Goal: Contribute content: Add original content to the website for others to see

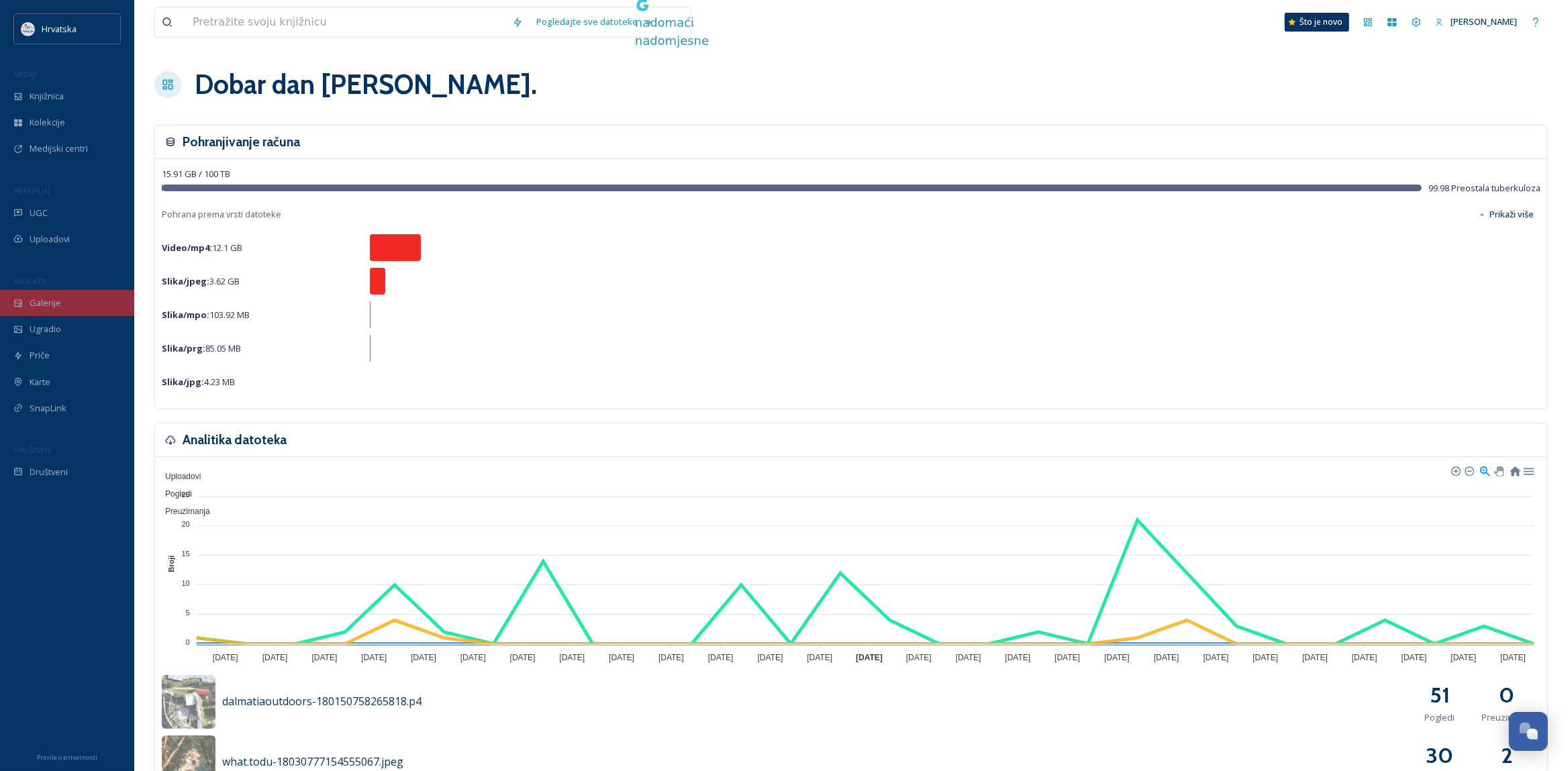
click at [54, 298] on span "Galerije" at bounding box center [45, 303] width 32 height 13
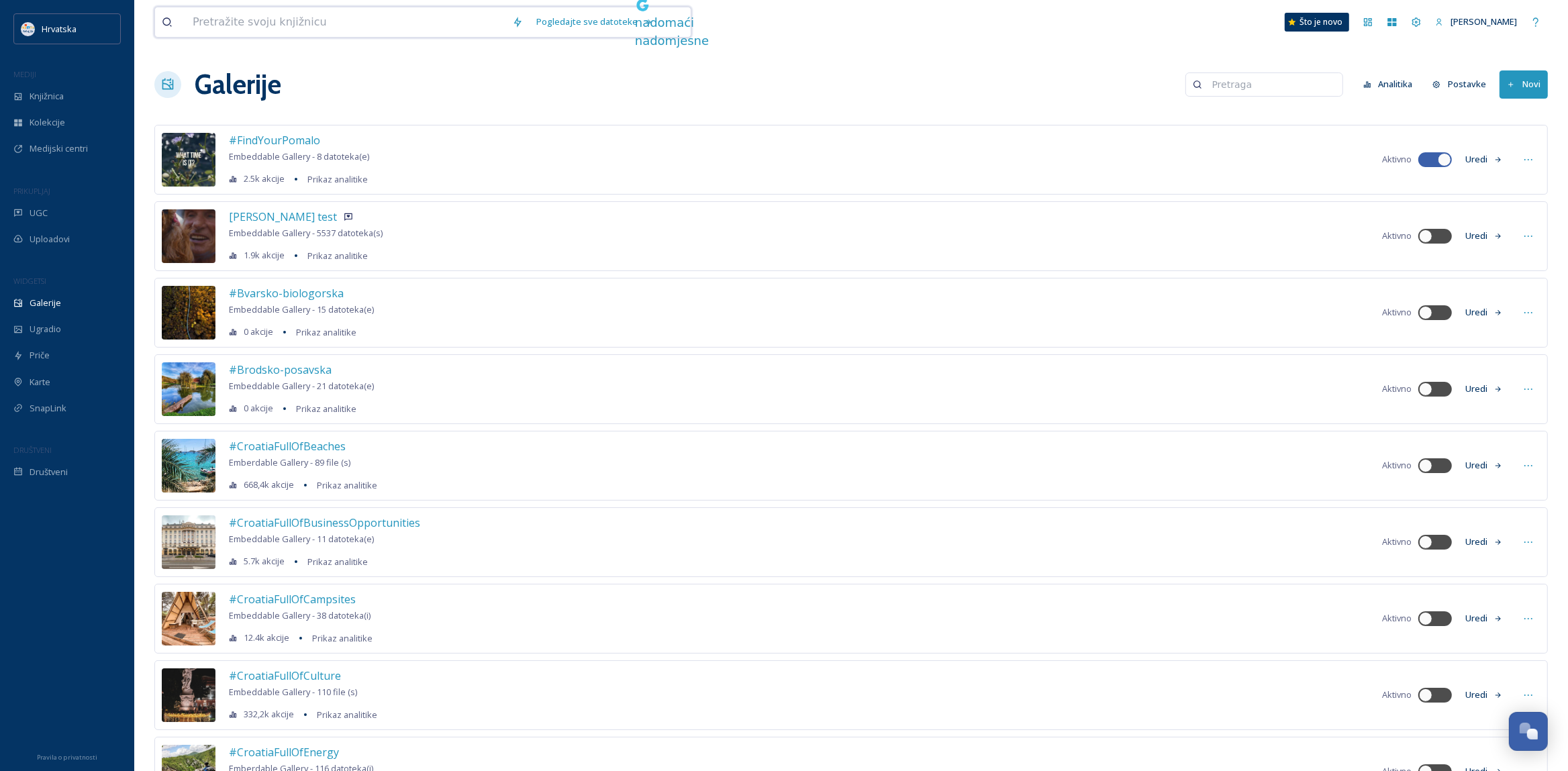
click at [321, 19] on input at bounding box center [345, 22] width 319 height 29
type input "fulloflife"
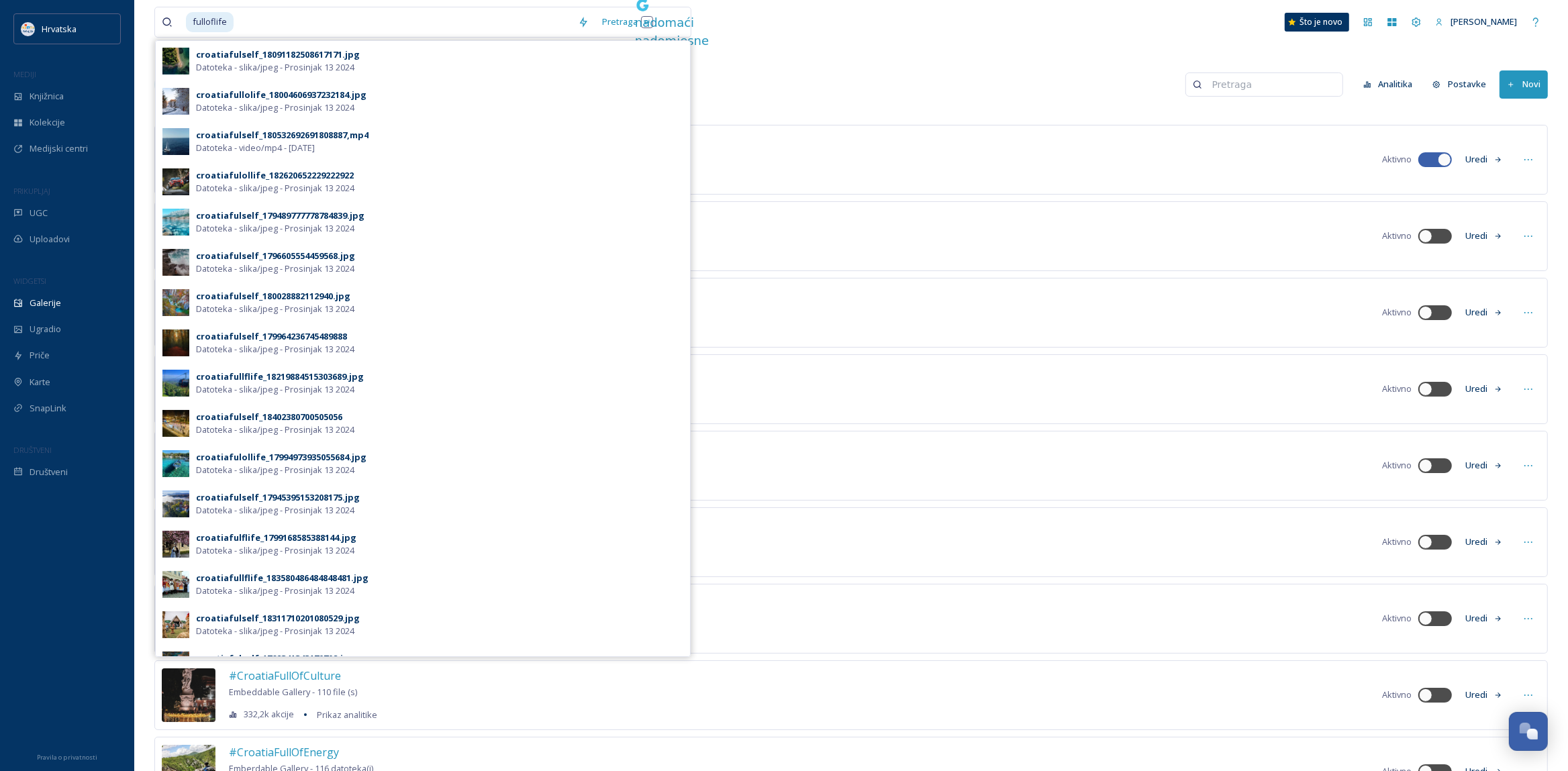
click at [727, 66] on div "Galerije Analitika Postavke Novi" at bounding box center [850, 84] width 1393 height 40
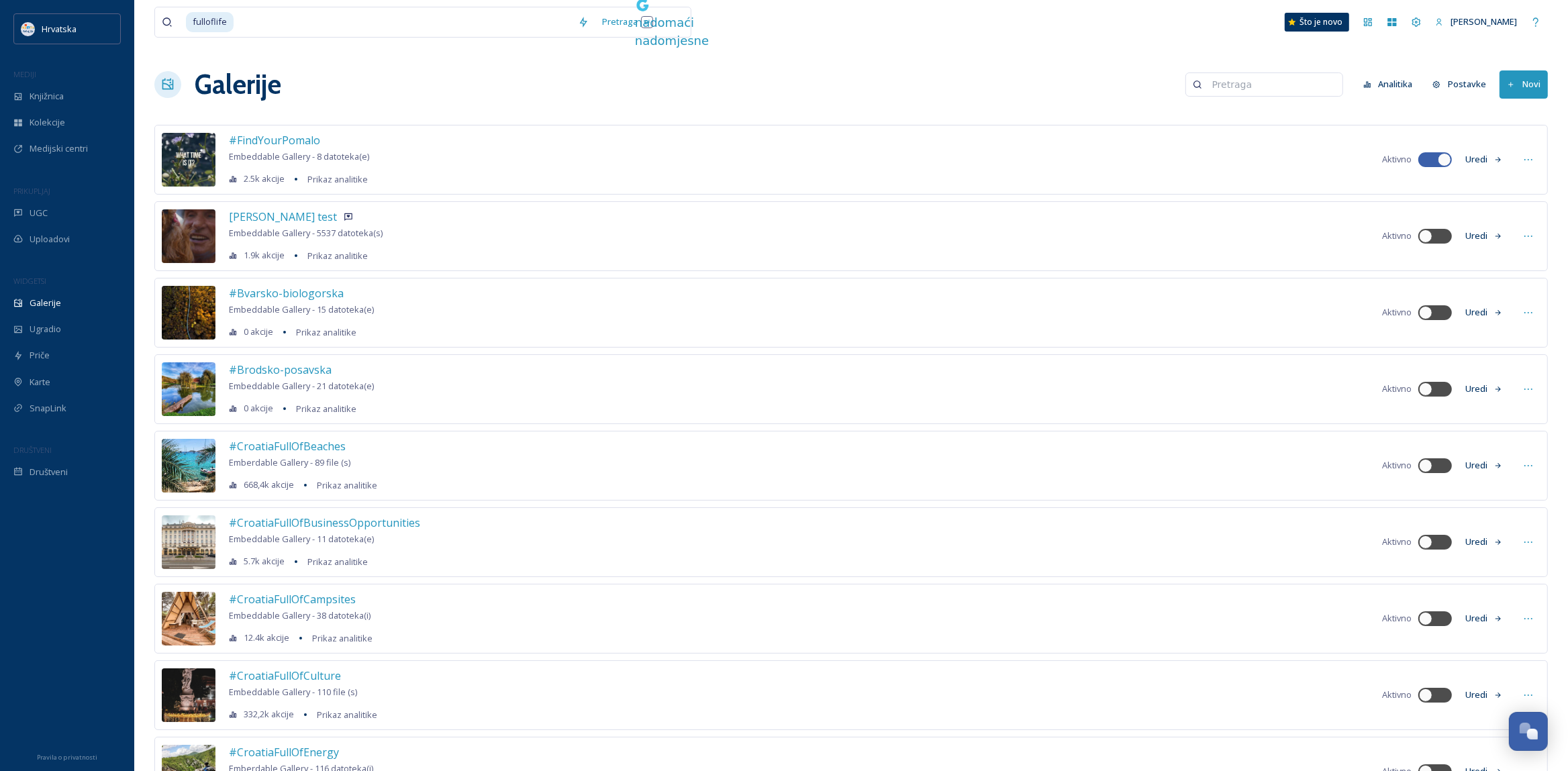
click at [1247, 82] on input at bounding box center [1271, 84] width 130 height 27
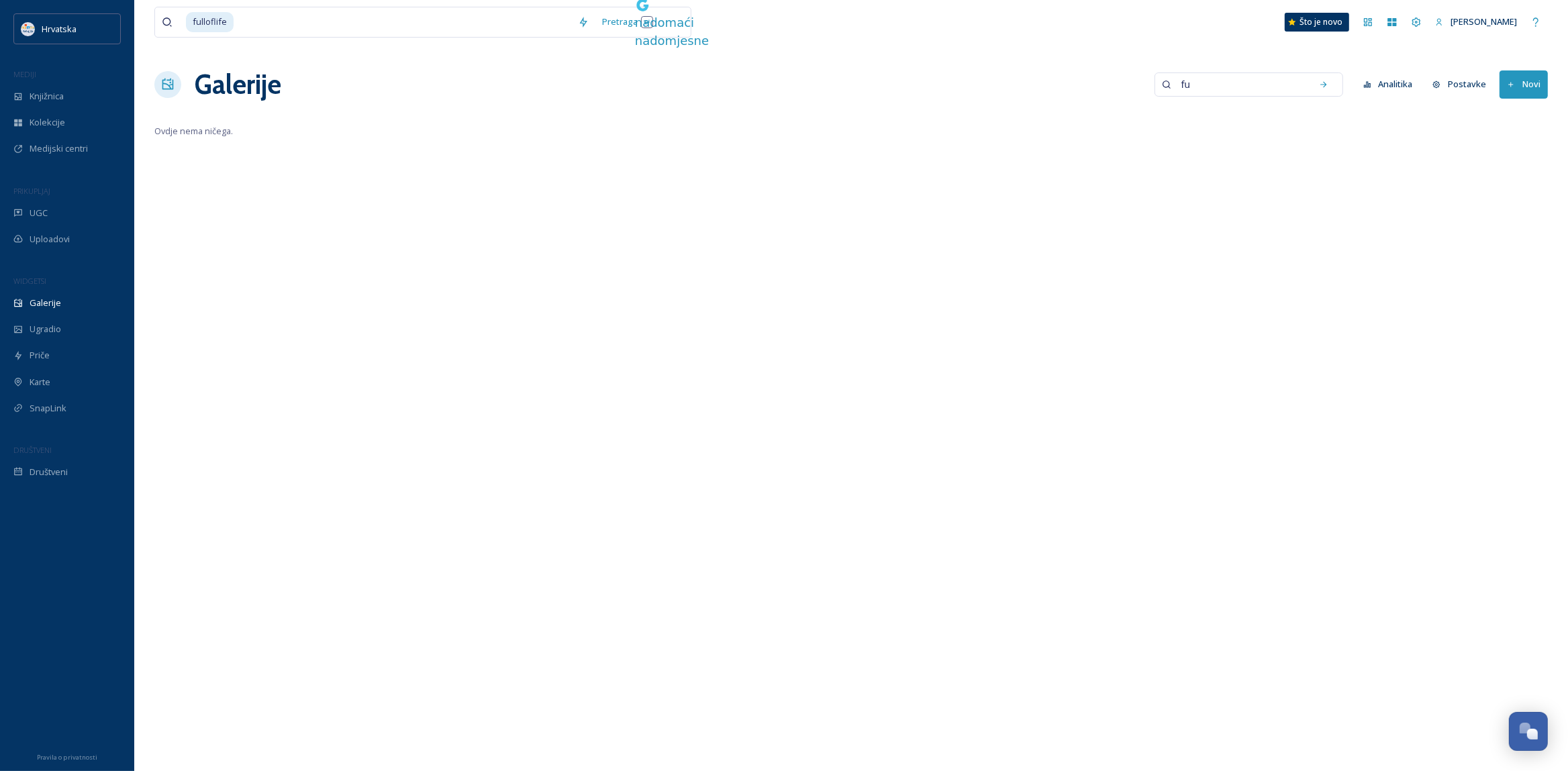
type input "f"
click at [1021, 81] on div "Galerije Analitika Postavke Novi" at bounding box center [850, 84] width 1393 height 40
click at [40, 297] on span "Galleries" at bounding box center [47, 303] width 36 height 13
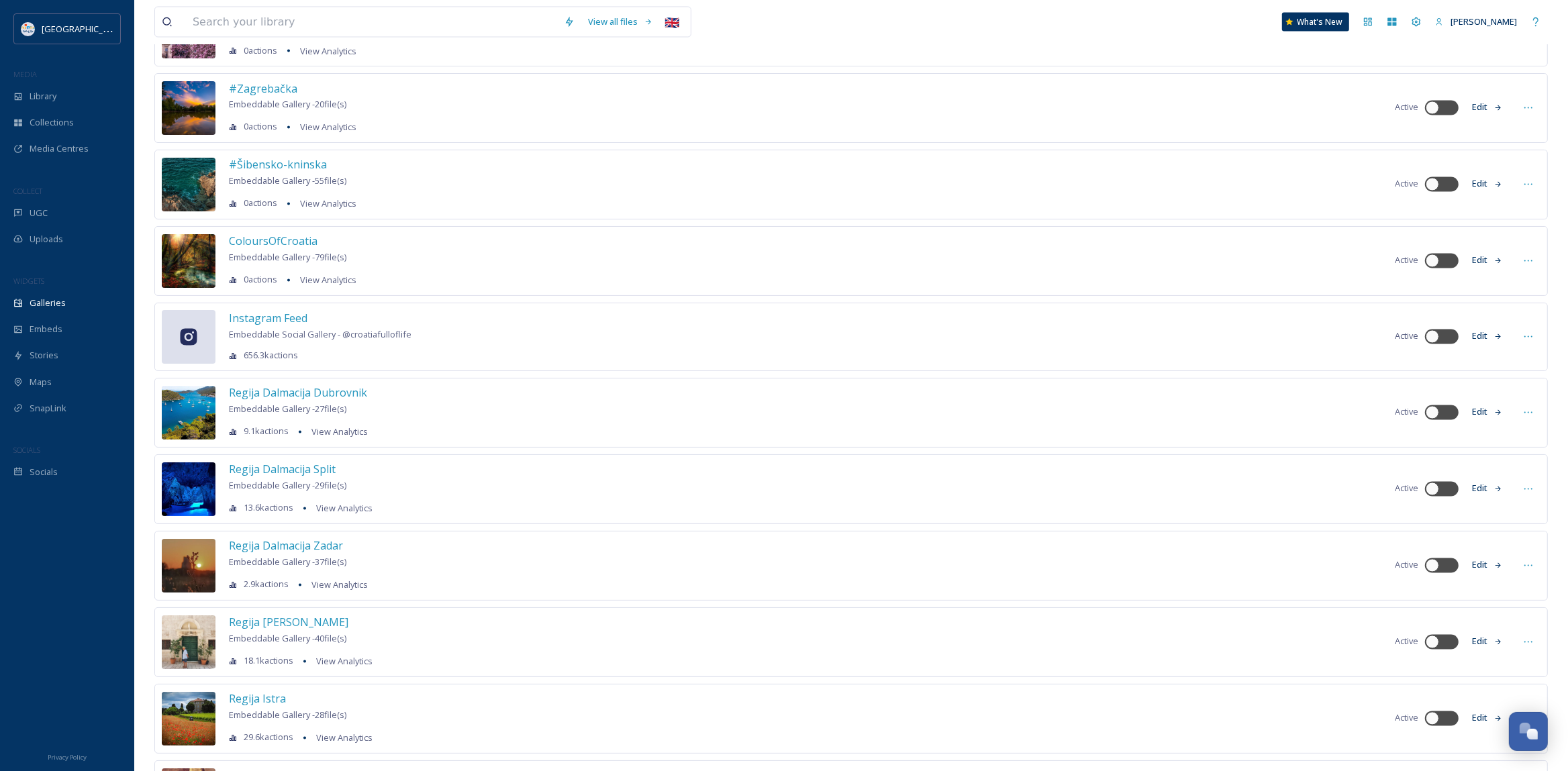
scroll to position [2965, 0]
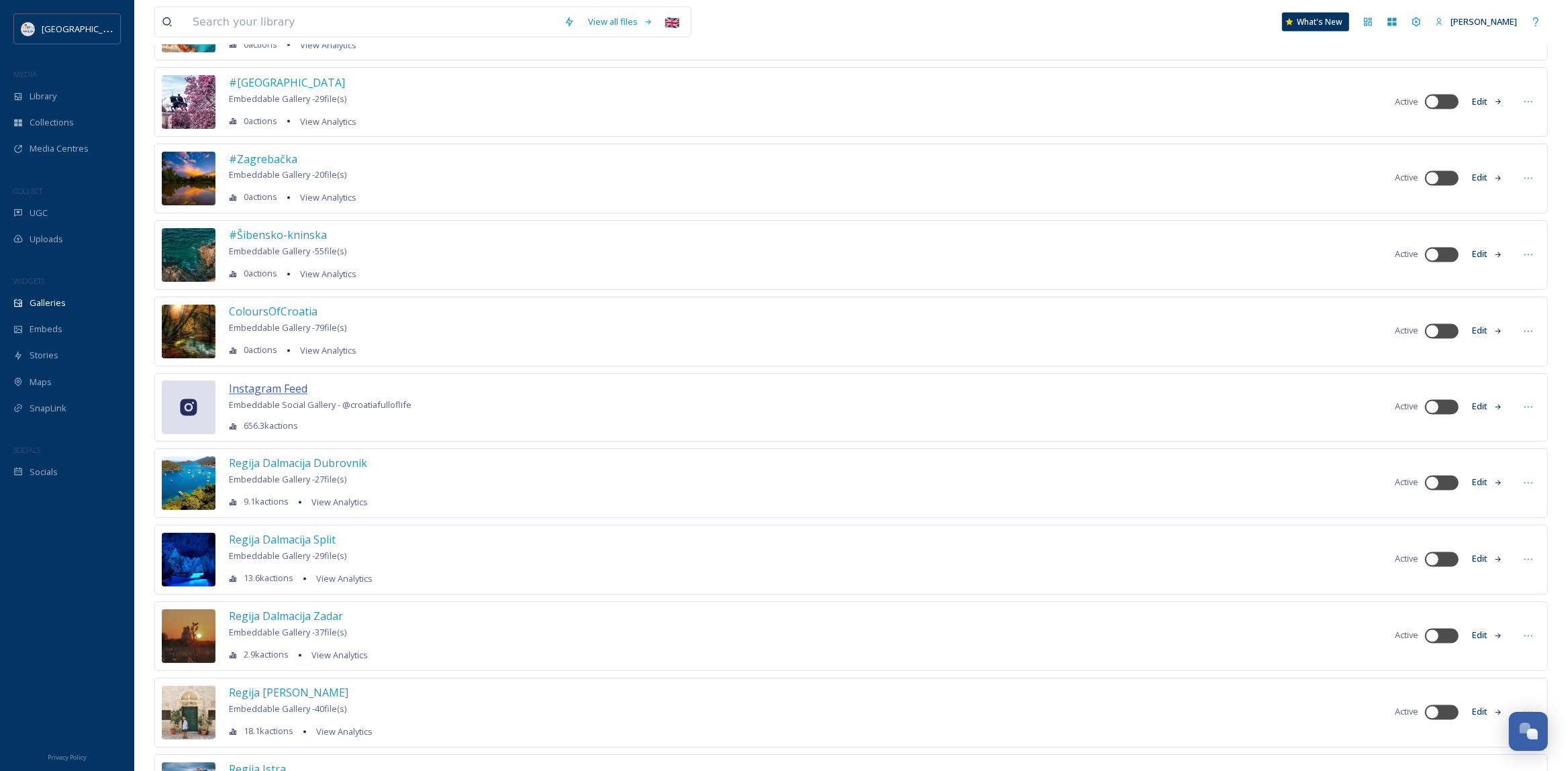
click at [299, 397] on span "Instagram Feed" at bounding box center [268, 389] width 79 height 15
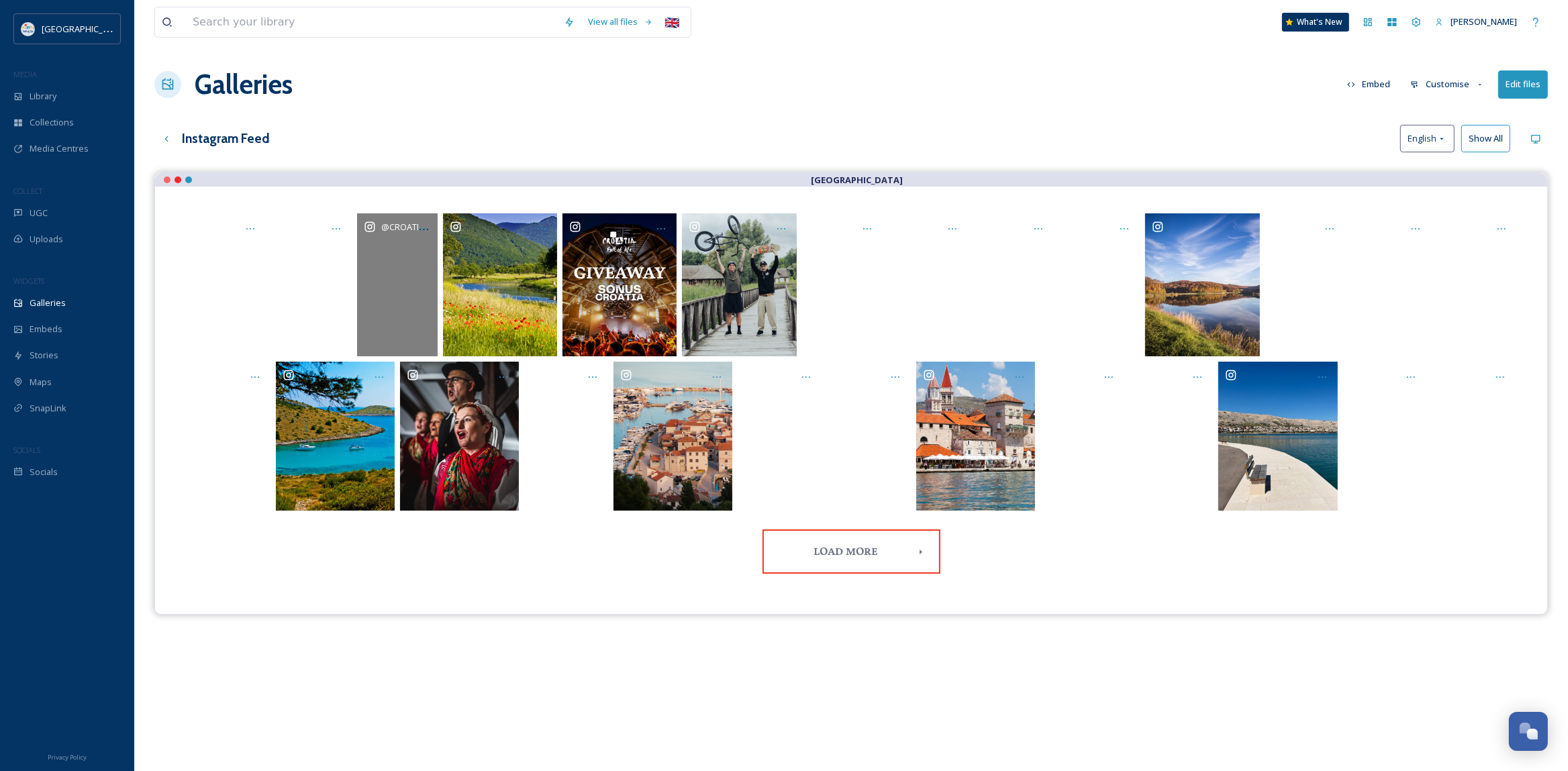
click at [395, 277] on div "@ croatiafulloflife" at bounding box center [397, 284] width 81 height 143
click at [396, 227] on span "@ croatiafulloflife" at bounding box center [424, 226] width 86 height 13
click at [420, 232] on icon at bounding box center [422, 229] width 11 height 11
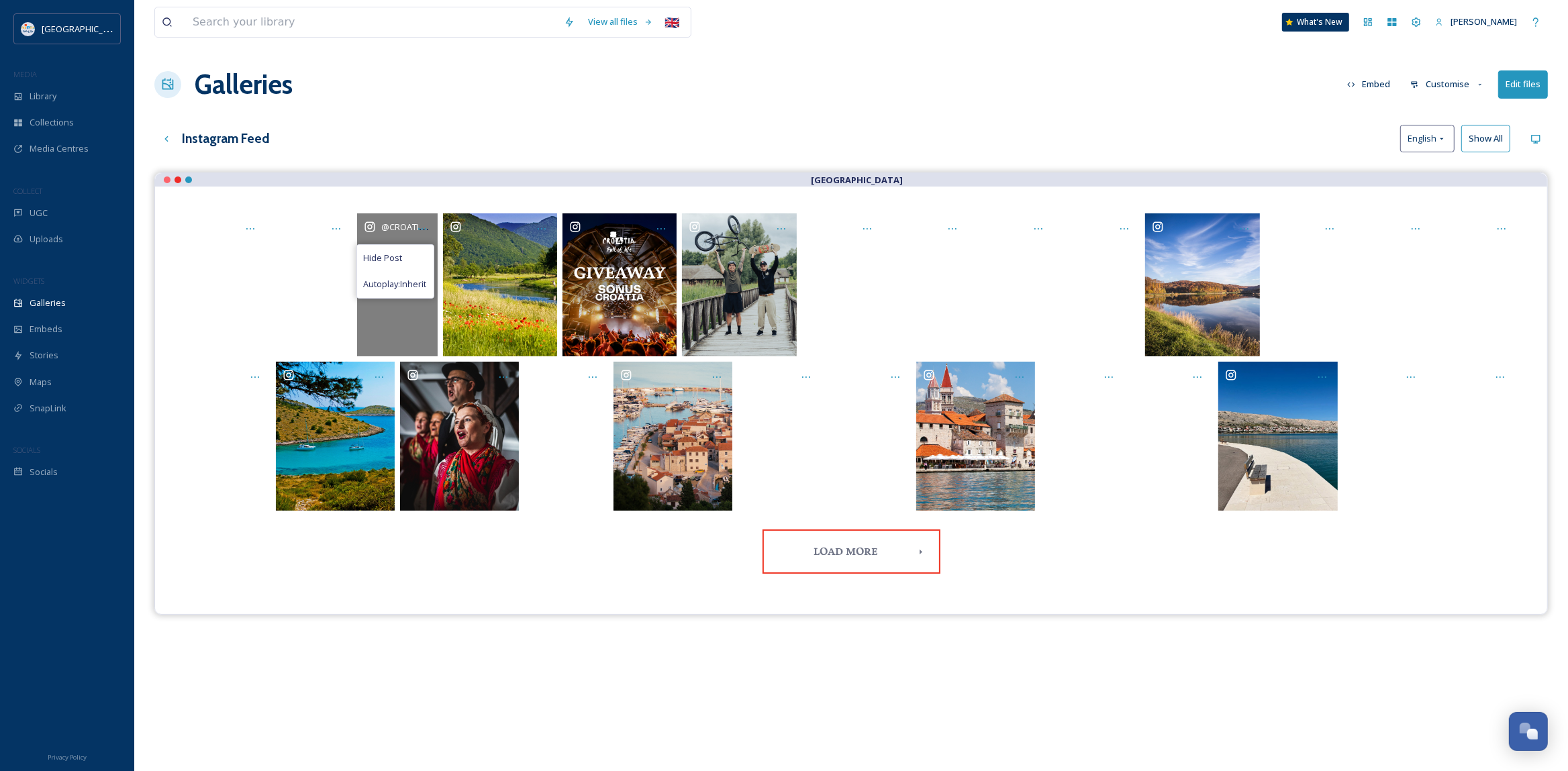
click at [381, 332] on div "@ croatiafulloflife" at bounding box center [397, 284] width 81 height 143
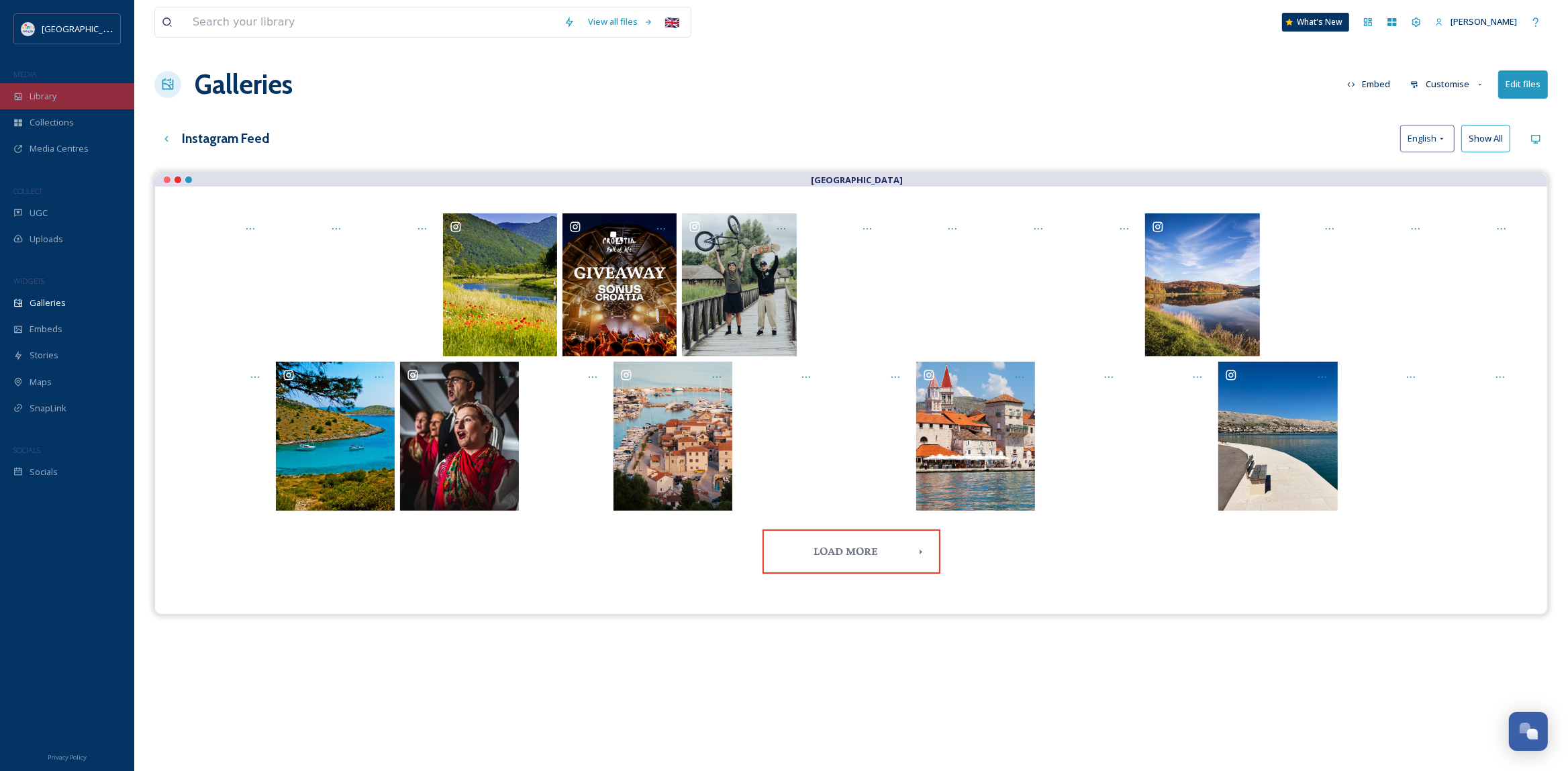
click at [29, 104] on div "Library" at bounding box center [67, 96] width 134 height 26
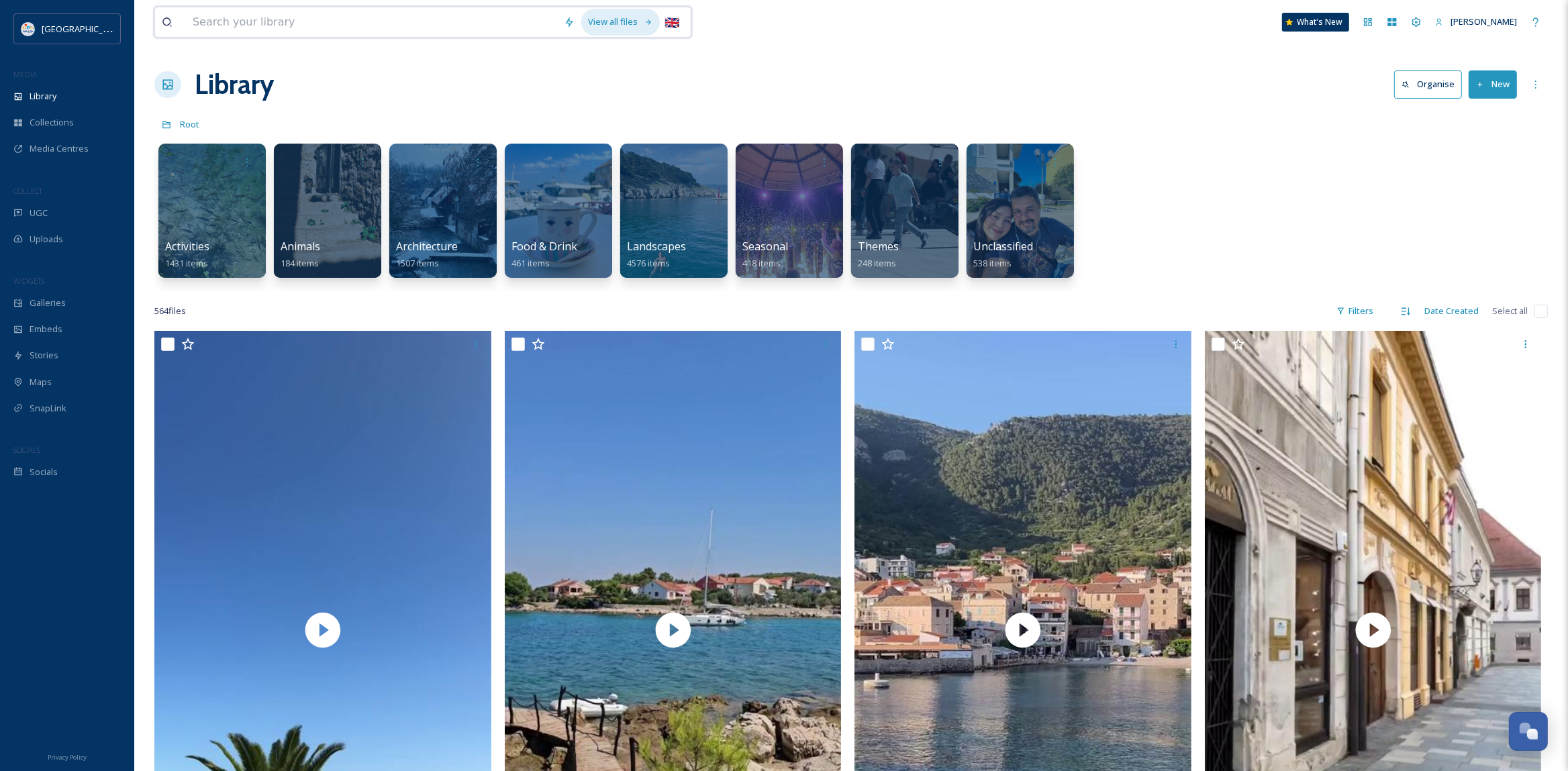
click at [624, 21] on div "View all files" at bounding box center [620, 22] width 79 height 26
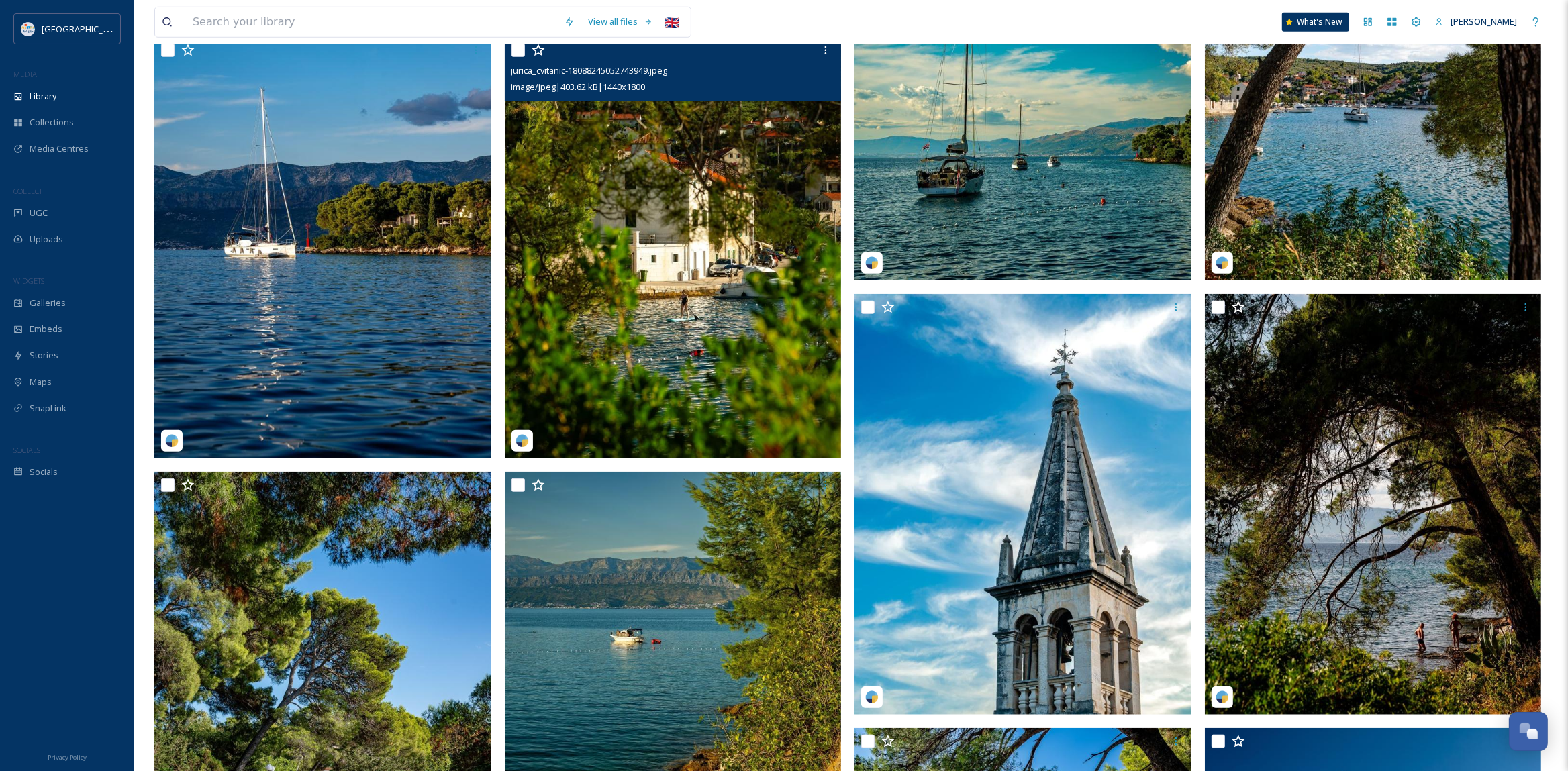
scroll to position [987, 0]
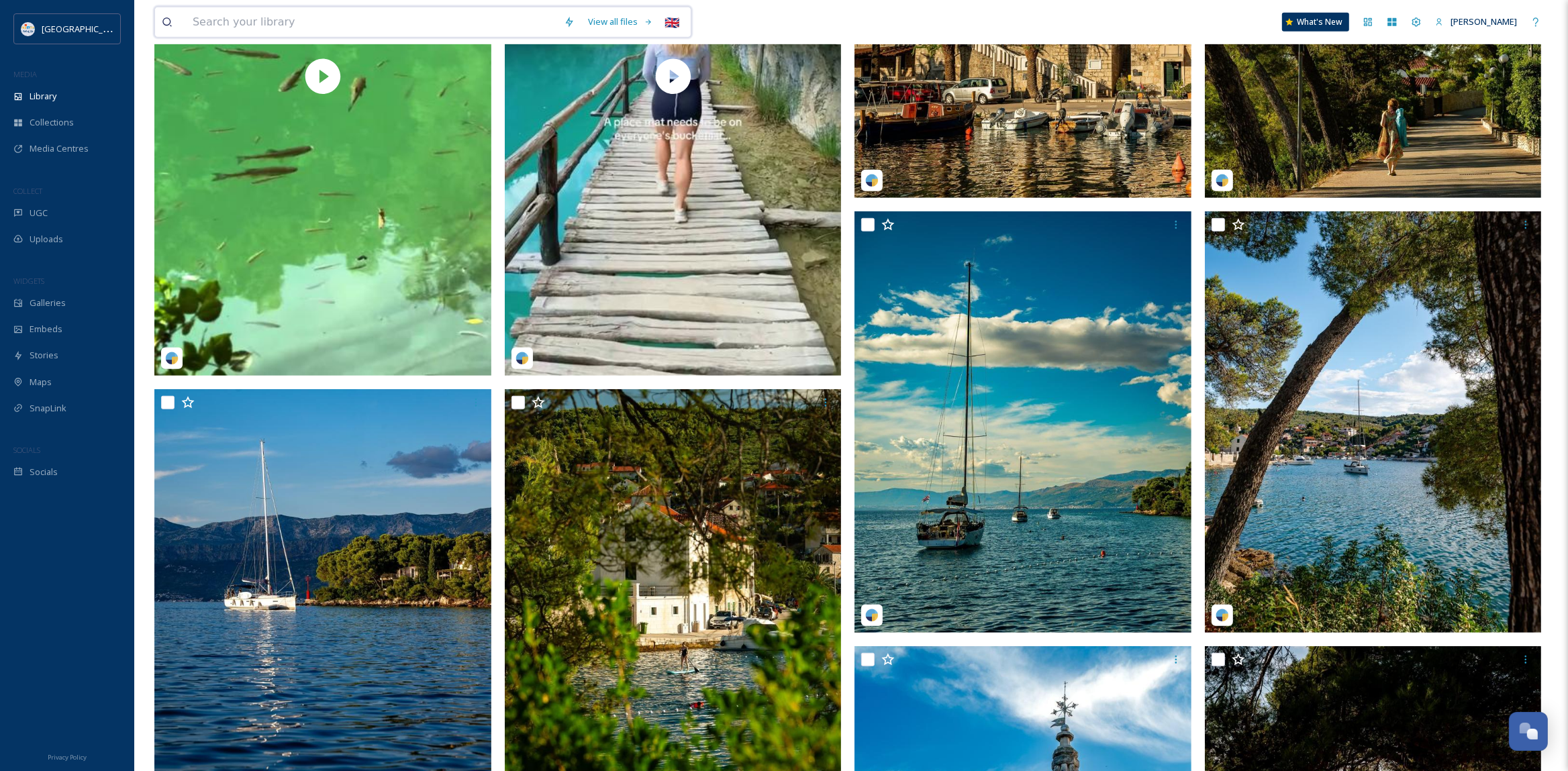
click at [378, 20] on input at bounding box center [371, 22] width 371 height 29
paste input "croatiafulloflife's profile picture croatiafulloflife 1 w Each step between the…"
type input "croatiafulloflife's profile picture croatiafulloflife 1 w Each step between the…"
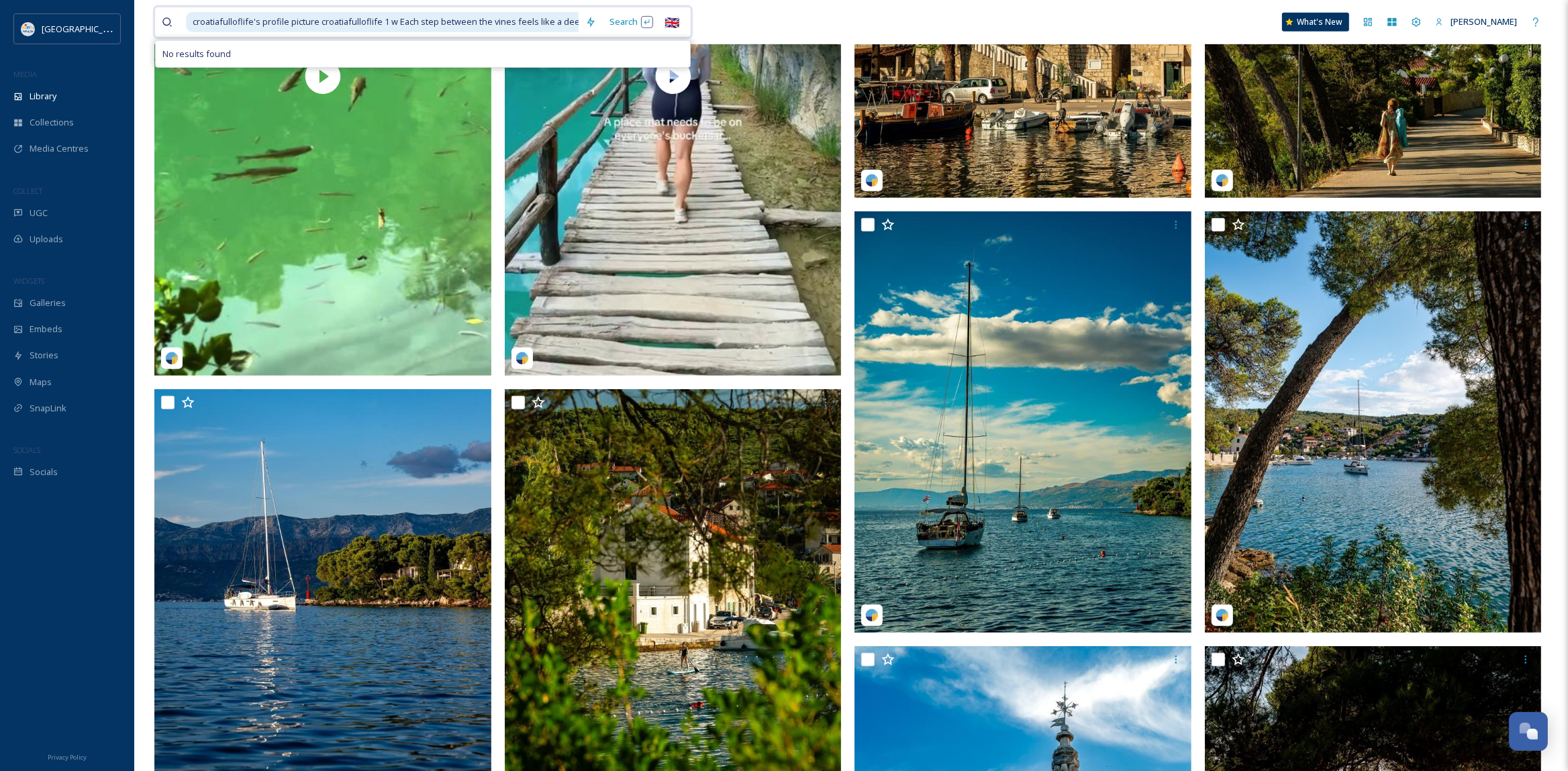
click at [378, 24] on span "croatiafulloflife's profile picture croatiafulloflife 1 w Each step between the…" at bounding box center [517, 22] width 663 height 19
click at [282, 27] on span "croatiafulloflife's profile picture croatiafulloflife 1 w Each step between the…" at bounding box center [517, 22] width 663 height 19
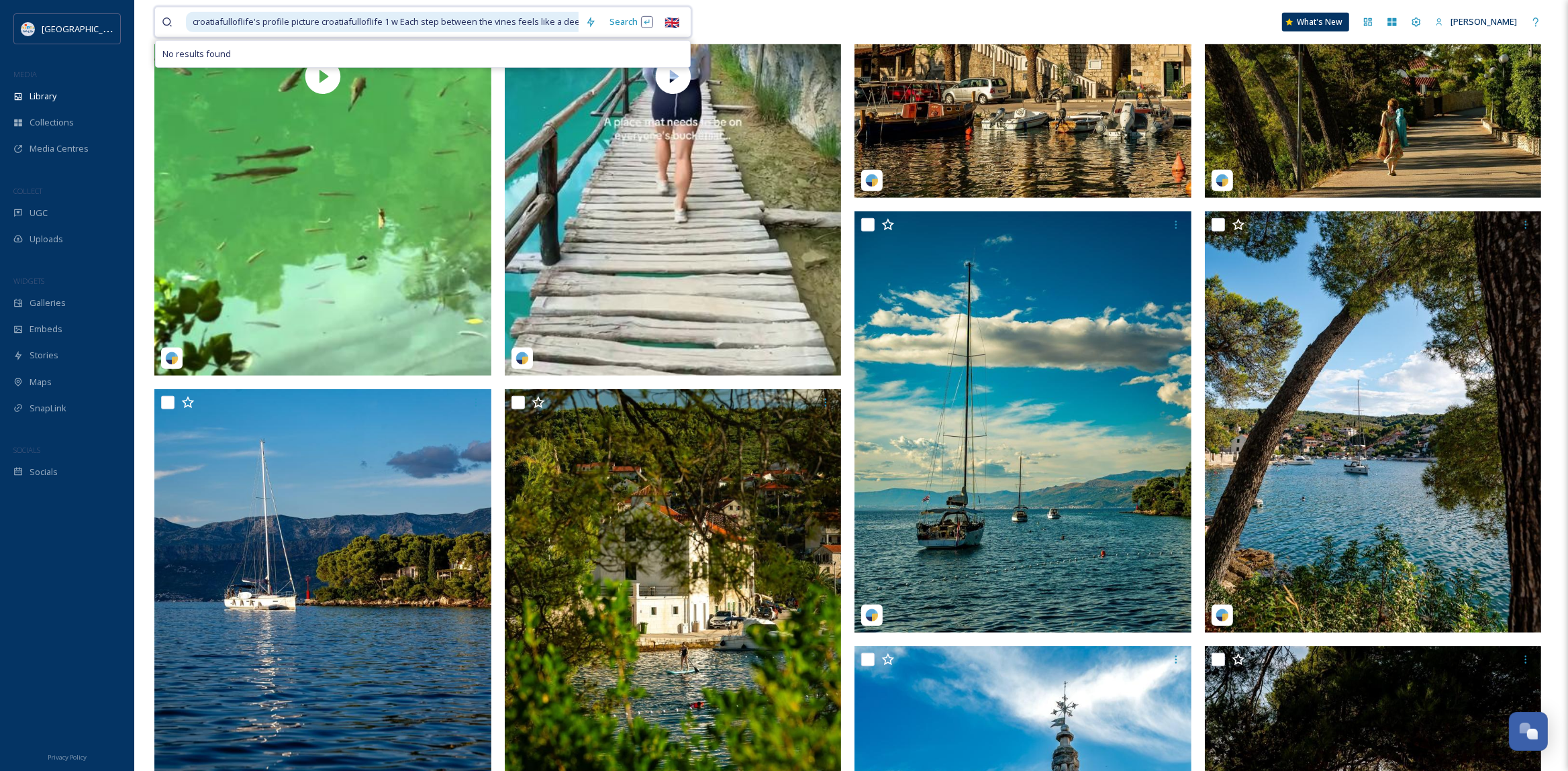
click at [282, 27] on span "croatiafulloflife's profile picture croatiafulloflife 1 w Each step between the…" at bounding box center [517, 22] width 663 height 19
paste span
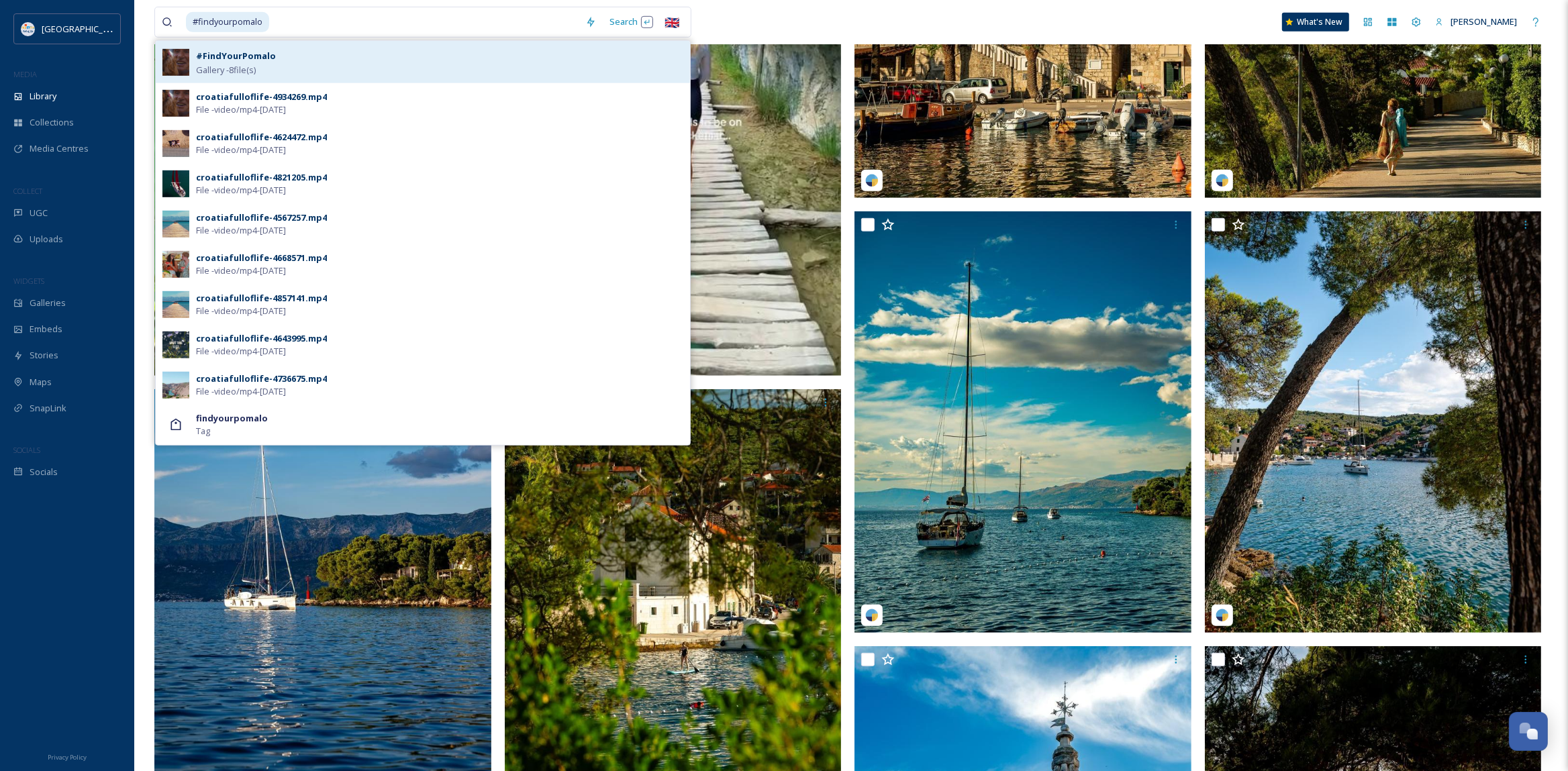
click at [222, 60] on strong "#FindYourPomalo" at bounding box center [236, 56] width 80 height 12
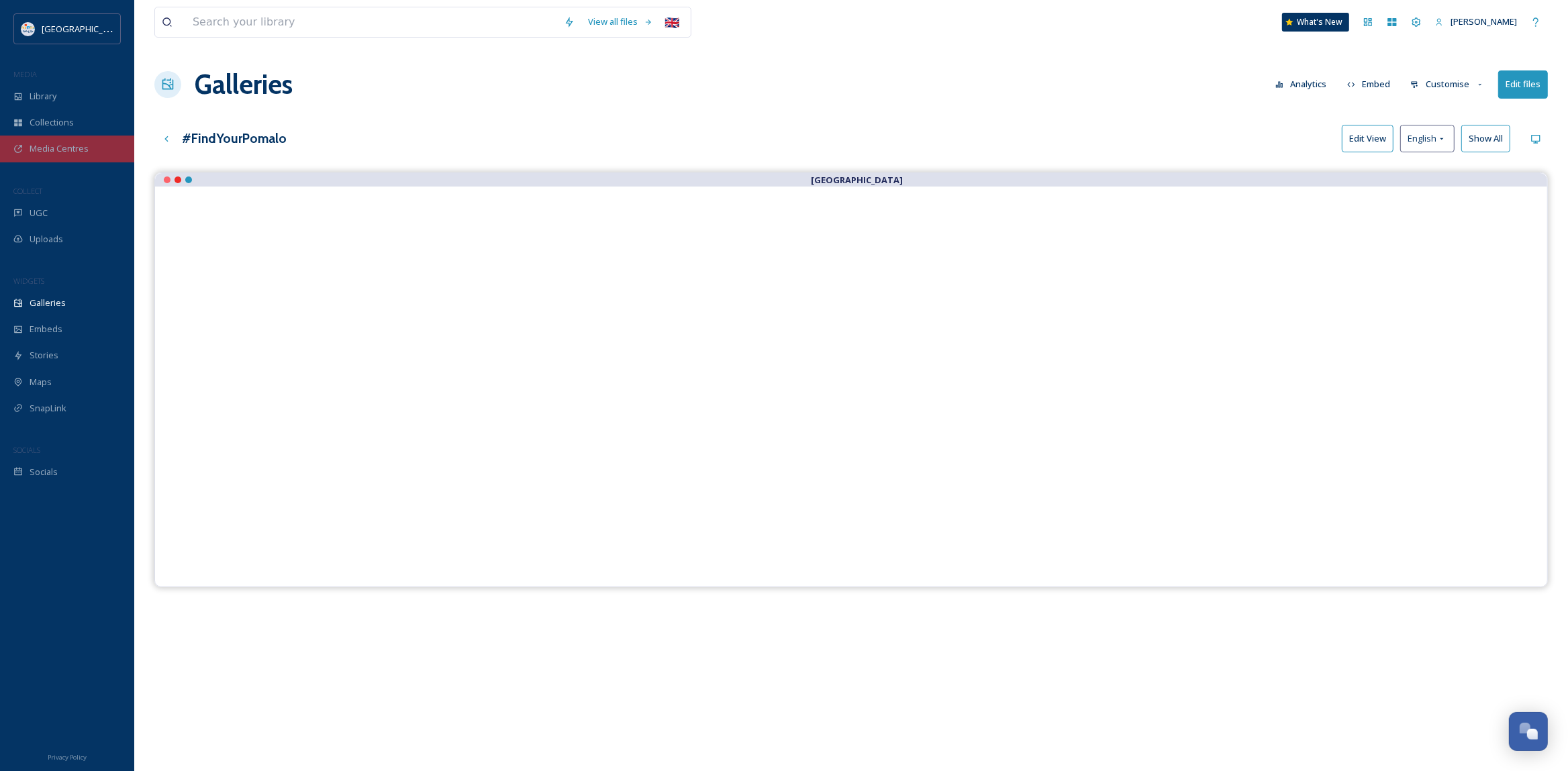
click at [44, 154] on span "Media Centres" at bounding box center [59, 149] width 59 height 13
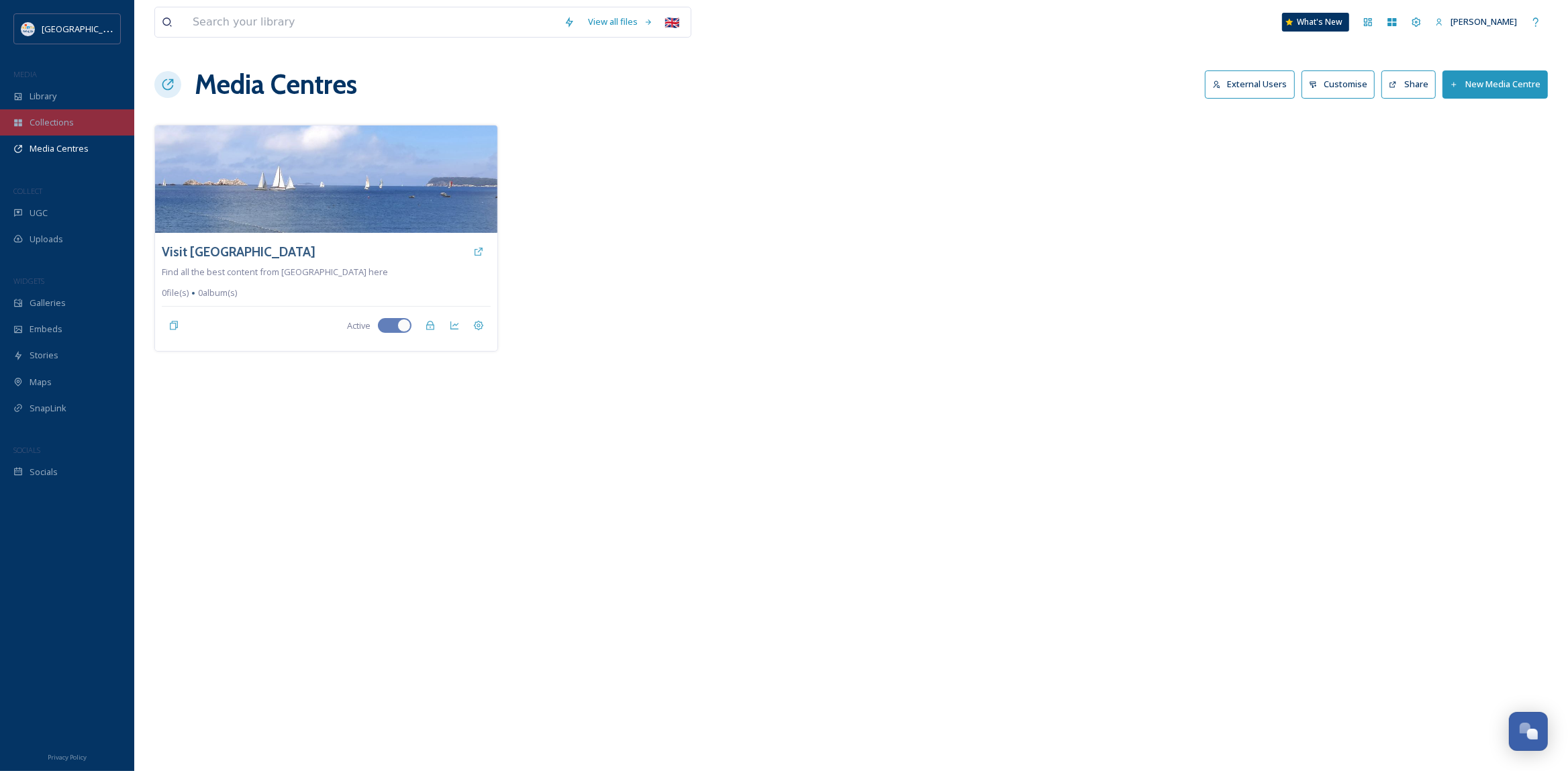
click at [56, 125] on span "Collections" at bounding box center [51, 122] width 45 height 13
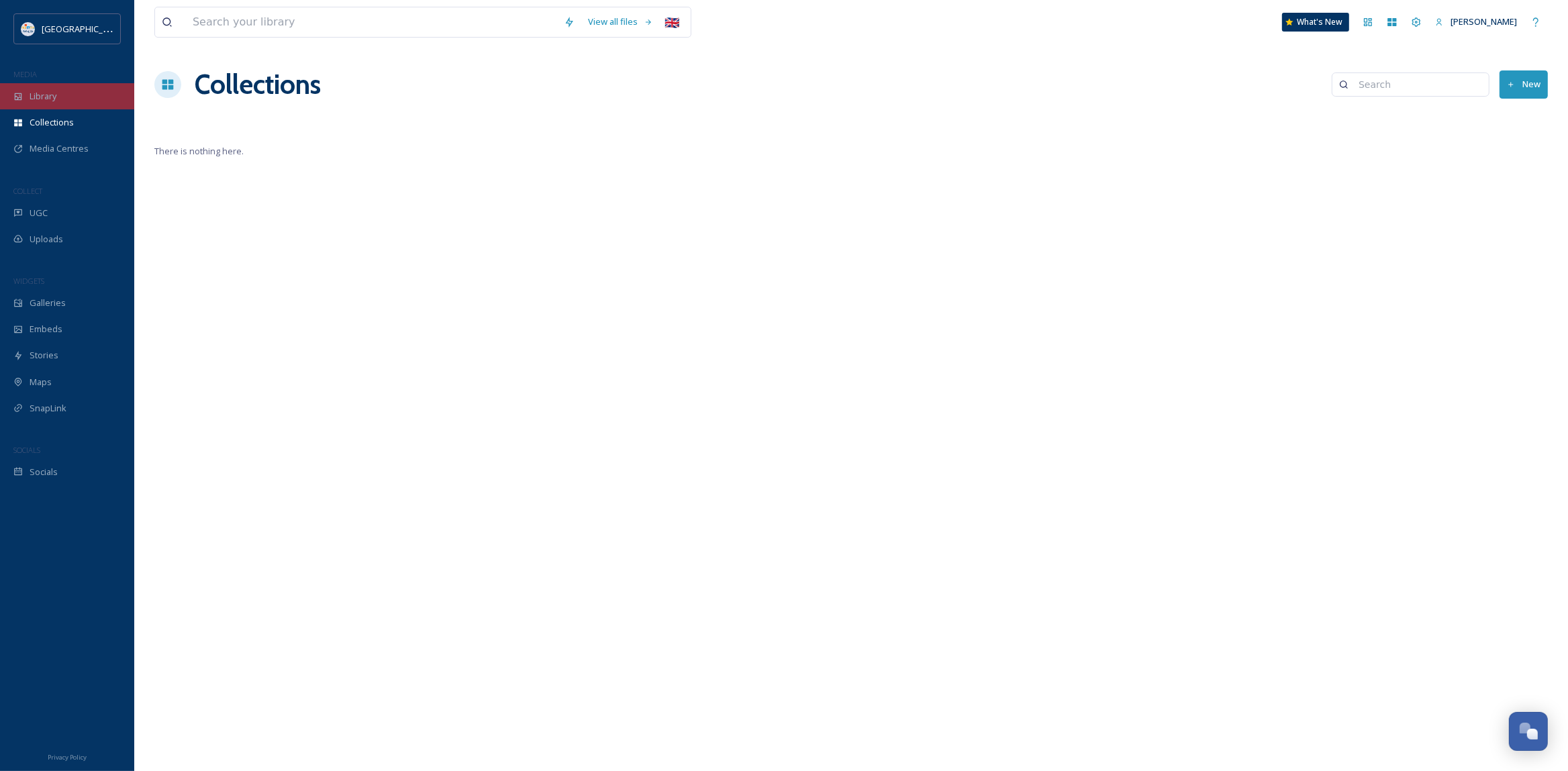
click at [48, 90] on span "Library" at bounding box center [42, 96] width 27 height 13
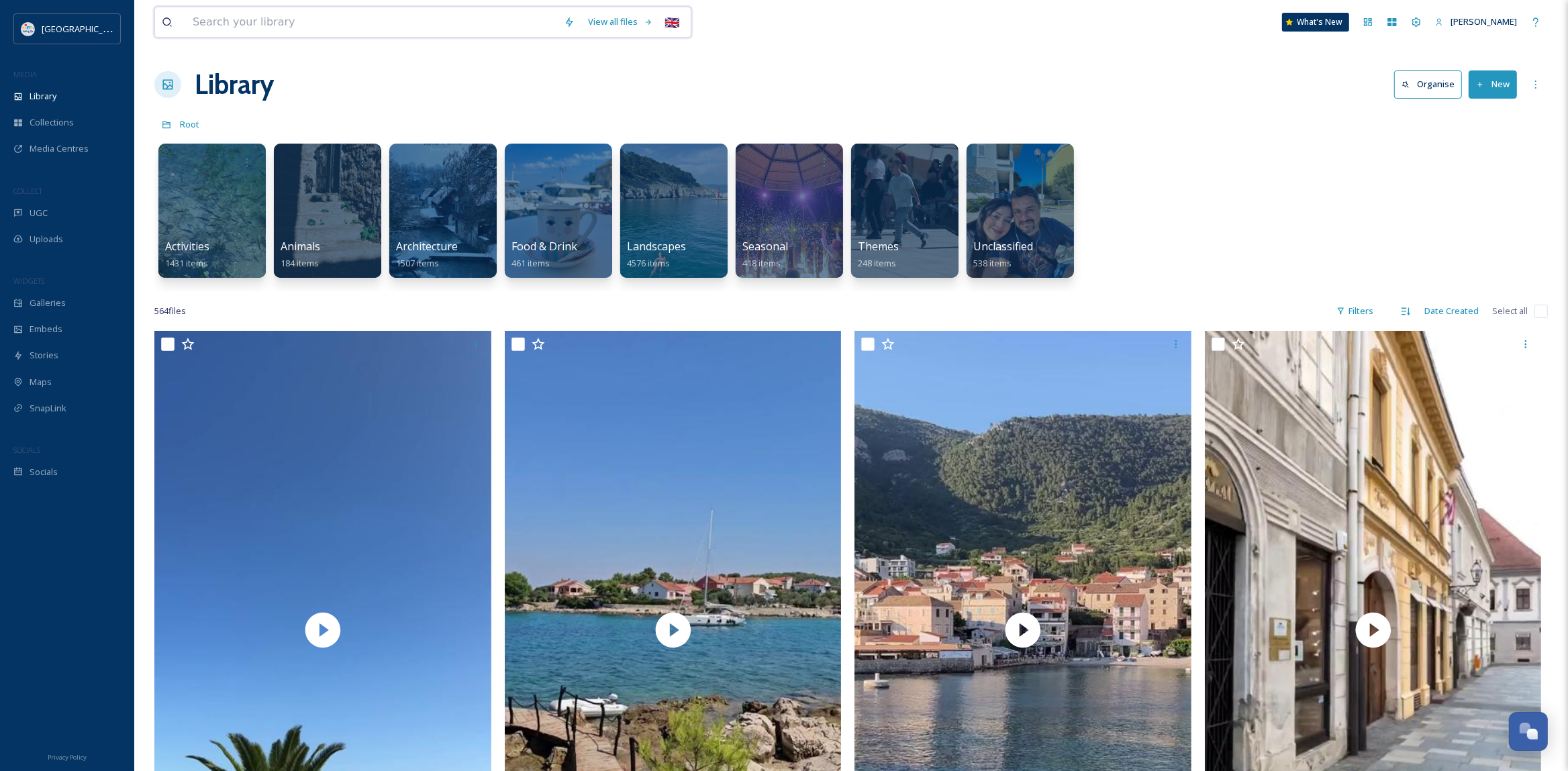
click at [221, 23] on input at bounding box center [371, 22] width 371 height 29
click at [348, 19] on input at bounding box center [371, 22] width 371 height 29
type input "croatiafulloflife"
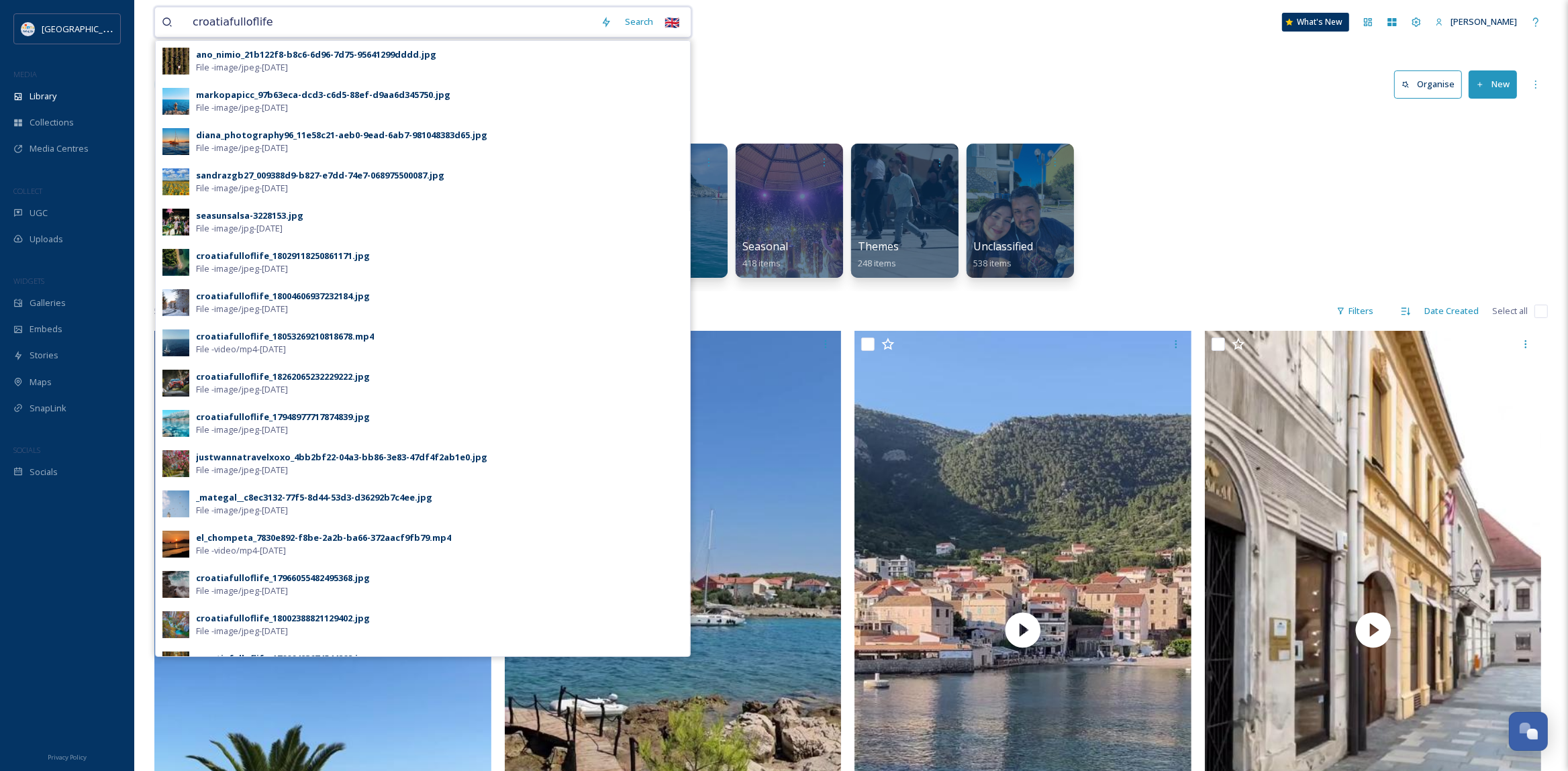
click at [550, 25] on input "croatiafulloflife" at bounding box center [389, 22] width 408 height 29
click at [835, 66] on div "Library Organise New" at bounding box center [850, 84] width 1393 height 40
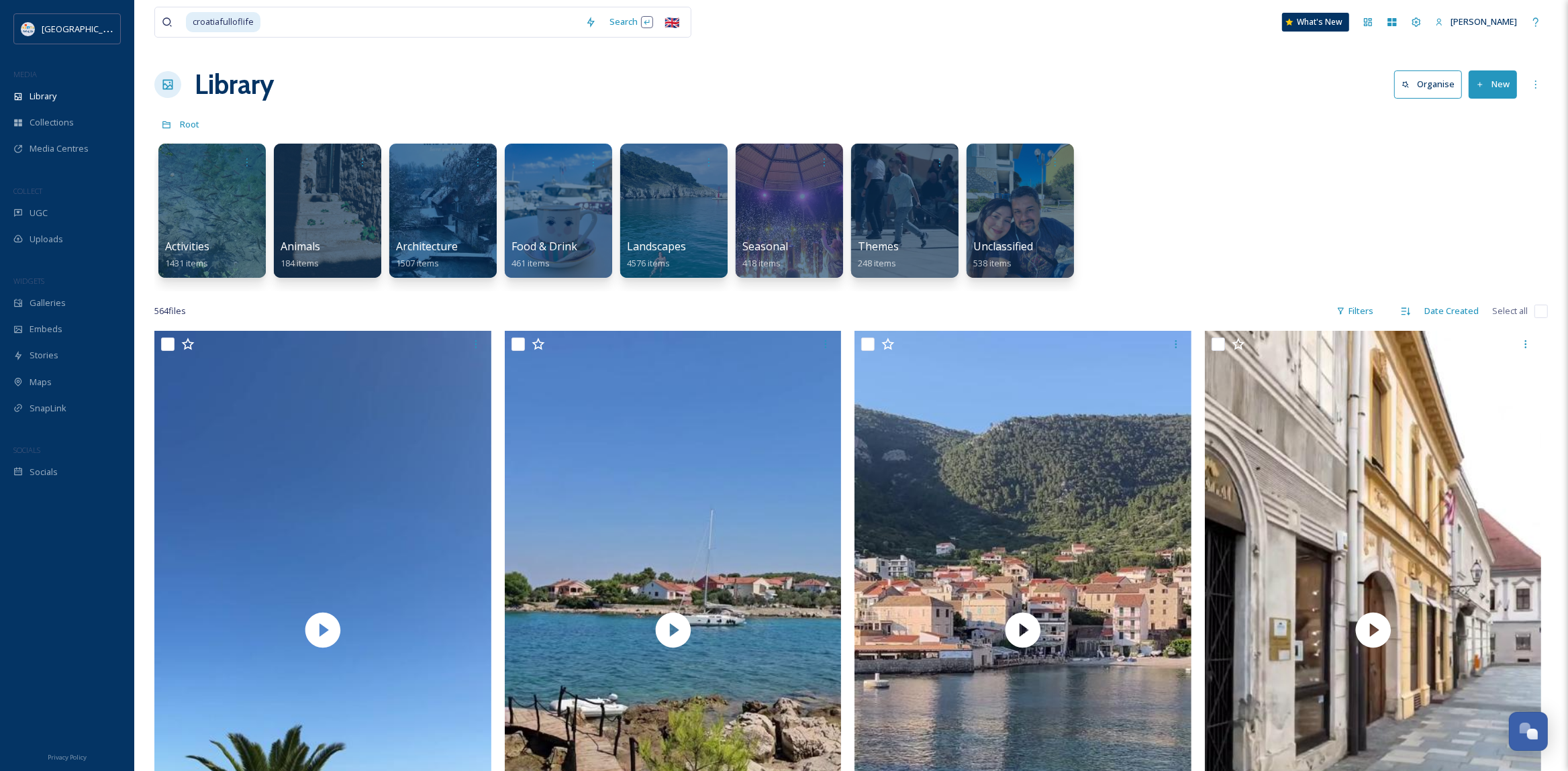
click at [662, 82] on div "Library Organise New" at bounding box center [850, 84] width 1393 height 40
click at [60, 358] on div "Stories" at bounding box center [67, 355] width 134 height 26
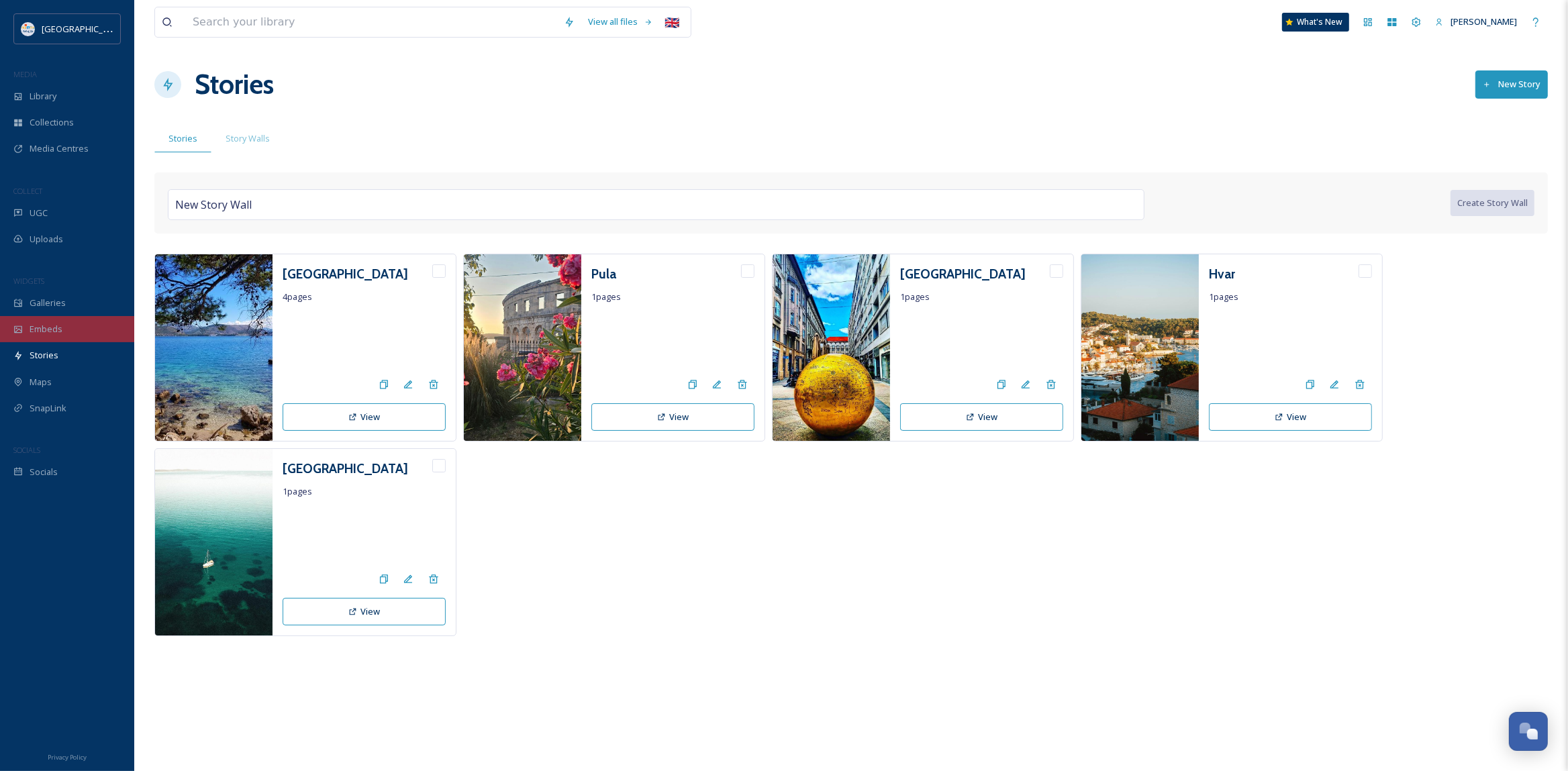
click at [52, 329] on span "Embeds" at bounding box center [46, 329] width 33 height 13
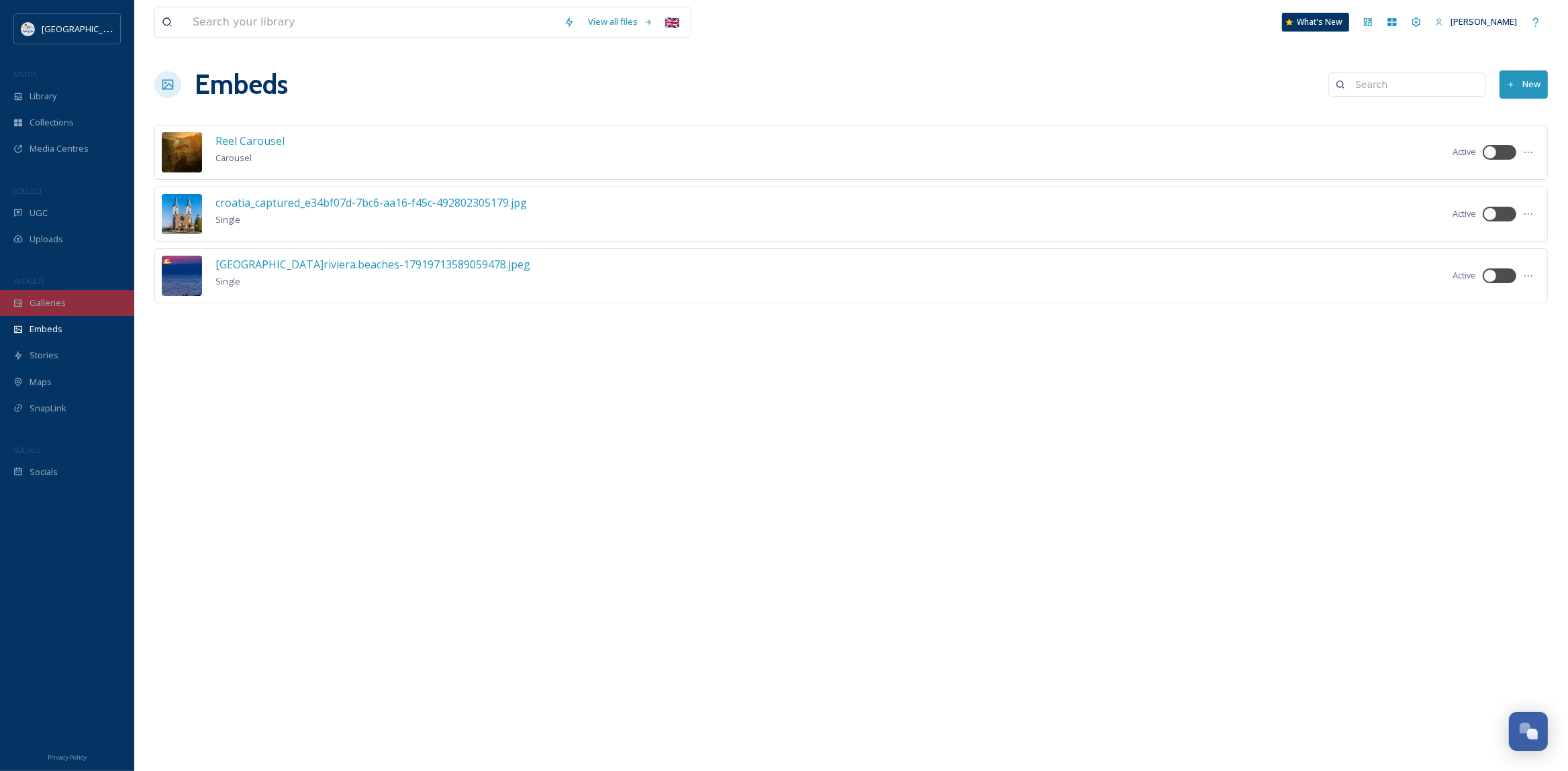
click at [51, 308] on span "Galleries" at bounding box center [47, 303] width 36 height 13
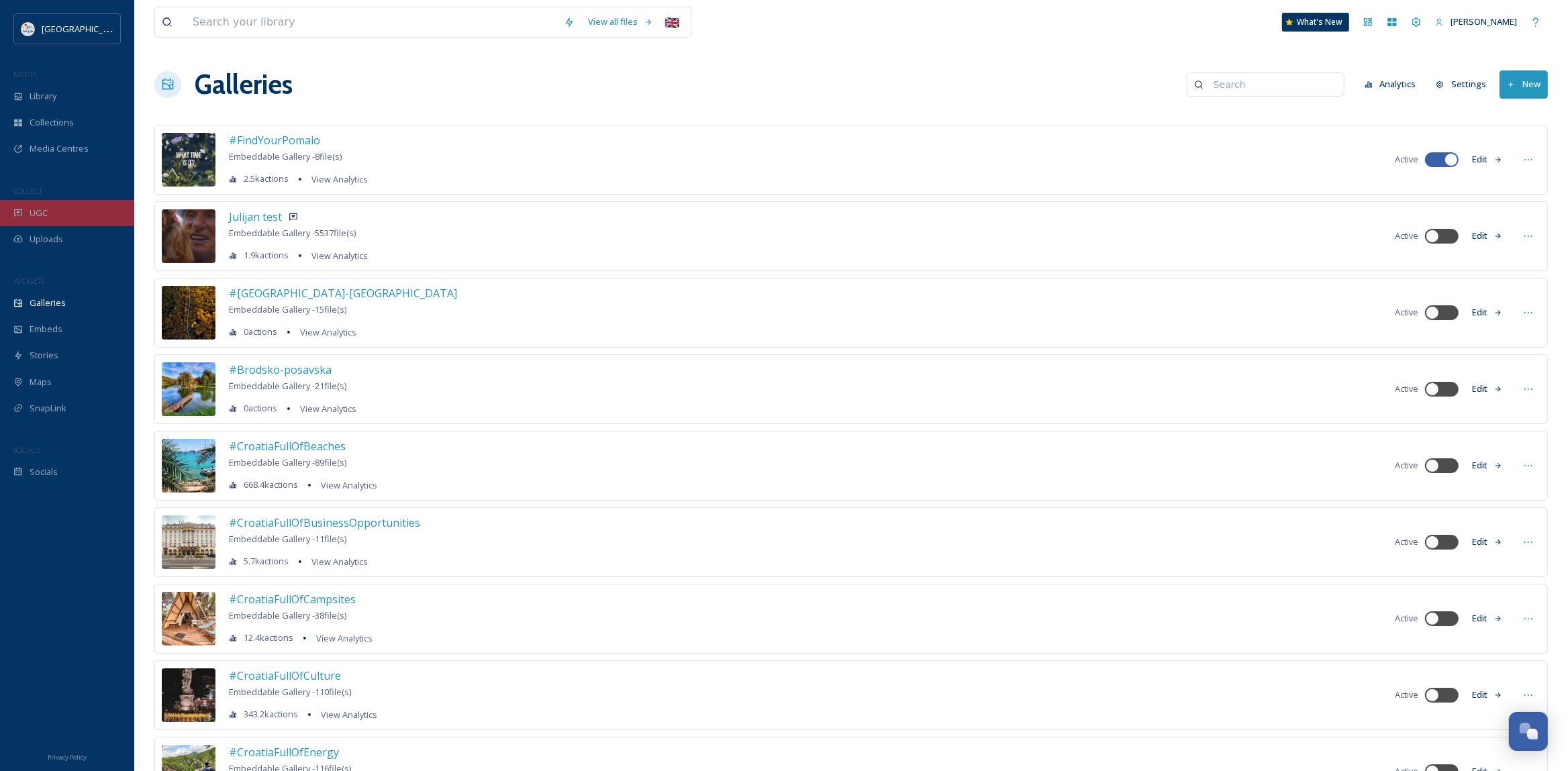
click at [50, 215] on div "UGC" at bounding box center [67, 213] width 134 height 26
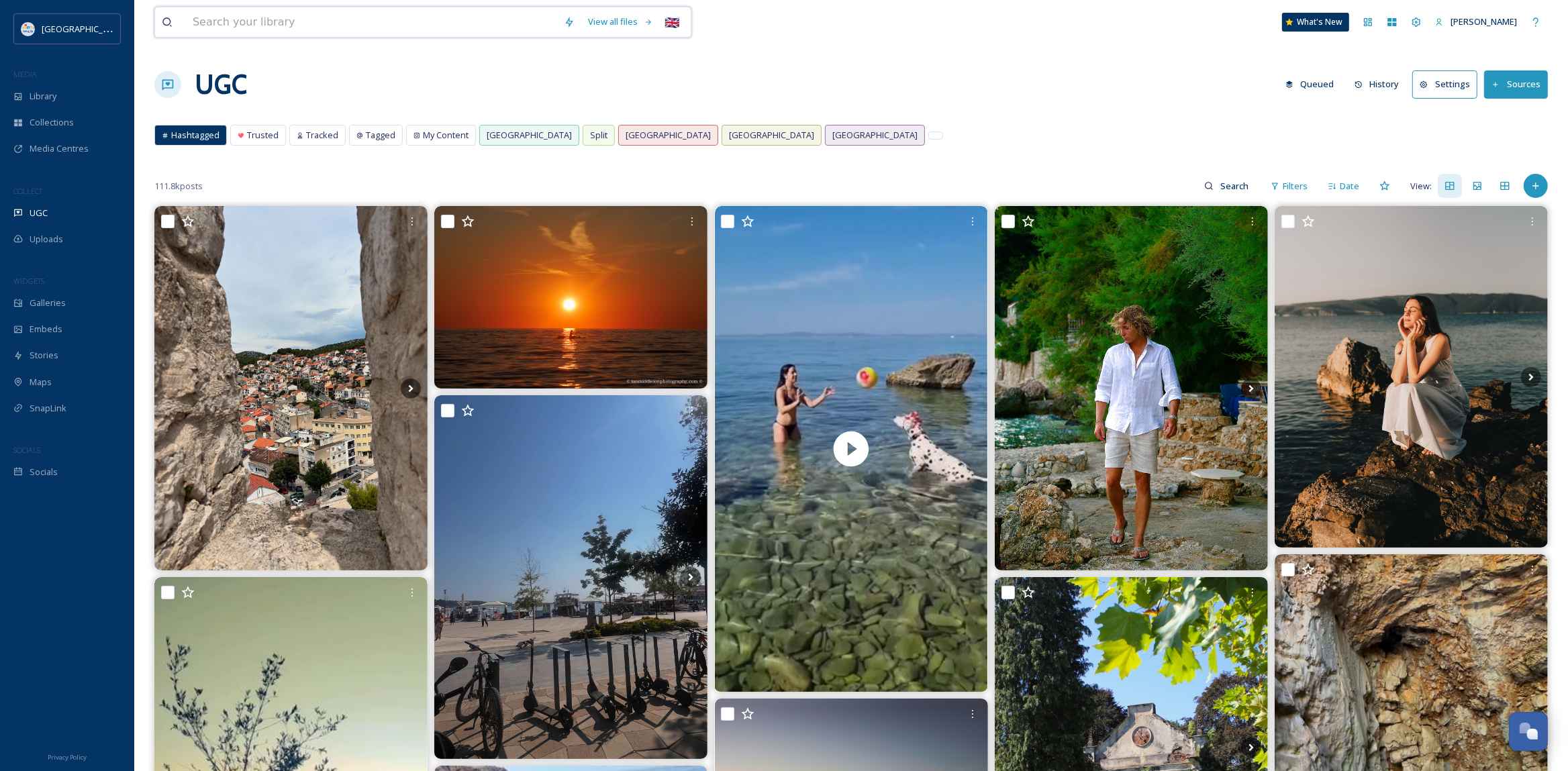
click at [258, 29] on input at bounding box center [371, 22] width 371 height 29
paste input "#findyourpomalo"
type input "#findyourpomalo"
click at [1044, 43] on div "#findyourpomalo Search 🇬🇧 What's New Martina Kuharic Zrnetic" at bounding box center [850, 22] width 1393 height 45
click at [356, 79] on div "UGC Queued History Settings Sources" at bounding box center [850, 84] width 1393 height 40
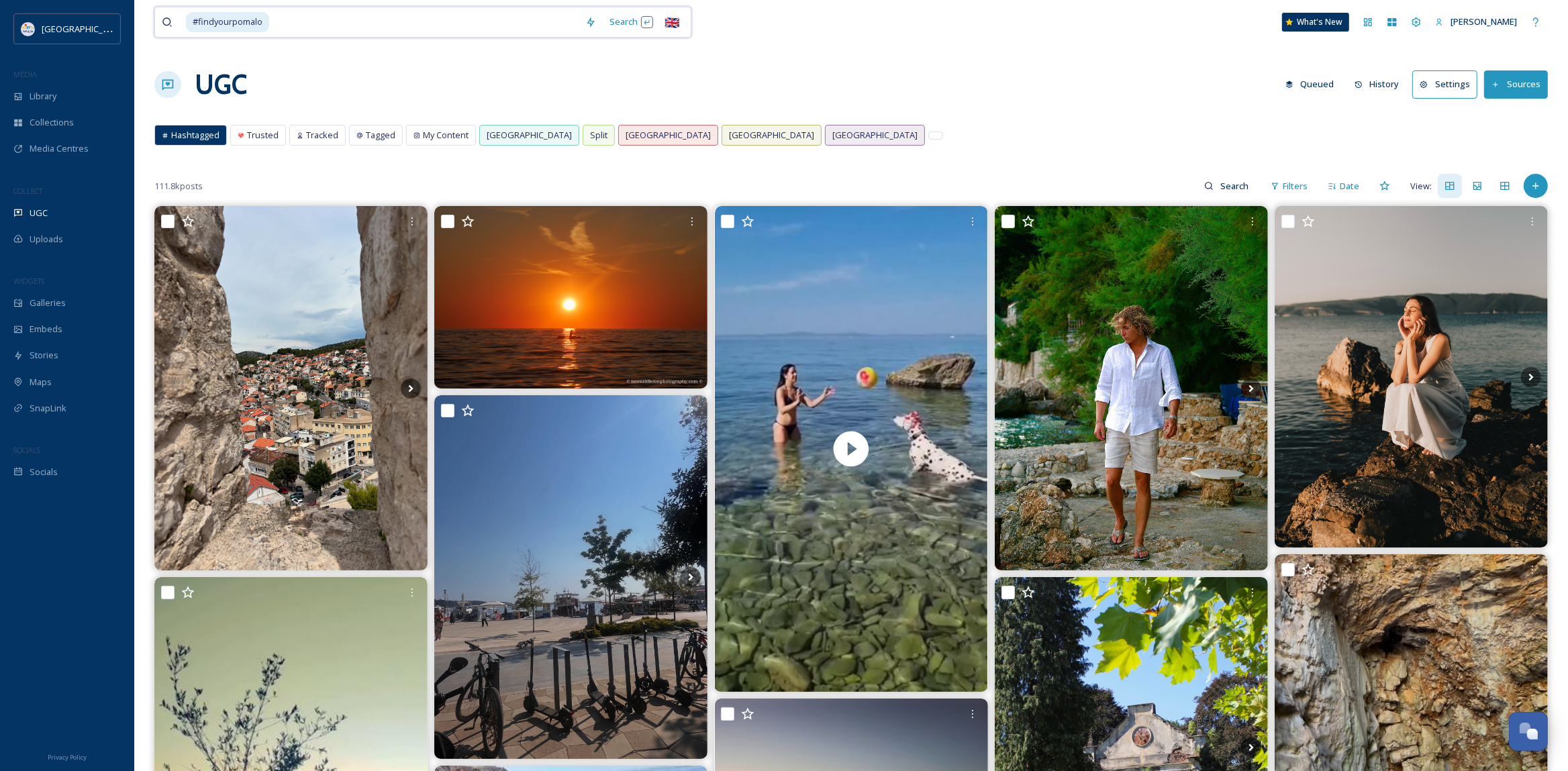
click at [339, 27] on input at bounding box center [425, 22] width 308 height 29
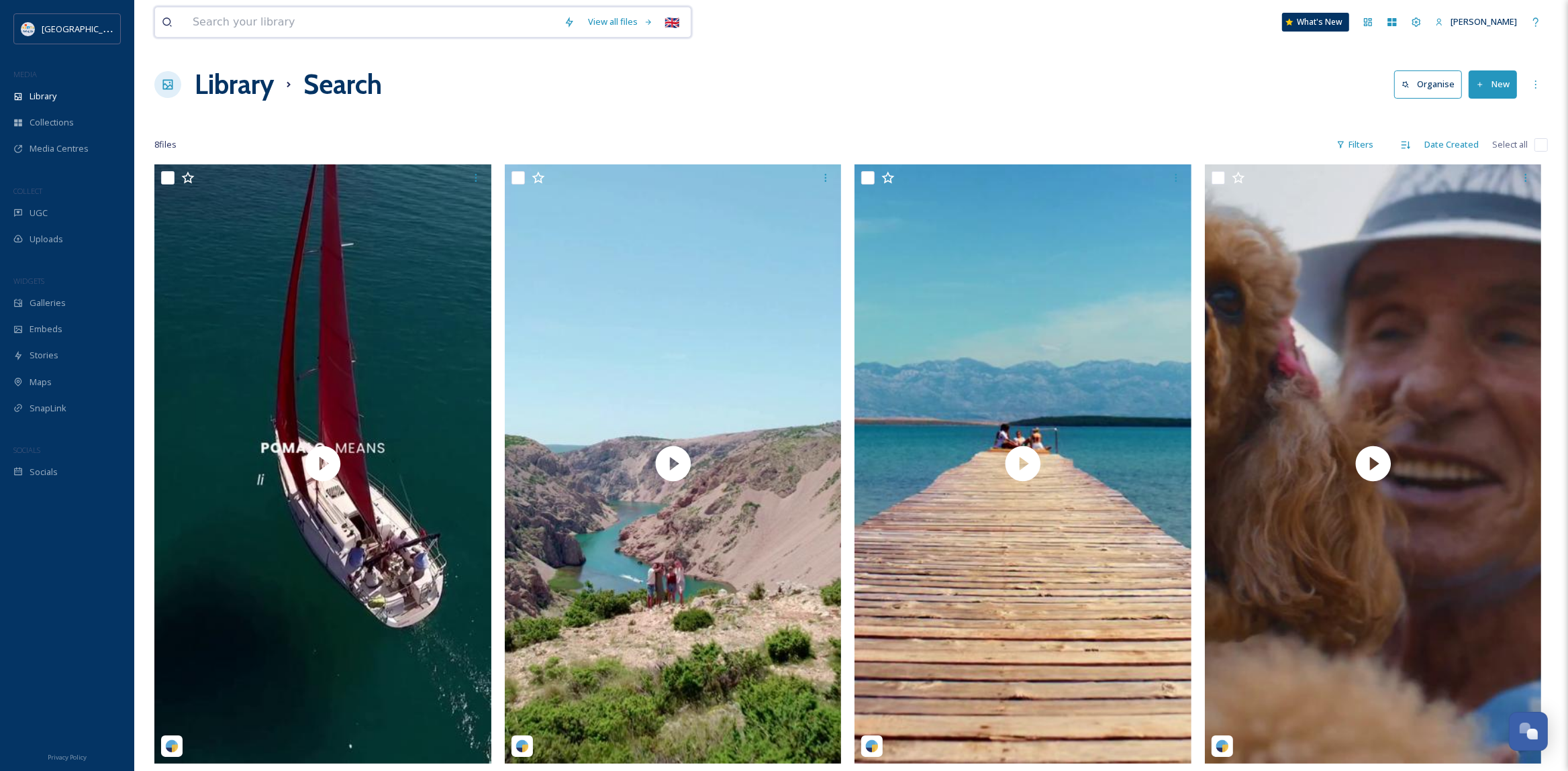
click at [336, 23] on input at bounding box center [371, 22] width 371 height 29
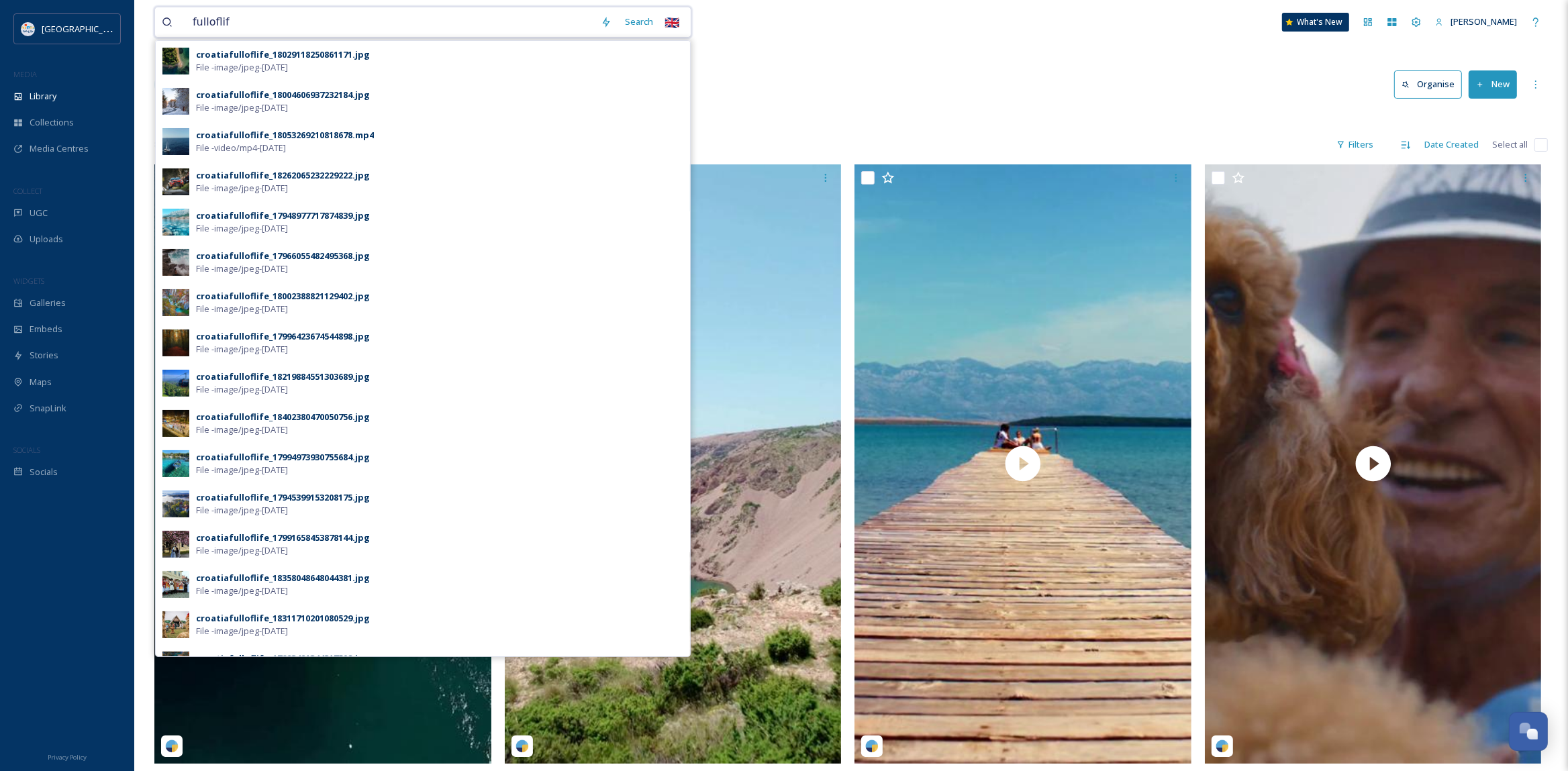
type input "fulloflife"
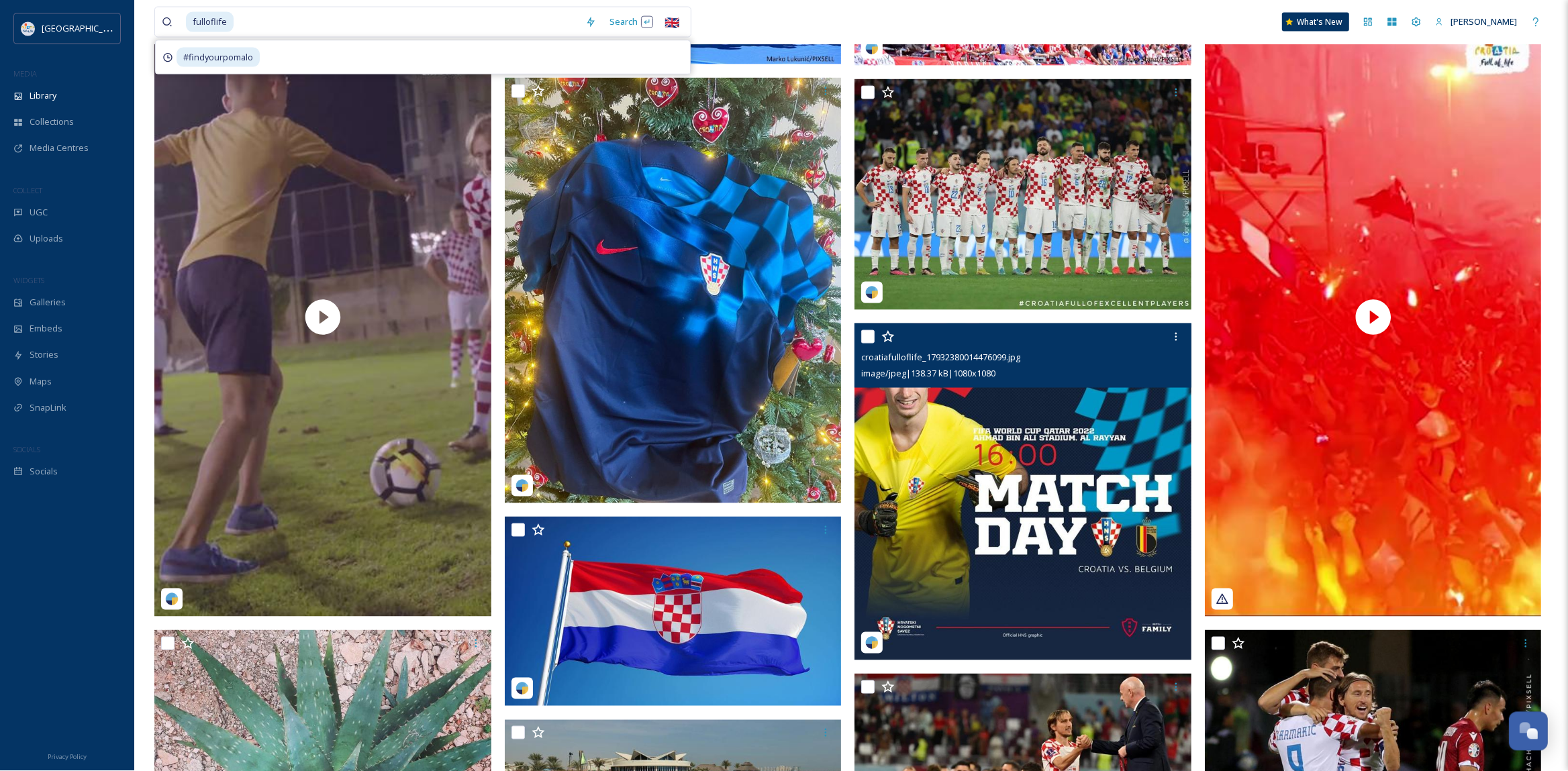
scroll to position [2537, 0]
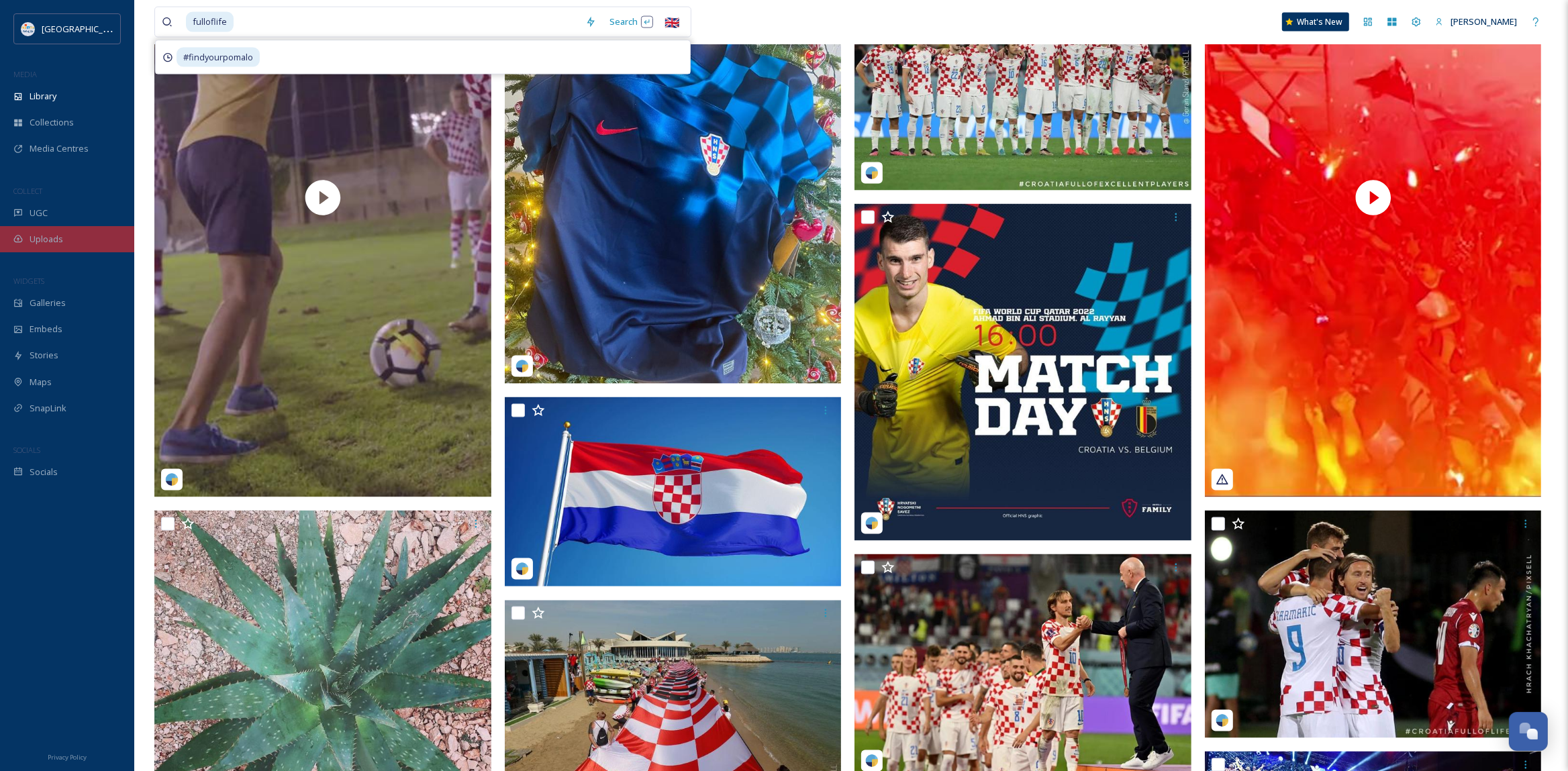
click at [47, 238] on span "Uploads" at bounding box center [46, 239] width 34 height 13
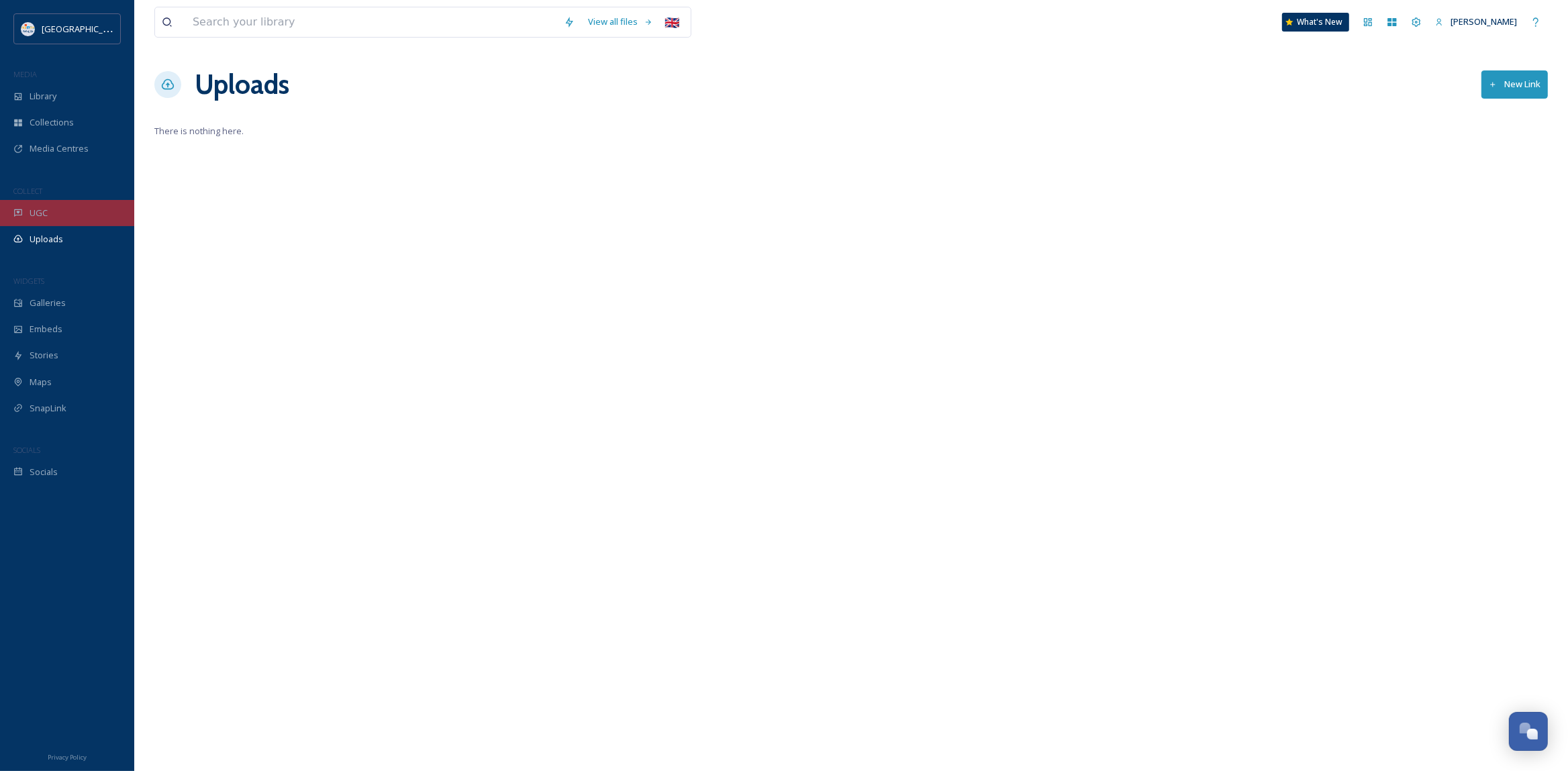
click at [43, 208] on span "UGC" at bounding box center [38, 213] width 18 height 13
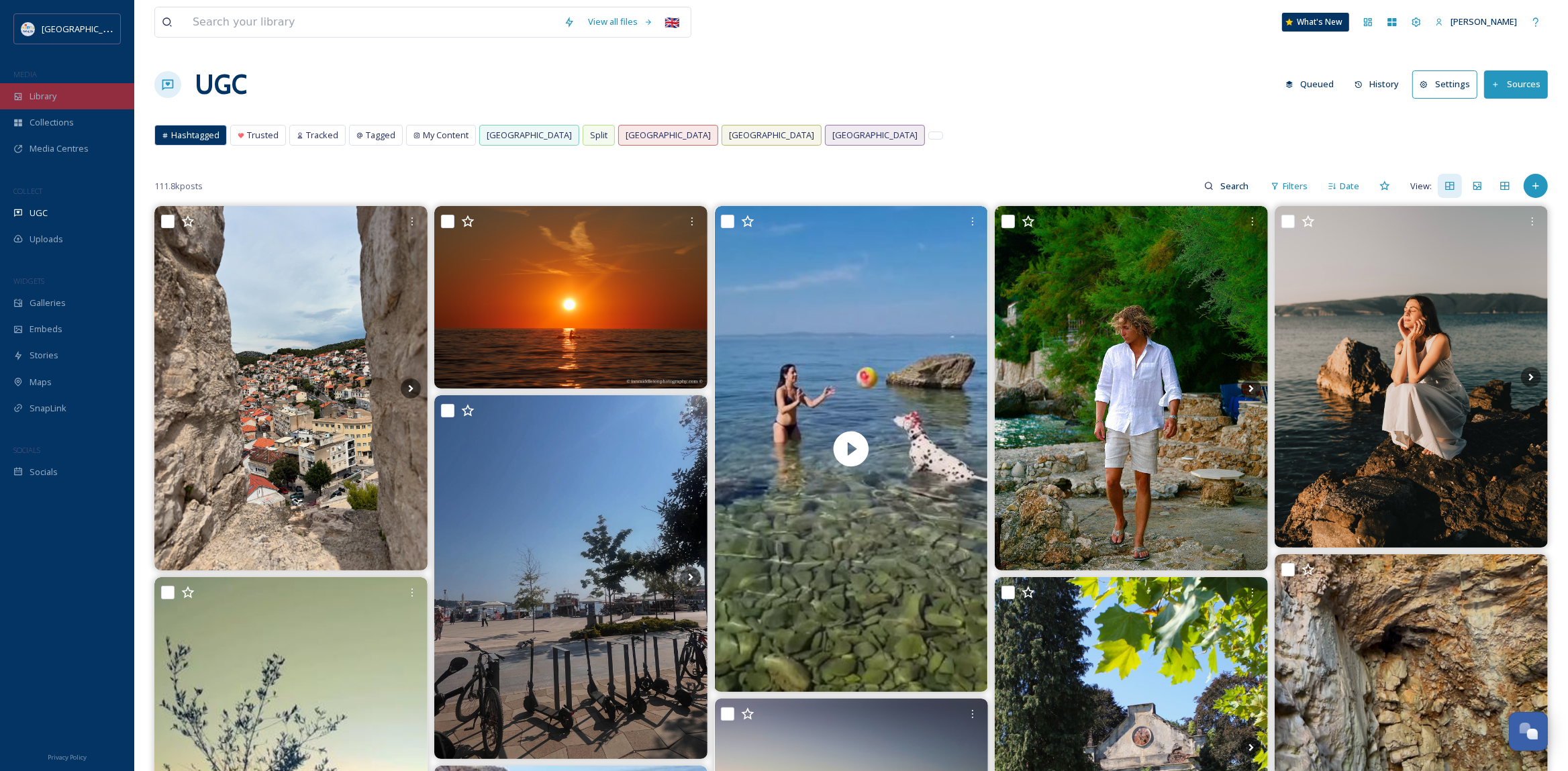
click at [46, 88] on div "Library" at bounding box center [67, 96] width 134 height 26
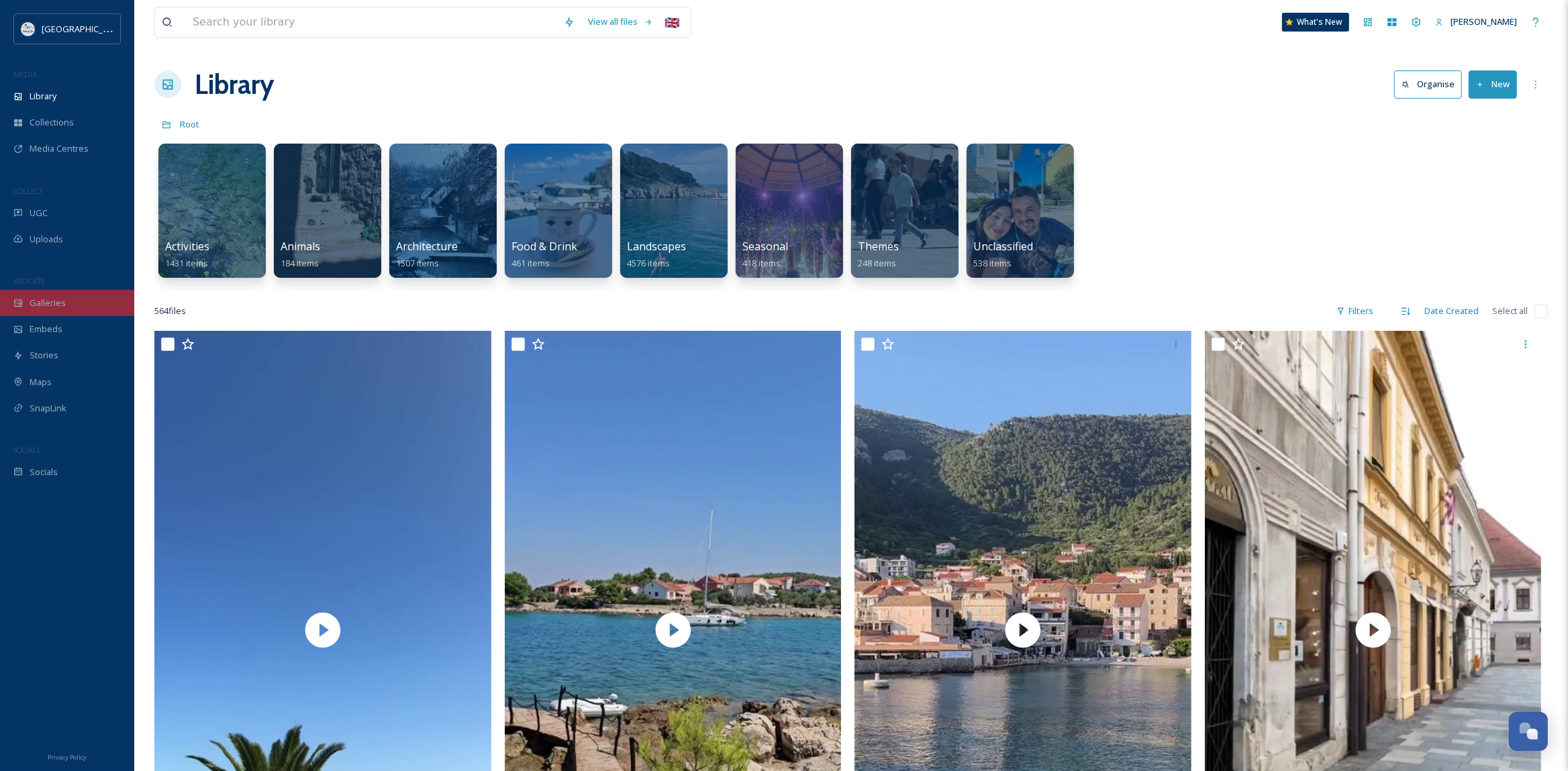
click at [49, 309] on span "Galleries" at bounding box center [47, 303] width 36 height 13
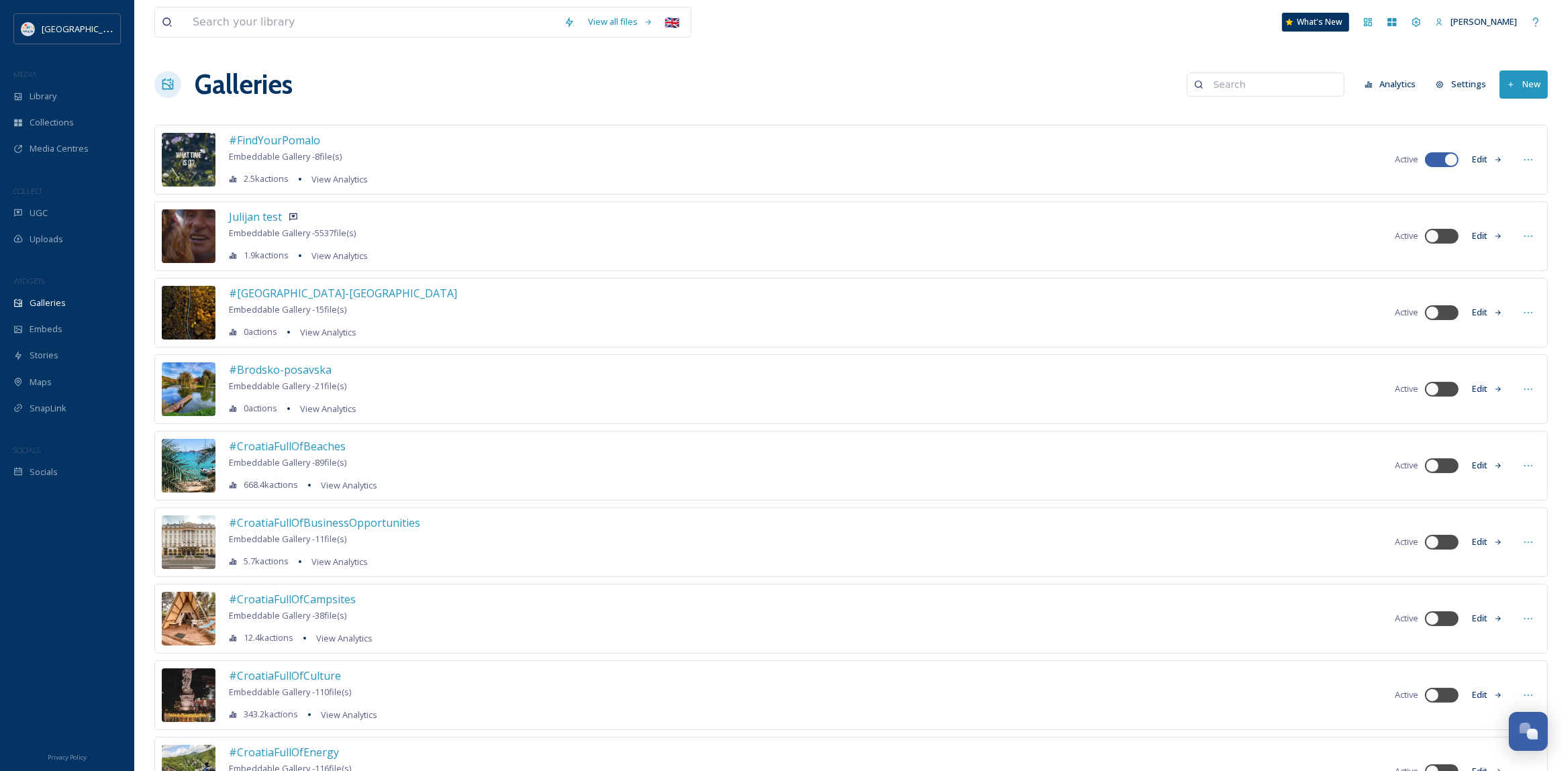
click at [393, 151] on div "#FindYourPomalo Embeddable Gallery - 8 file(s) 2.5k actions View Analytics Acti…" at bounding box center [850, 160] width 1393 height 70
click at [274, 147] on span "#FindYourPomalo" at bounding box center [274, 140] width 91 height 15
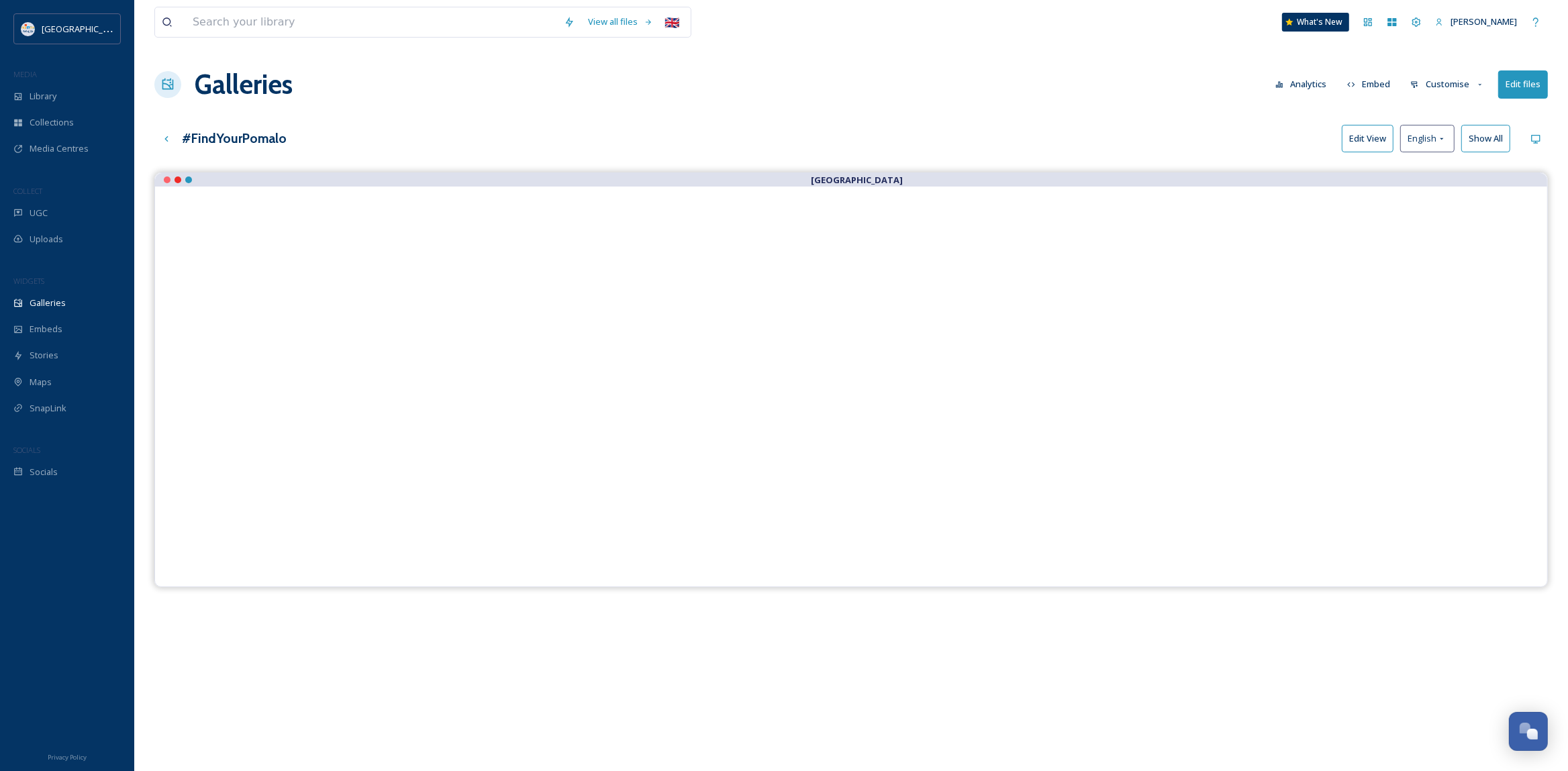
click at [1526, 88] on button "Edit files" at bounding box center [1523, 84] width 49 height 27
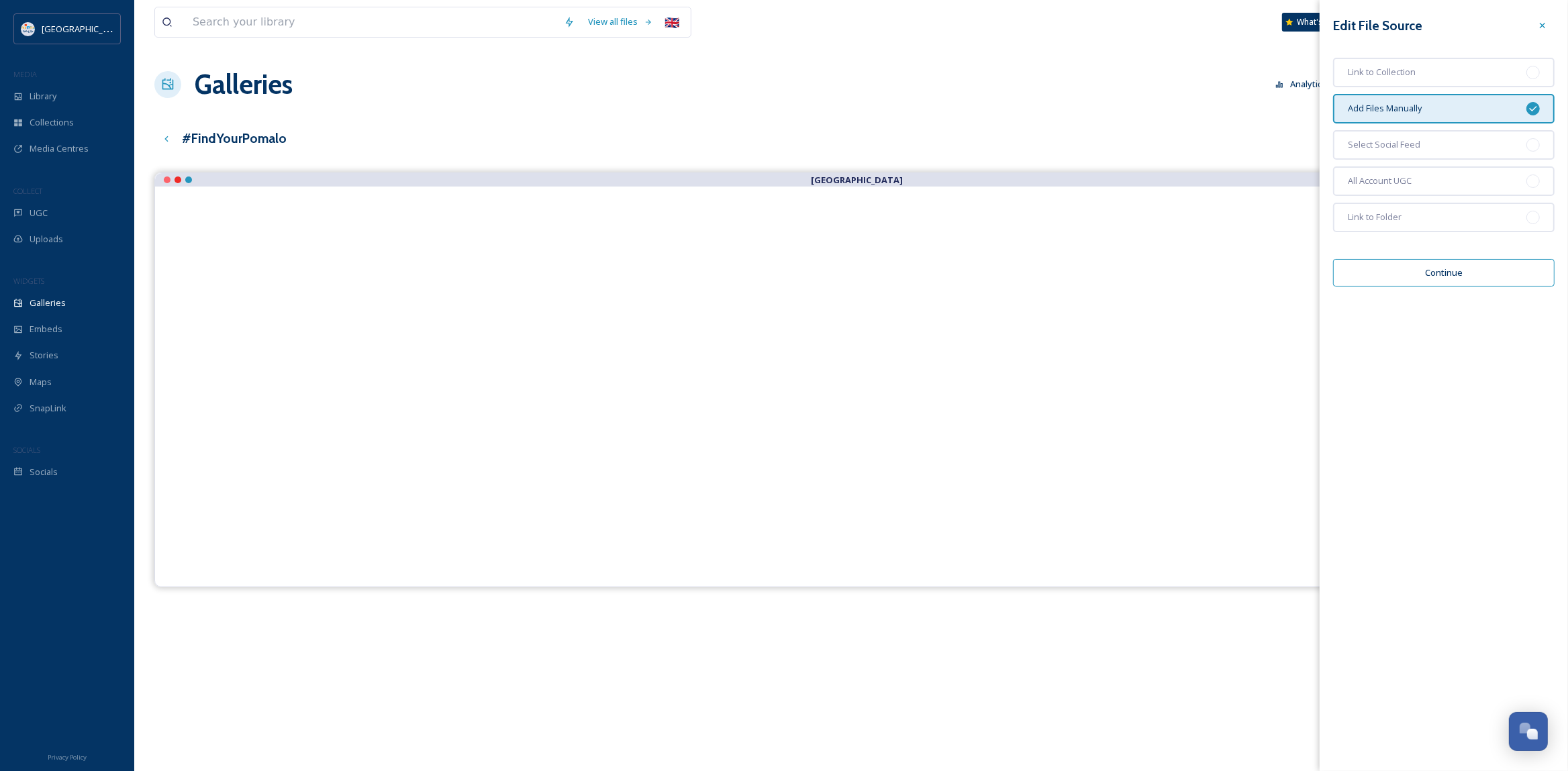
click at [1478, 265] on button "Continue" at bounding box center [1443, 273] width 221 height 27
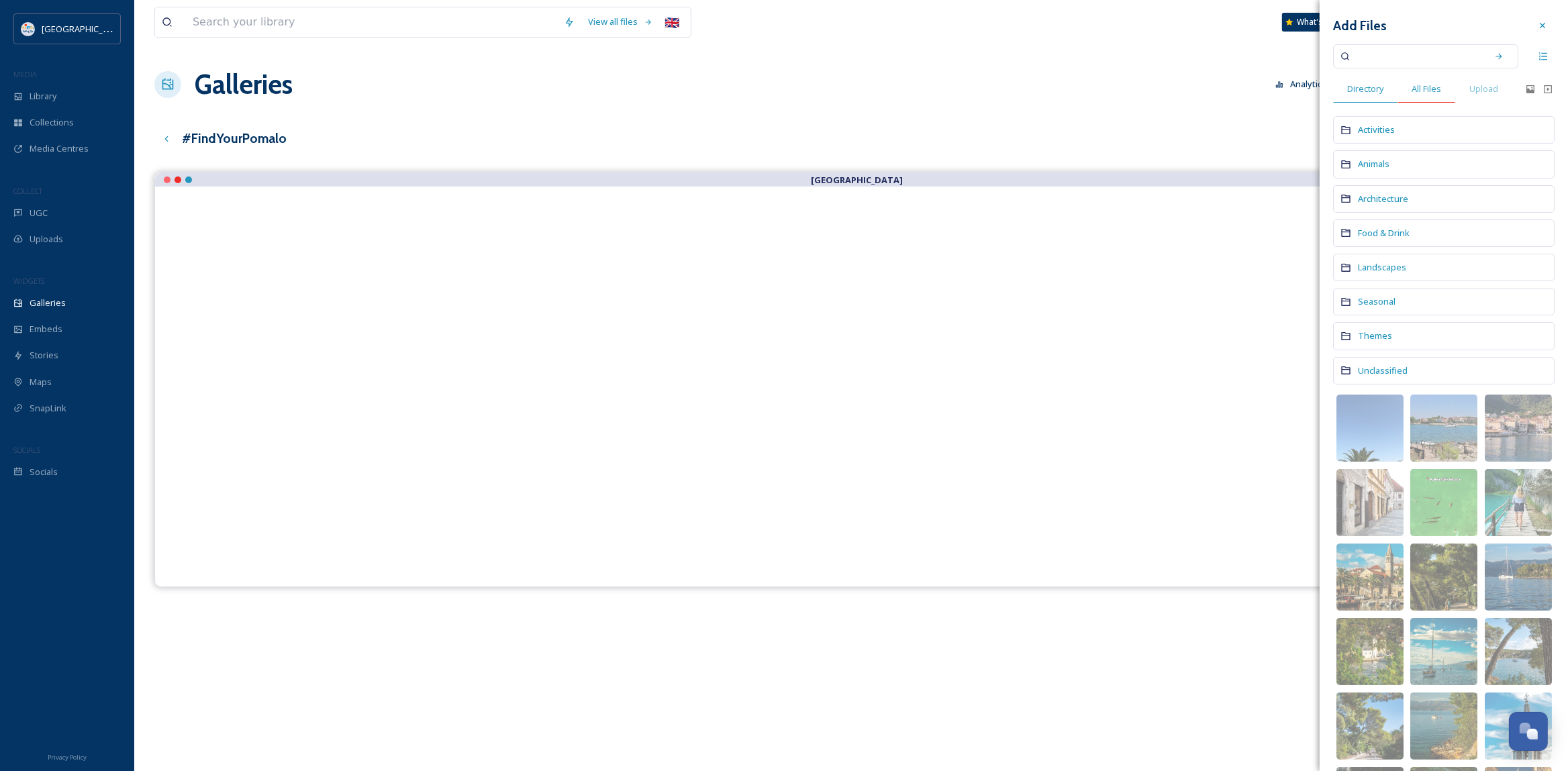
click at [1426, 93] on span "All Files" at bounding box center [1426, 88] width 29 height 13
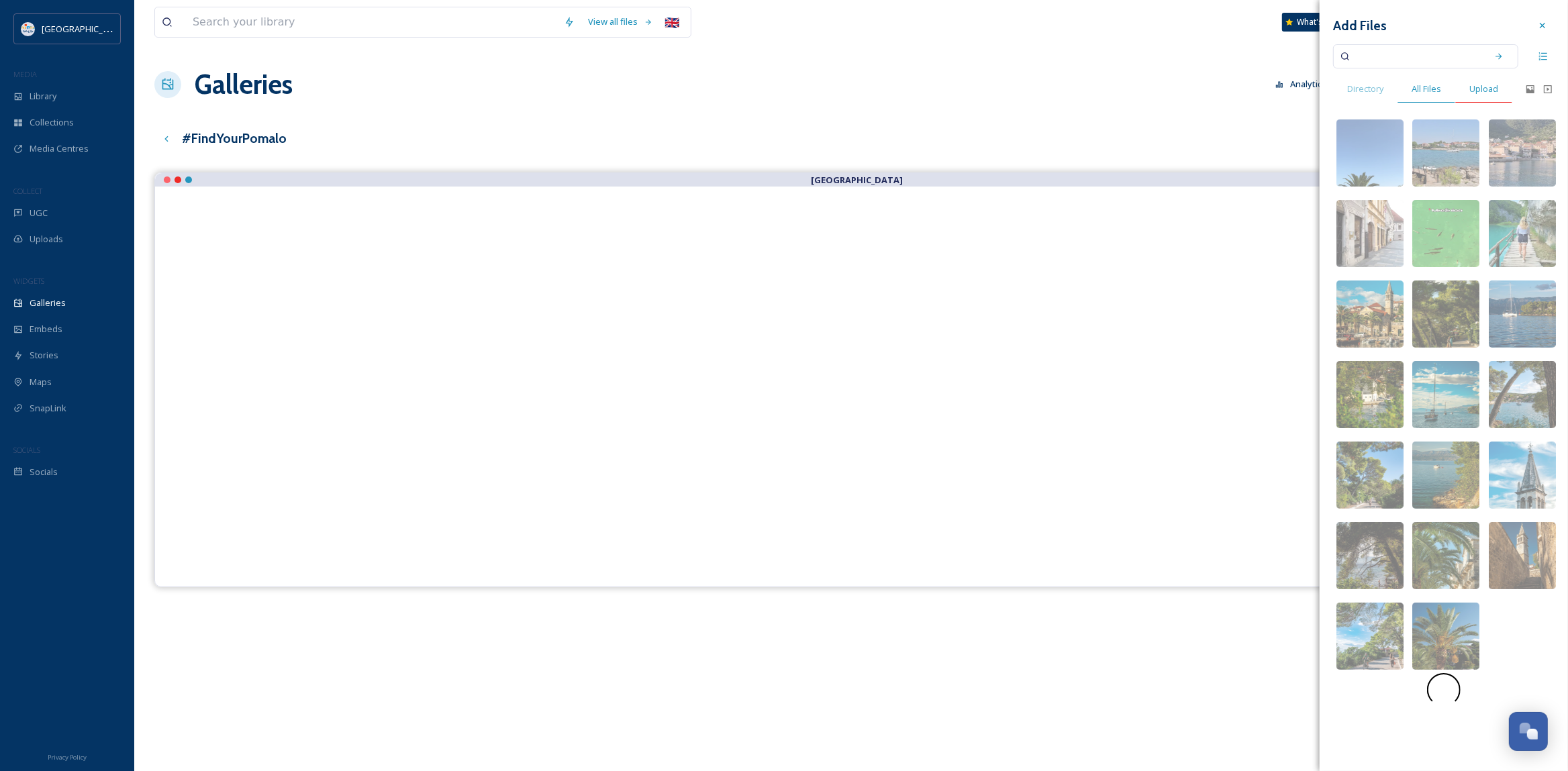
click at [1480, 88] on span "Upload" at bounding box center [1484, 88] width 29 height 13
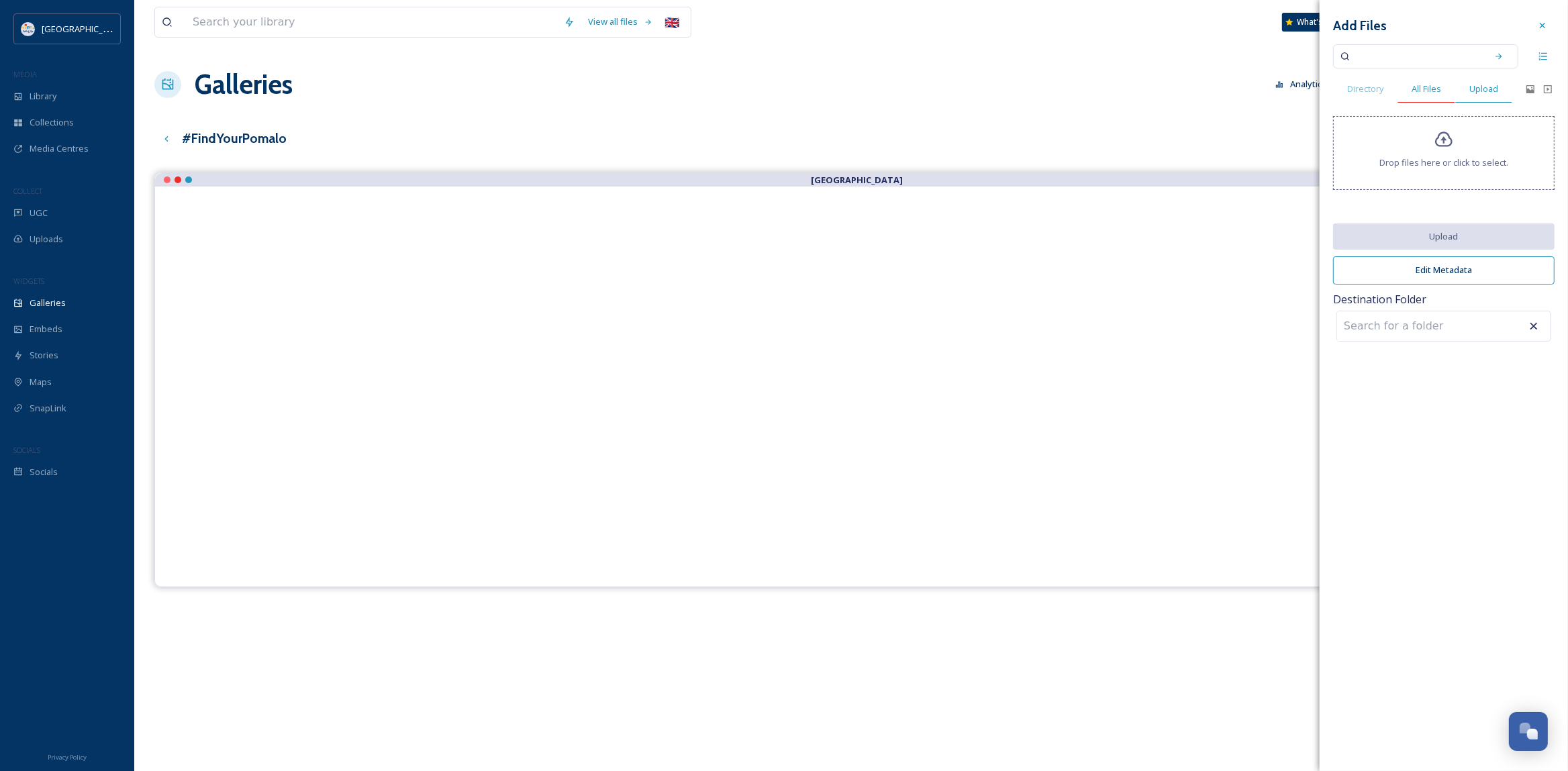
click at [1427, 93] on span "All Files" at bounding box center [1426, 88] width 29 height 13
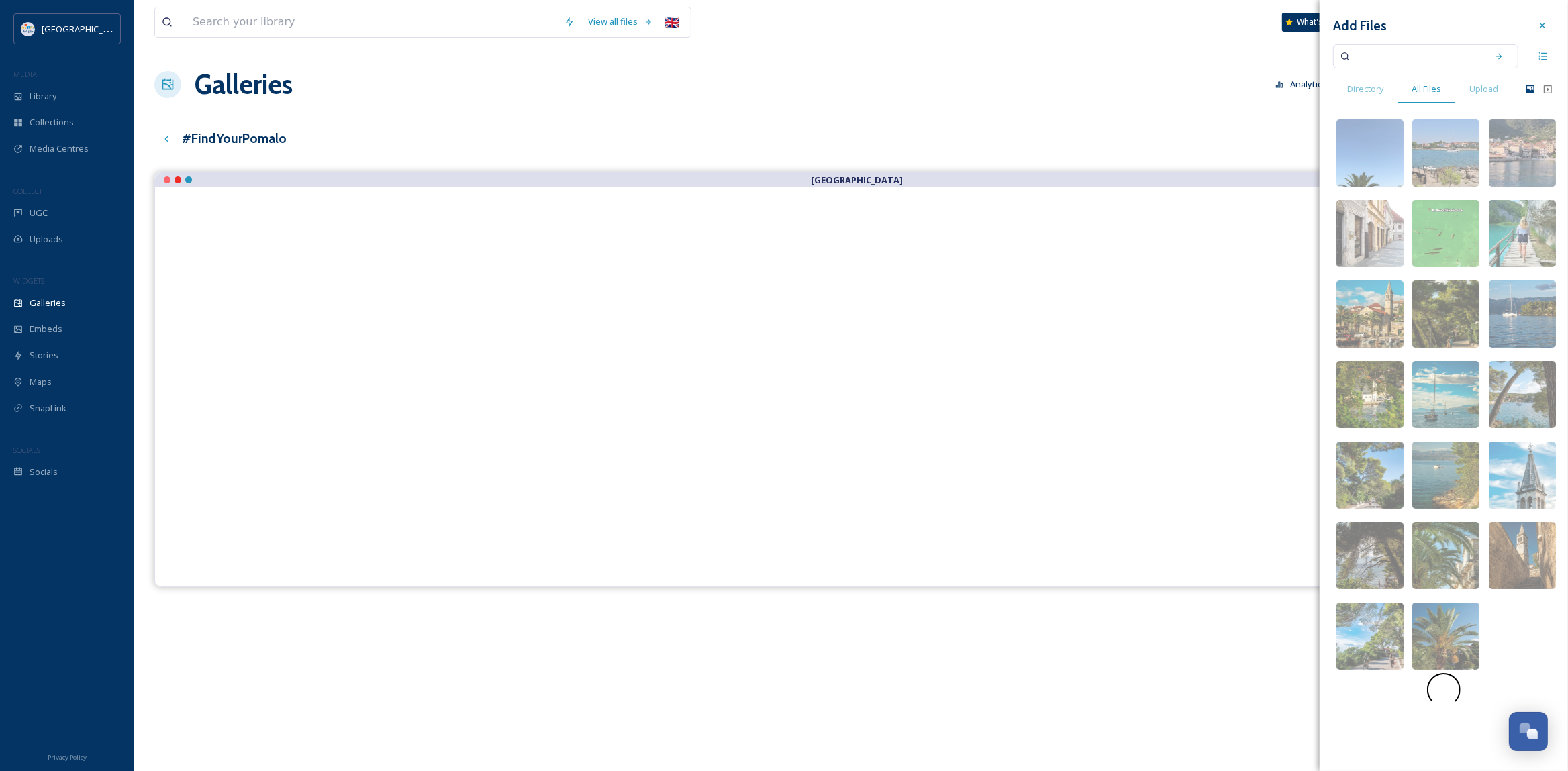
click at [1530, 90] on icon at bounding box center [1530, 89] width 8 height 8
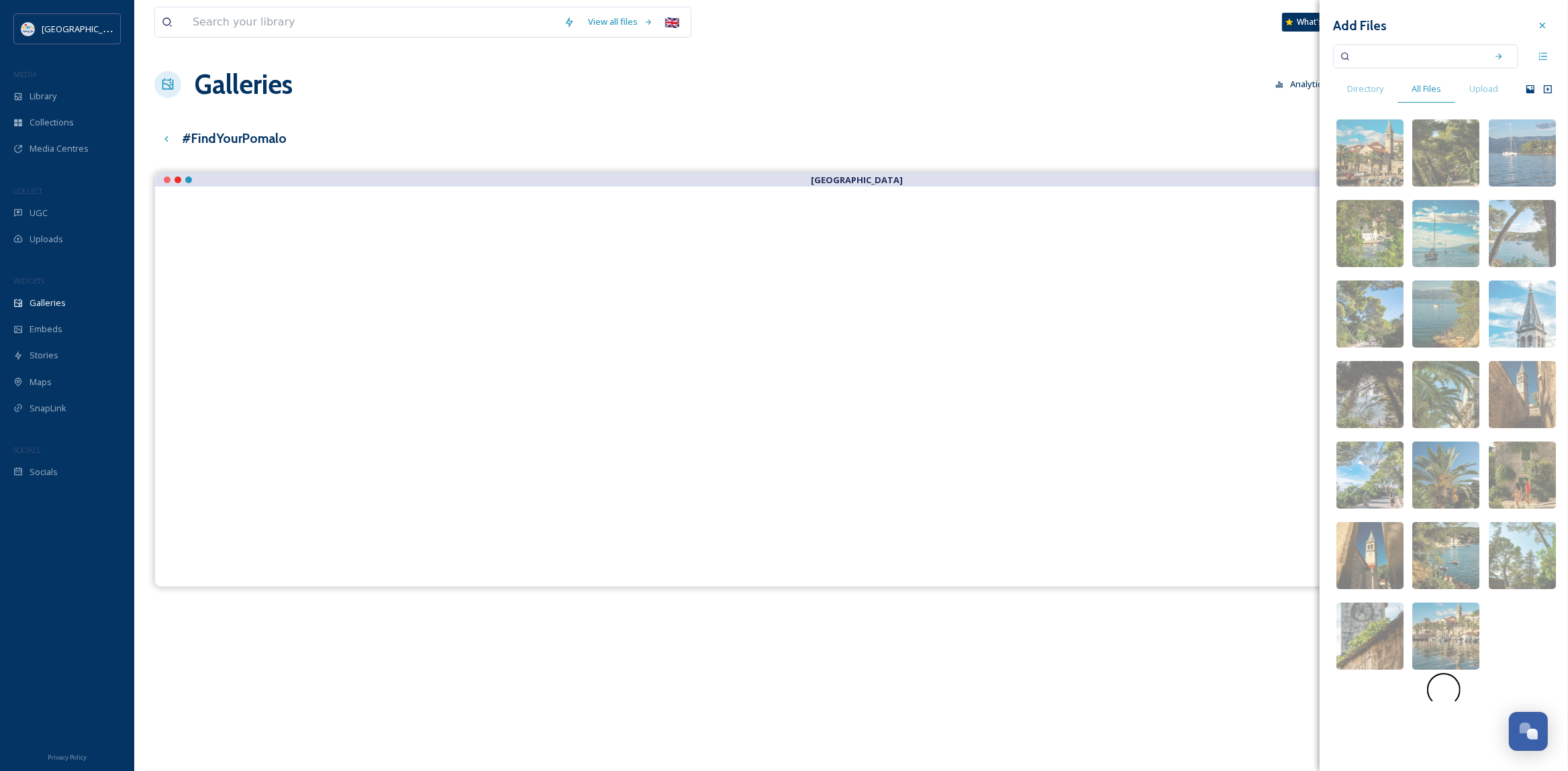
click at [1550, 87] on icon at bounding box center [1548, 89] width 11 height 11
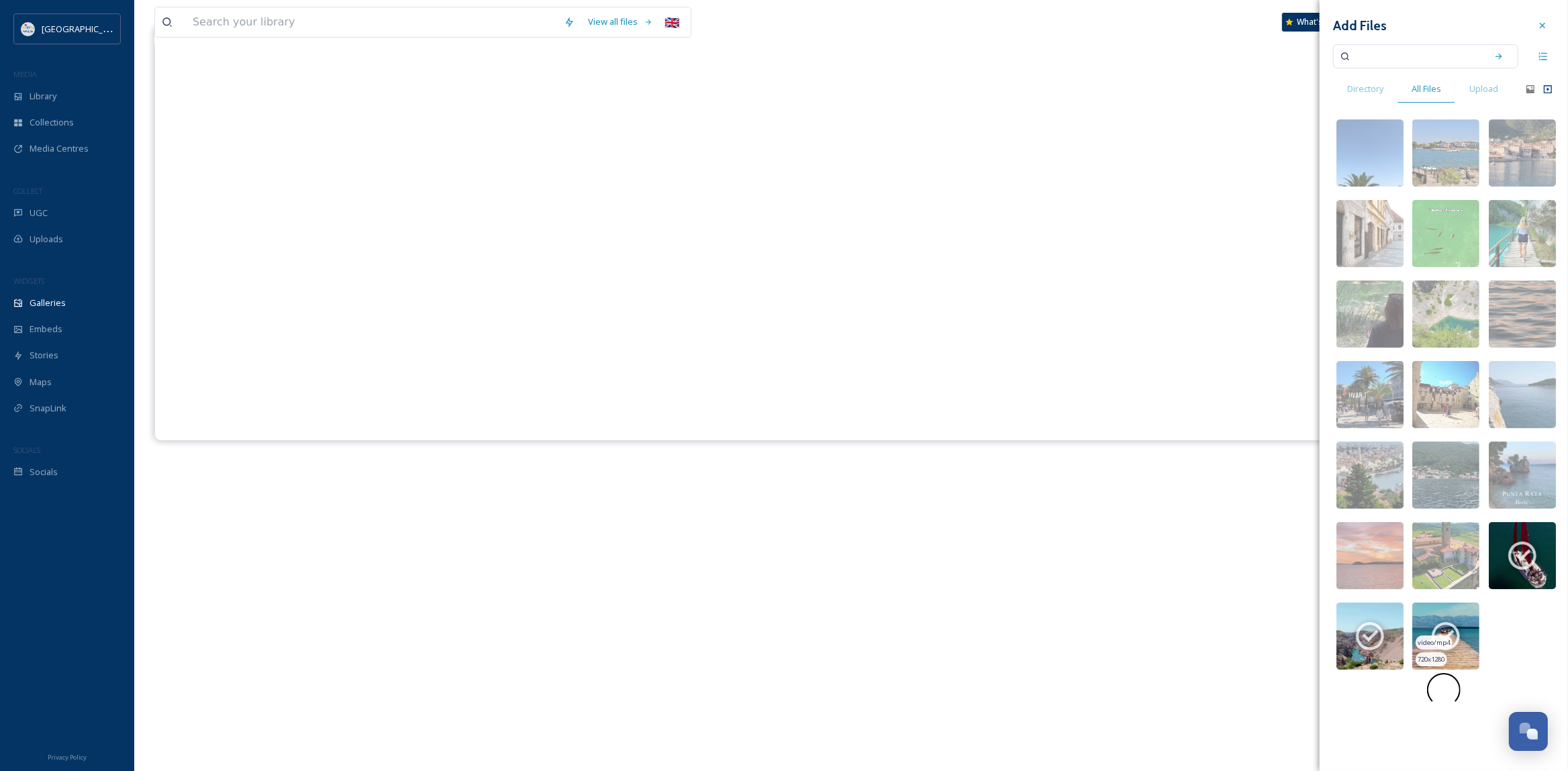
scroll to position [193, 0]
click at [1447, 692] on span at bounding box center [1443, 689] width 36 height 36
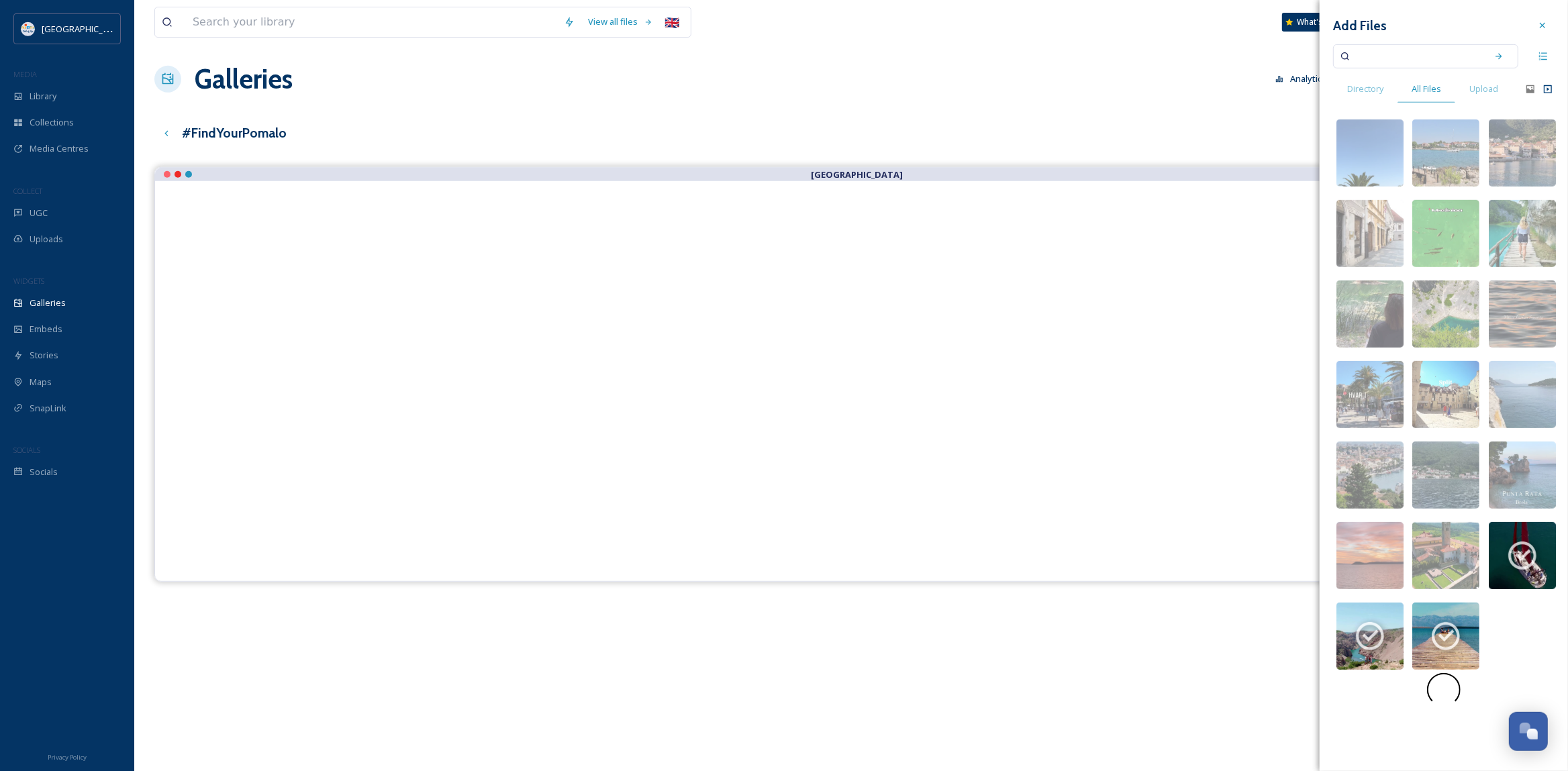
scroll to position [0, 0]
click at [1409, 56] on input at bounding box center [1416, 56] width 127 height 29
click at [1499, 57] on icon at bounding box center [1498, 56] width 6 height 6
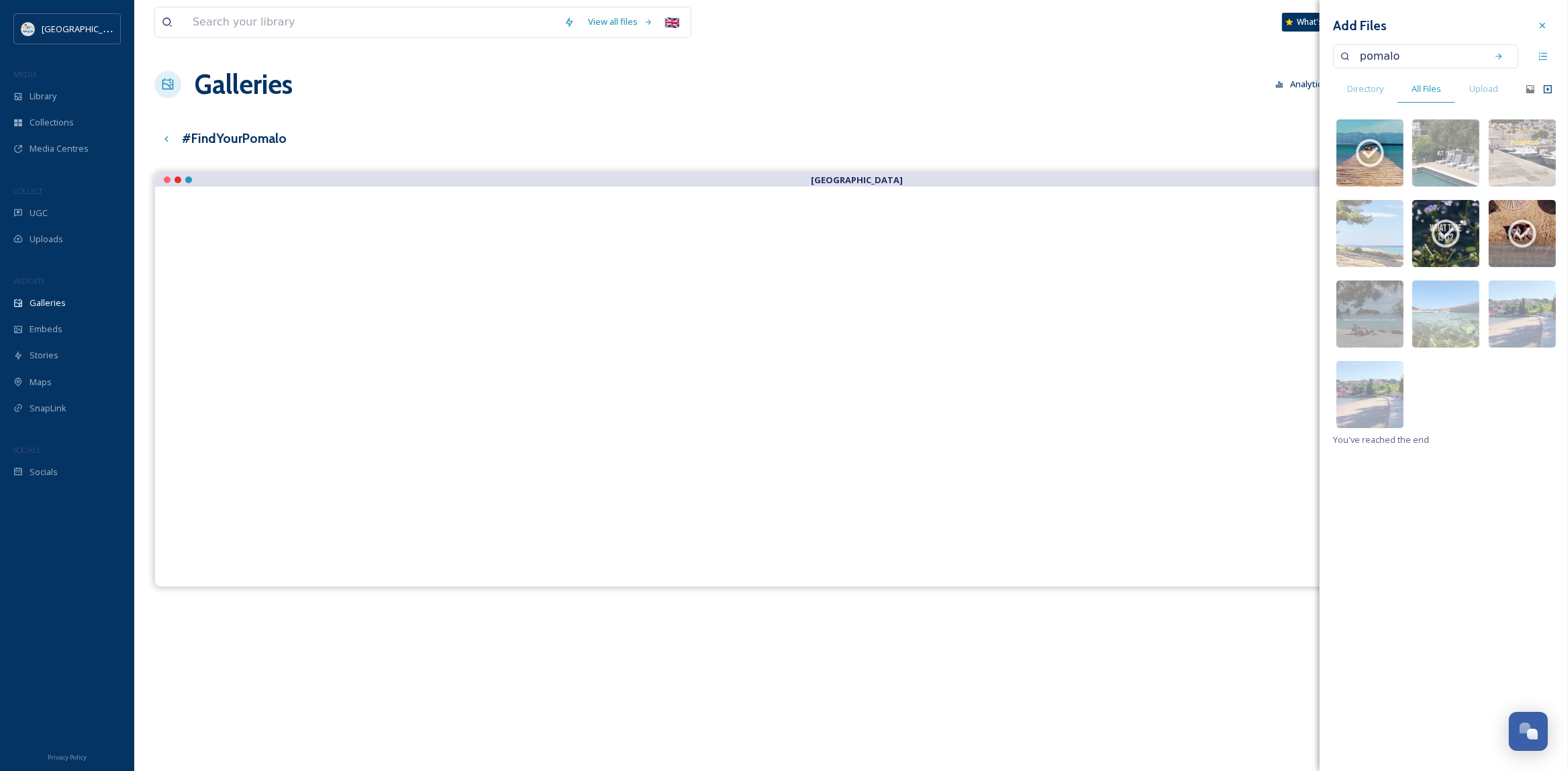
click at [1361, 56] on input "pomalo" at bounding box center [1416, 56] width 127 height 29
type input "^findyourpomalo"
click at [1497, 58] on icon at bounding box center [1499, 56] width 10 height 10
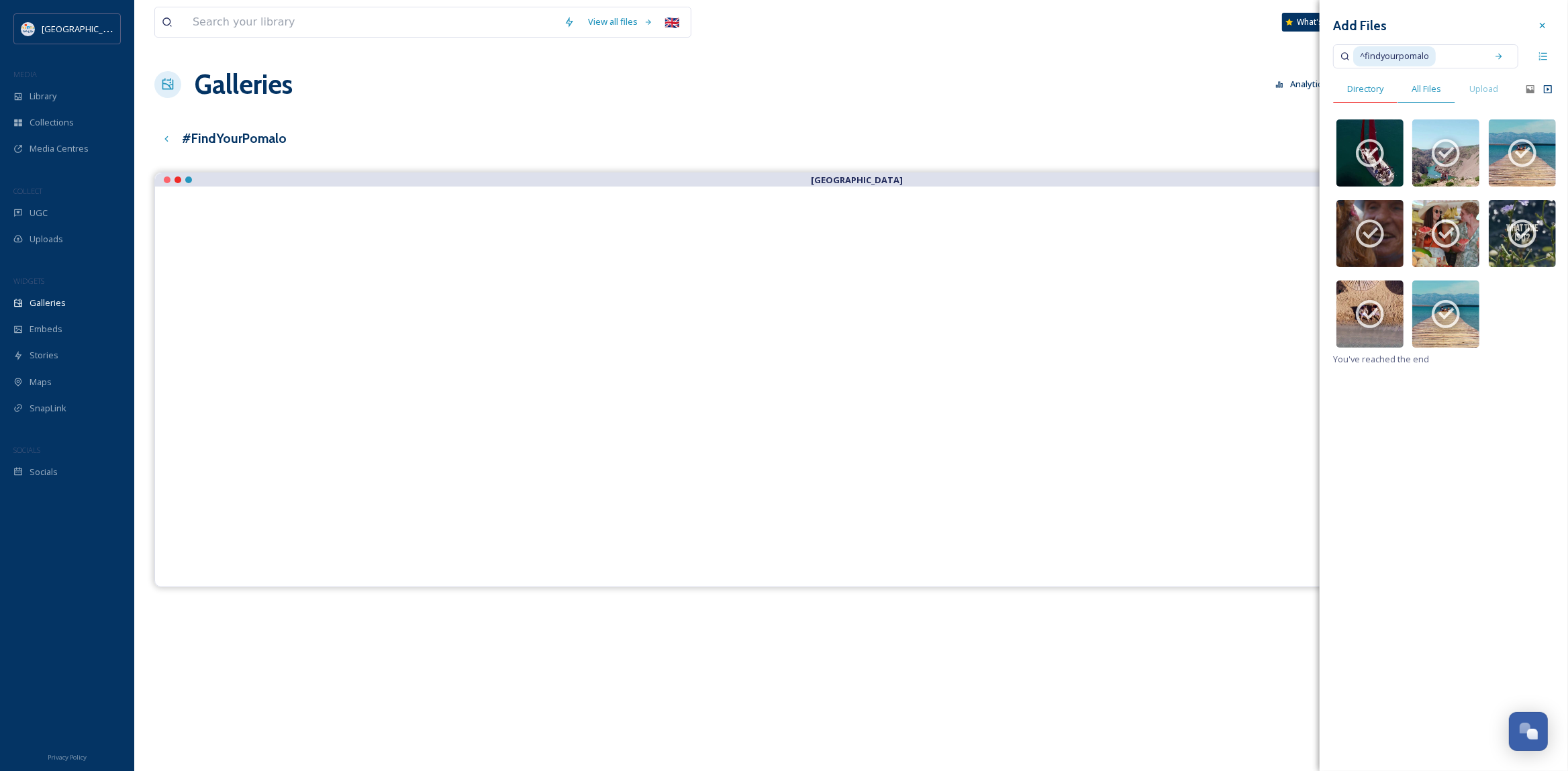
click at [1367, 90] on span "Directory" at bounding box center [1365, 88] width 36 height 13
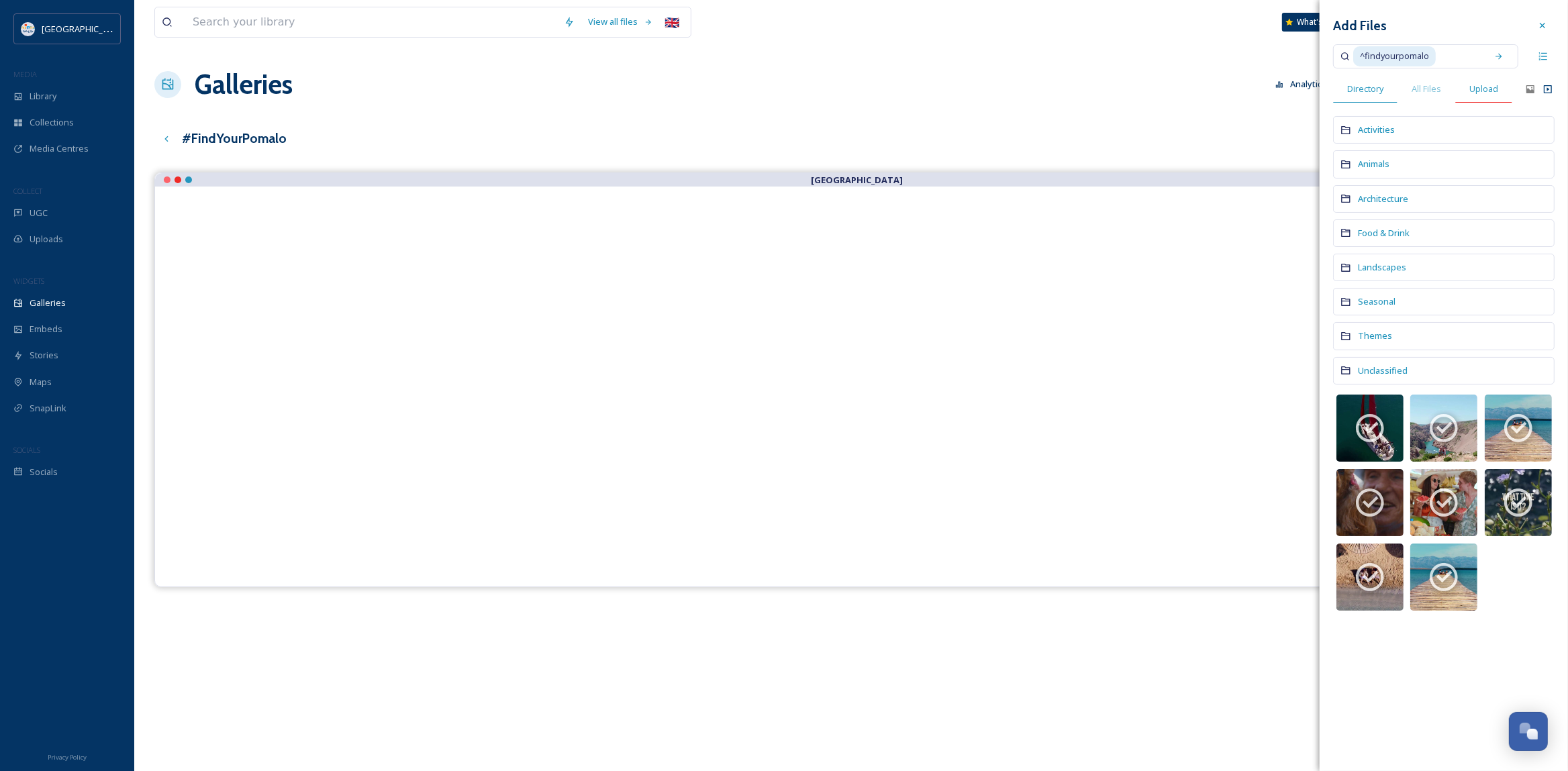
click at [1478, 90] on span "Upload" at bounding box center [1484, 88] width 29 height 13
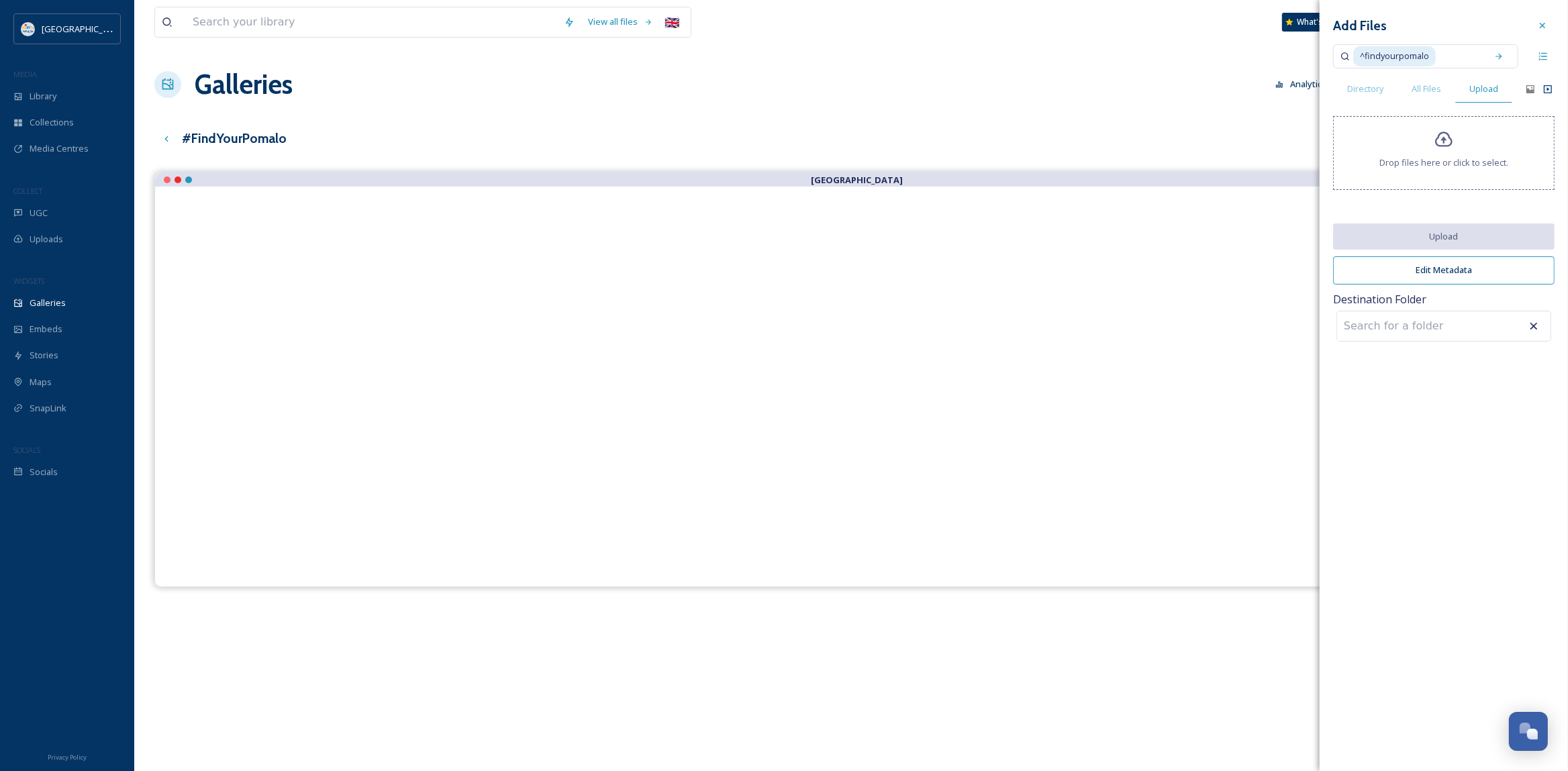
click at [1415, 326] on input at bounding box center [1410, 326] width 147 height 29
click at [1362, 57] on span "^findyourpomalo" at bounding box center [1394, 56] width 82 height 19
click at [1366, 56] on span "^findyourpomalo" at bounding box center [1394, 56] width 82 height 19
click at [1430, 56] on div "findyourpomalo" at bounding box center [1416, 56] width 127 height 29
drag, startPoint x: 1435, startPoint y: 58, endPoint x: 1299, endPoint y: 53, distance: 136.1
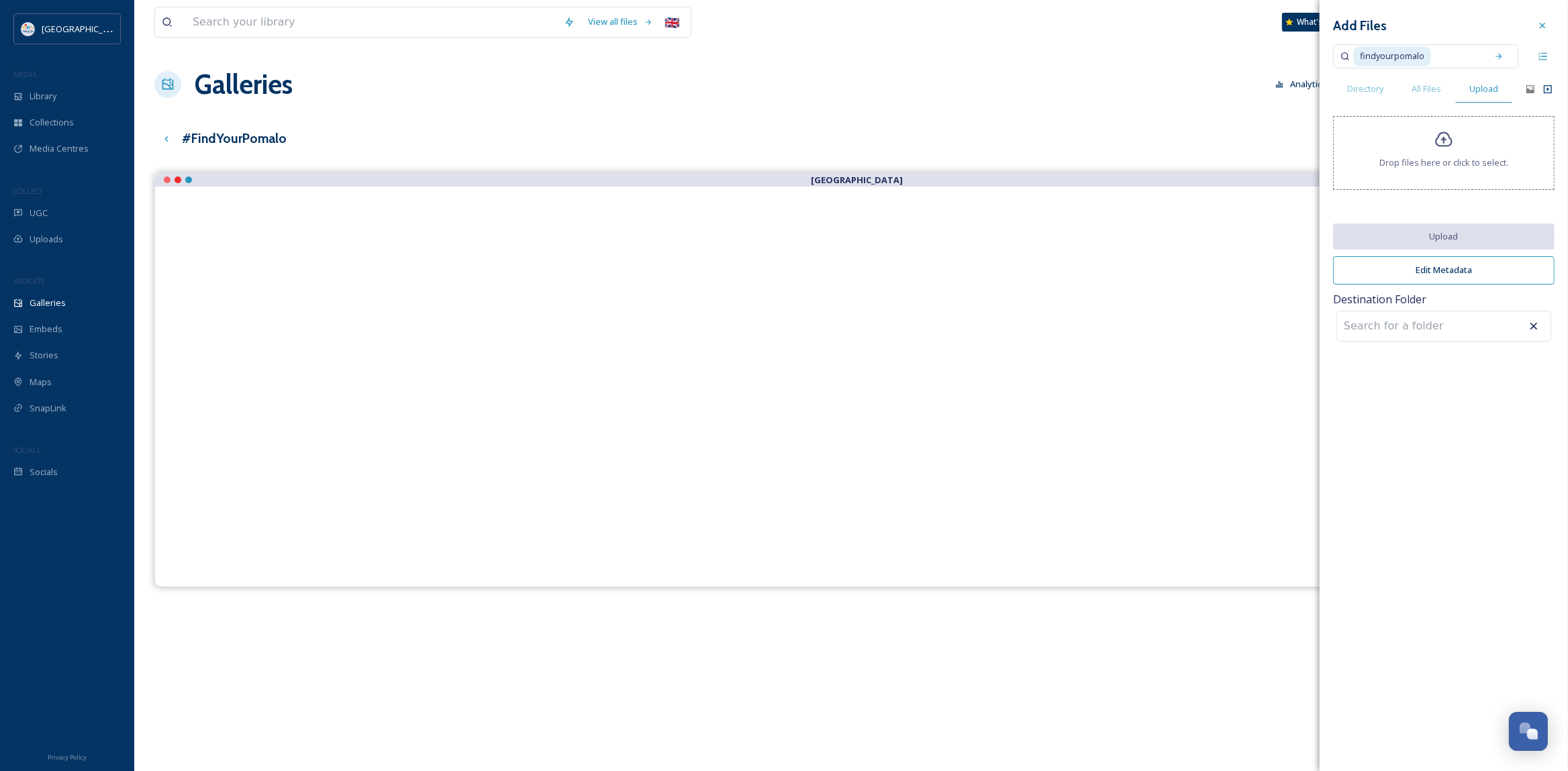
click at [1353, 53] on div "findyourpomalo" at bounding box center [1416, 56] width 127 height 29
type input "^"
click at [1540, 56] on icon at bounding box center [1543, 56] width 11 height 11
click at [1545, 57] on icon at bounding box center [1543, 56] width 9 height 8
click at [1410, 330] on input at bounding box center [1410, 326] width 147 height 29
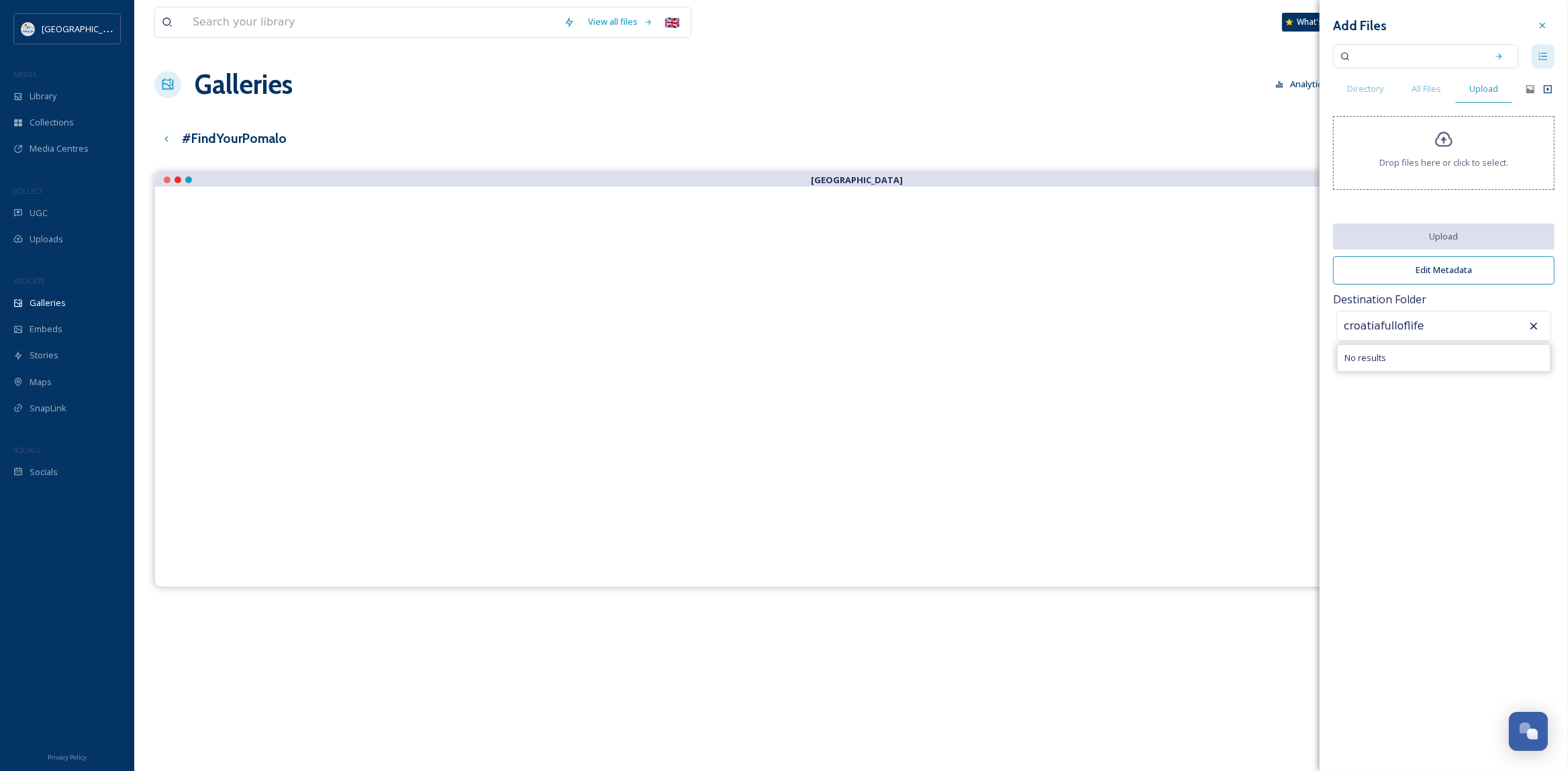
type input "croatiafulloflife"
click at [1531, 329] on icon at bounding box center [1534, 326] width 14 height 14
drag, startPoint x: 1531, startPoint y: 328, endPoint x: 1486, endPoint y: 339, distance: 46.3
click at [1533, 328] on icon at bounding box center [1534, 326] width 14 height 14
drag, startPoint x: 1448, startPoint y: 332, endPoint x: 1154, endPoint y: 284, distance: 297.9
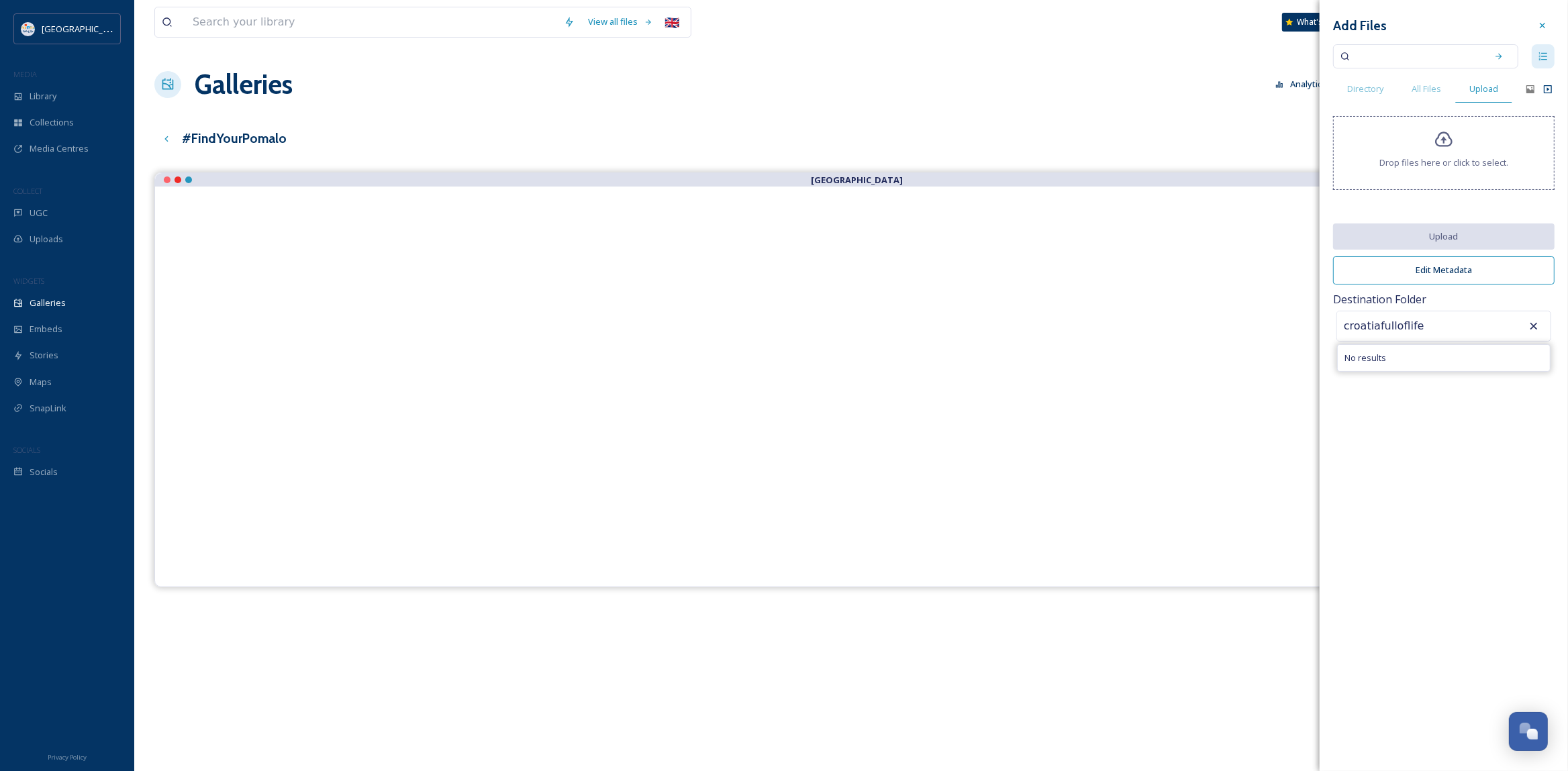
click at [1337, 311] on input "croatiafulloflife" at bounding box center [1410, 326] width 147 height 29
click at [1414, 453] on div "Add Files Directory All Files Upload Drop files here or click to select. Upload…" at bounding box center [1443, 385] width 248 height 771
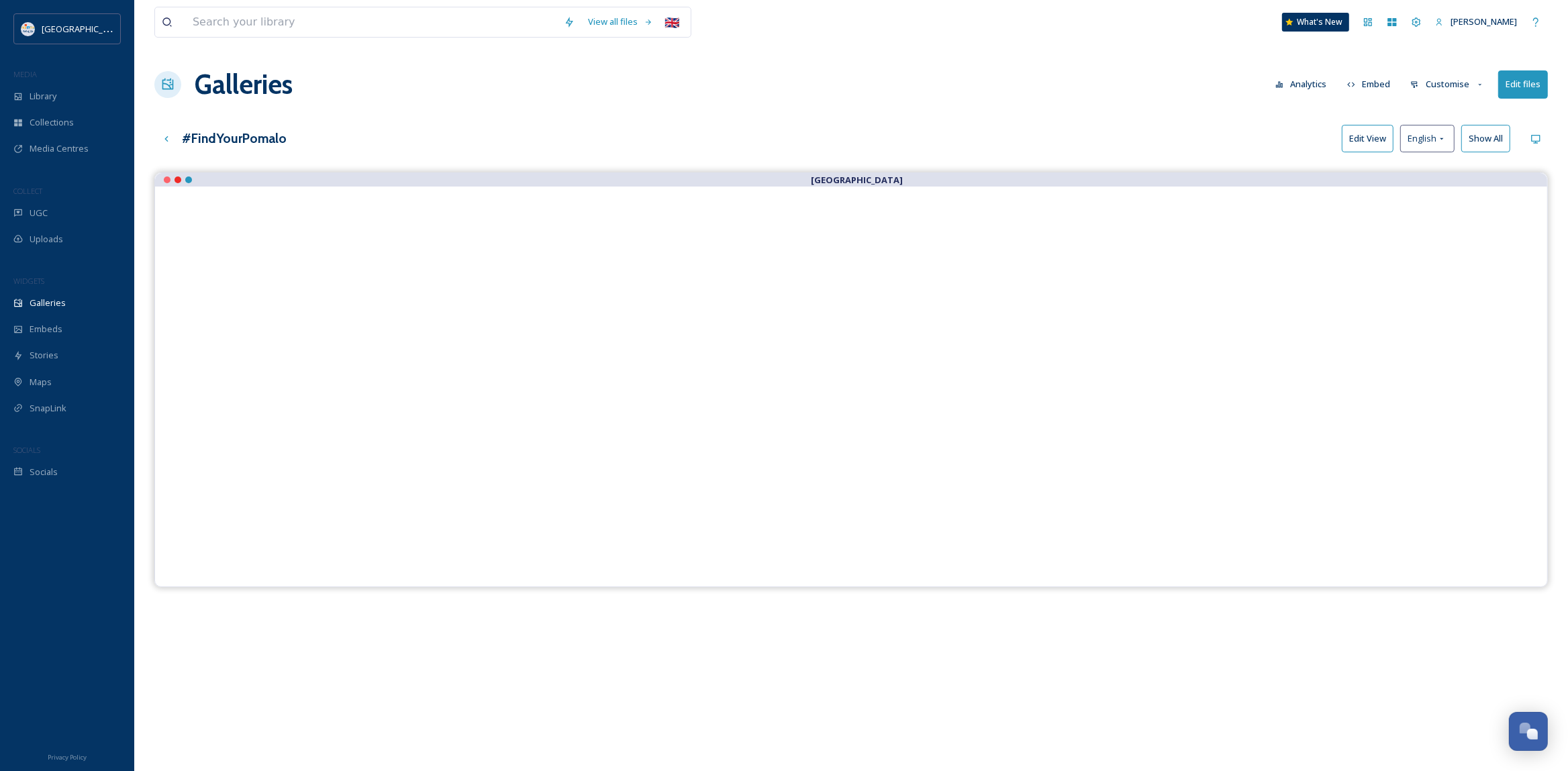
click at [1197, 93] on div "Galleries Analytics Embed Customise Edit files" at bounding box center [850, 84] width 1393 height 40
click at [1381, 84] on button "Embed" at bounding box center [1369, 84] width 57 height 26
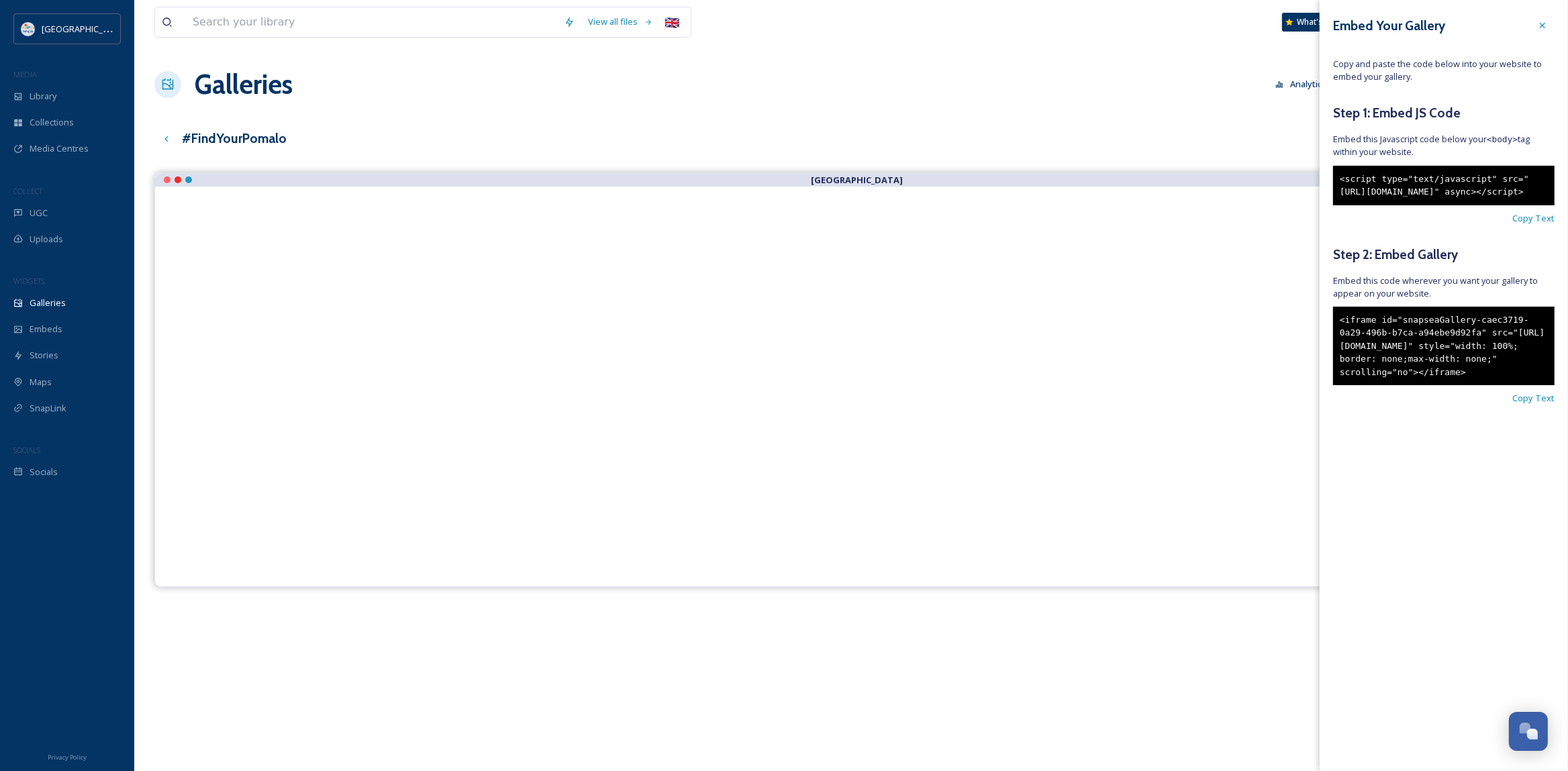
click at [1232, 101] on div "Galleries Analytics Embed Customise Edit files" at bounding box center [850, 84] width 1393 height 40
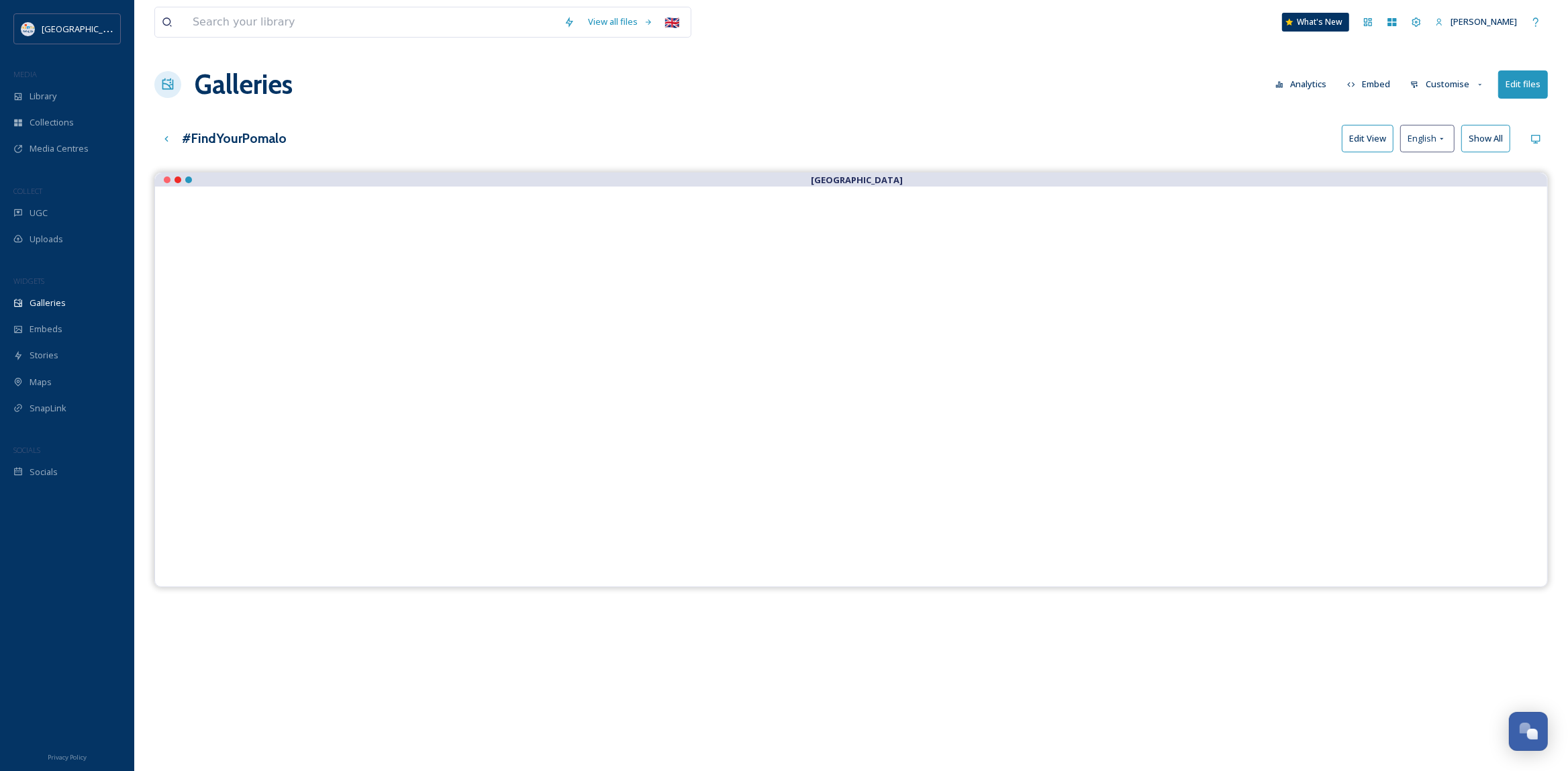
click at [1447, 84] on button "Customise" at bounding box center [1447, 84] width 88 height 26
click at [1271, 121] on div "View all files 🇬🇧 What's New Martina Kuharic Zrnetic Galleries Analytics Embed …" at bounding box center [851, 482] width 1434 height 964
click at [64, 210] on div "UGC" at bounding box center [67, 213] width 134 height 26
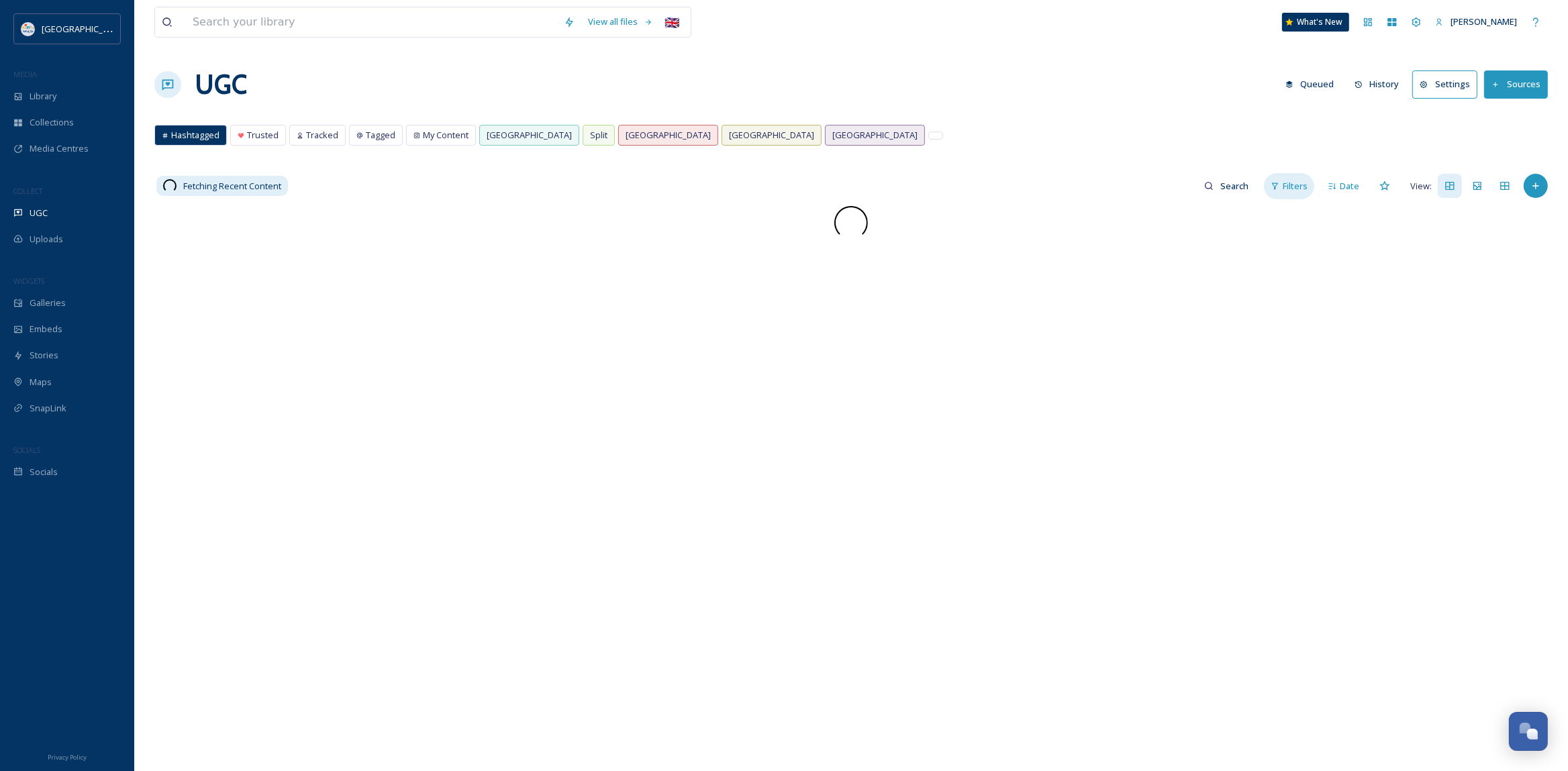
click at [1289, 186] on span "Filters" at bounding box center [1295, 186] width 25 height 13
click at [1066, 138] on div "Hashtagged Trusted Tracked Tagged My Content [GEOGRAPHIC_DATA] [GEOGRAPHIC_DATA…" at bounding box center [850, 138] width 1393 height 27
click at [1336, 188] on icon at bounding box center [1332, 186] width 8 height 6
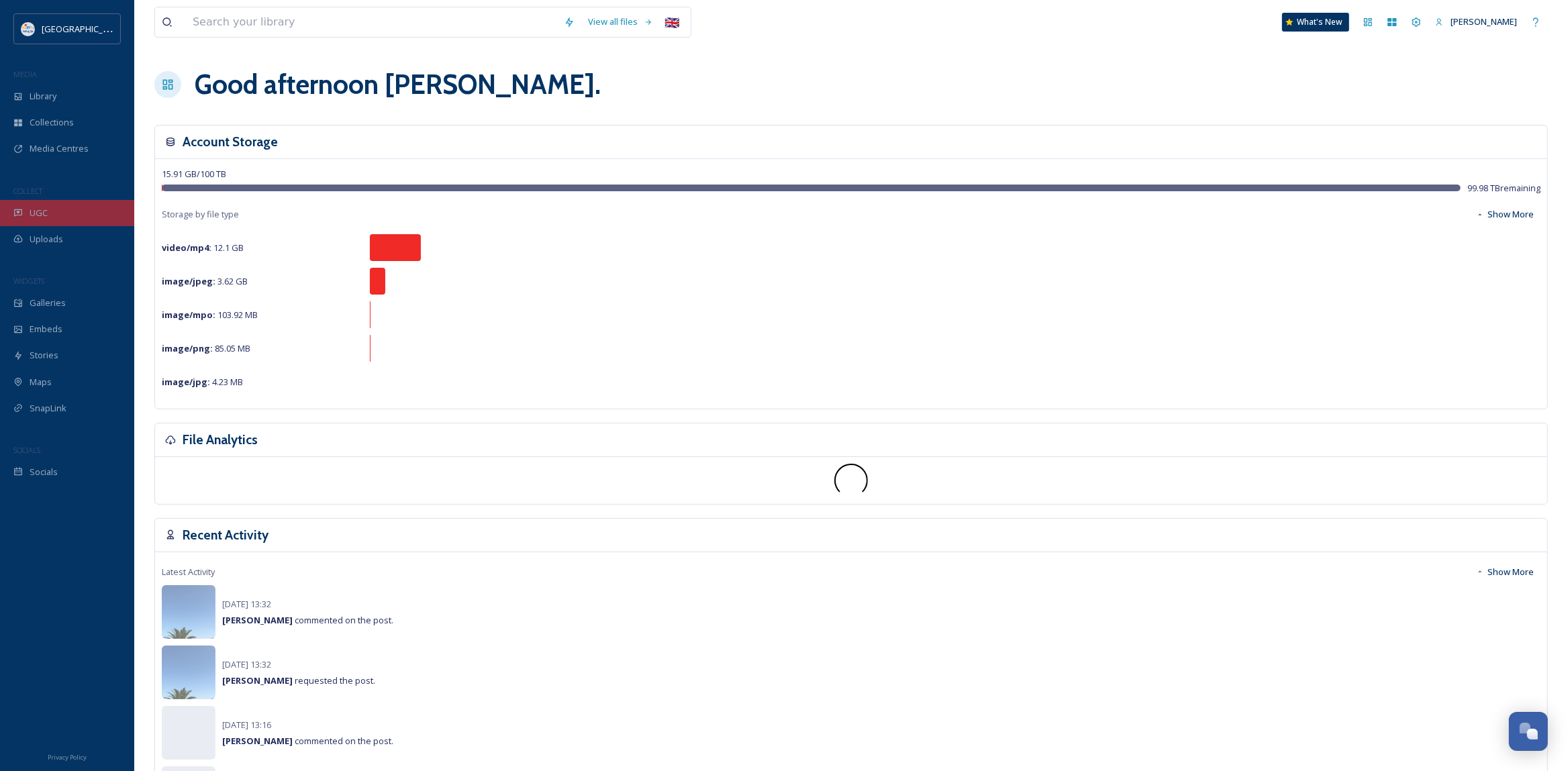
click at [53, 217] on div "UGC" at bounding box center [67, 213] width 134 height 26
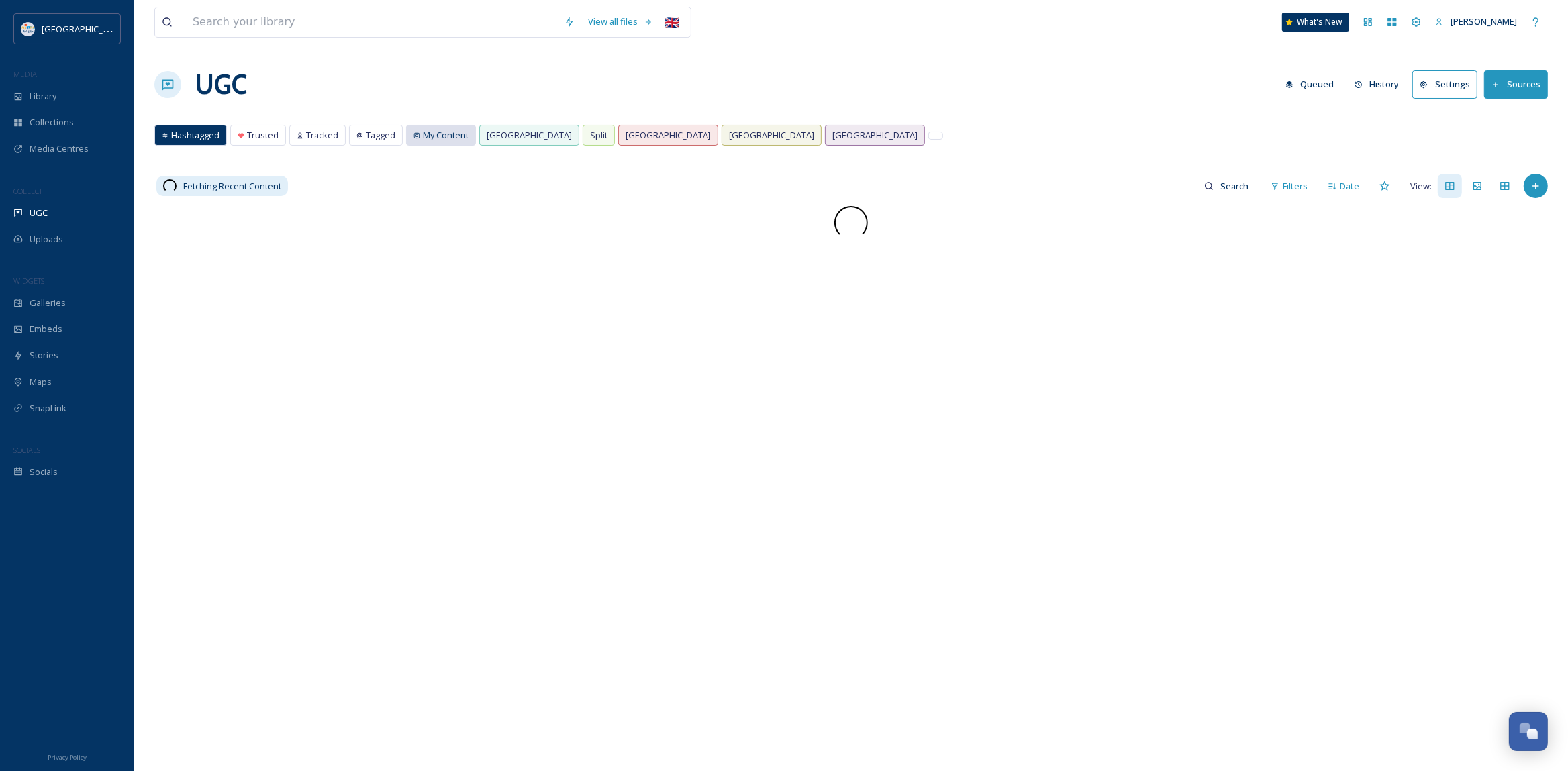
click at [439, 138] on span "My Content" at bounding box center [445, 135] width 46 height 13
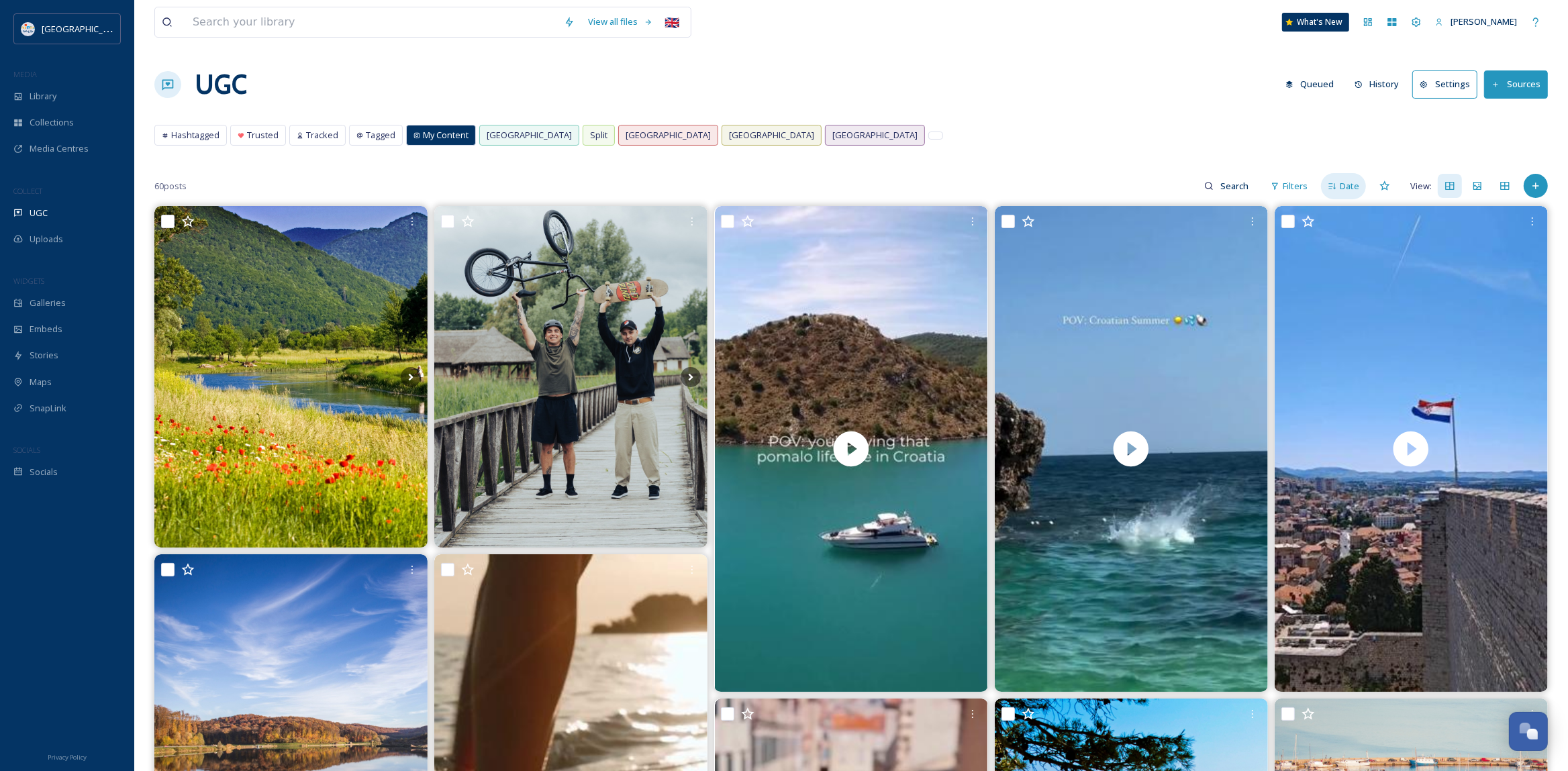
click at [1348, 188] on span "Date" at bounding box center [1349, 186] width 19 height 13
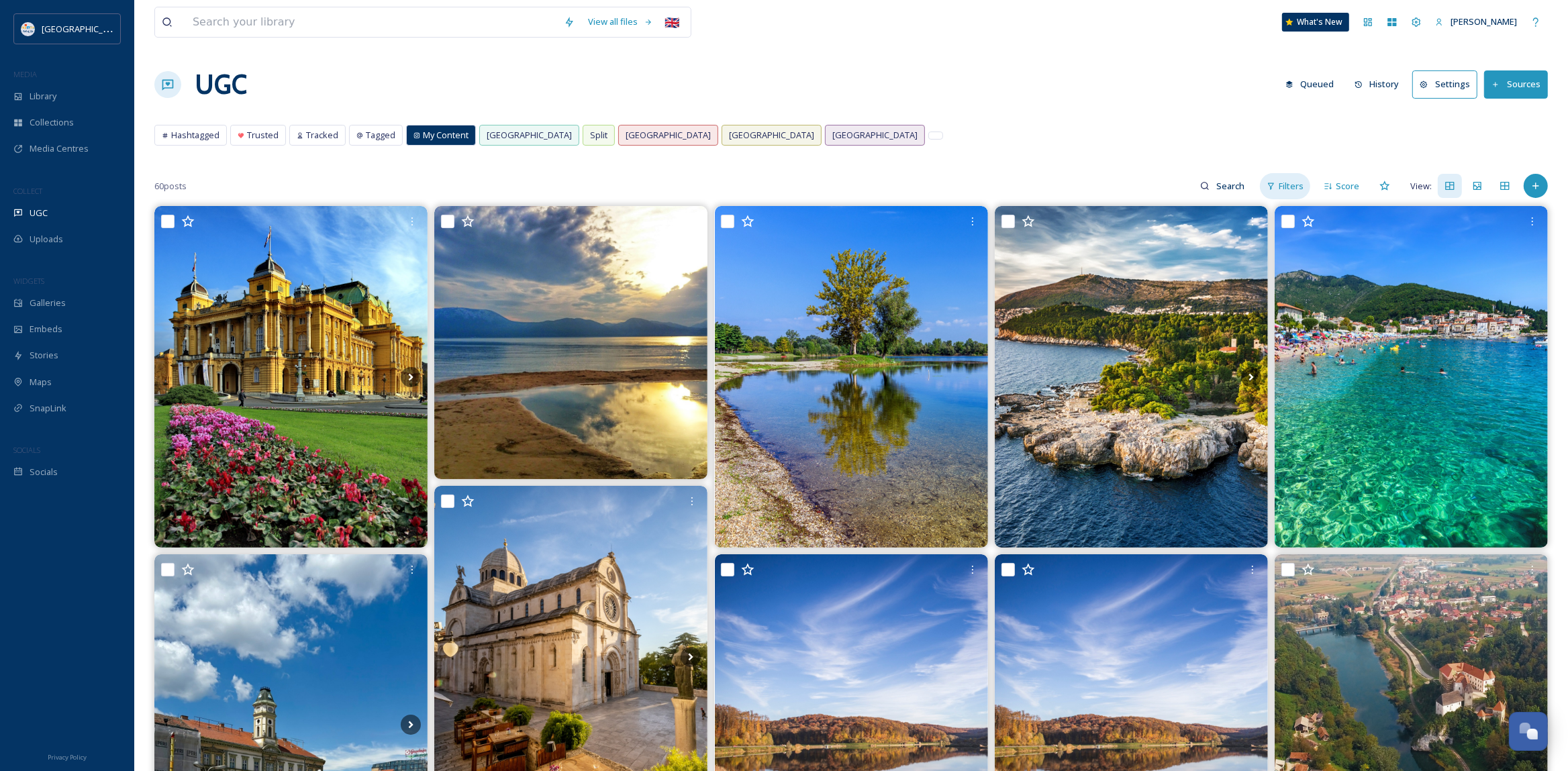
click at [1284, 185] on span "Filters" at bounding box center [1291, 186] width 25 height 13
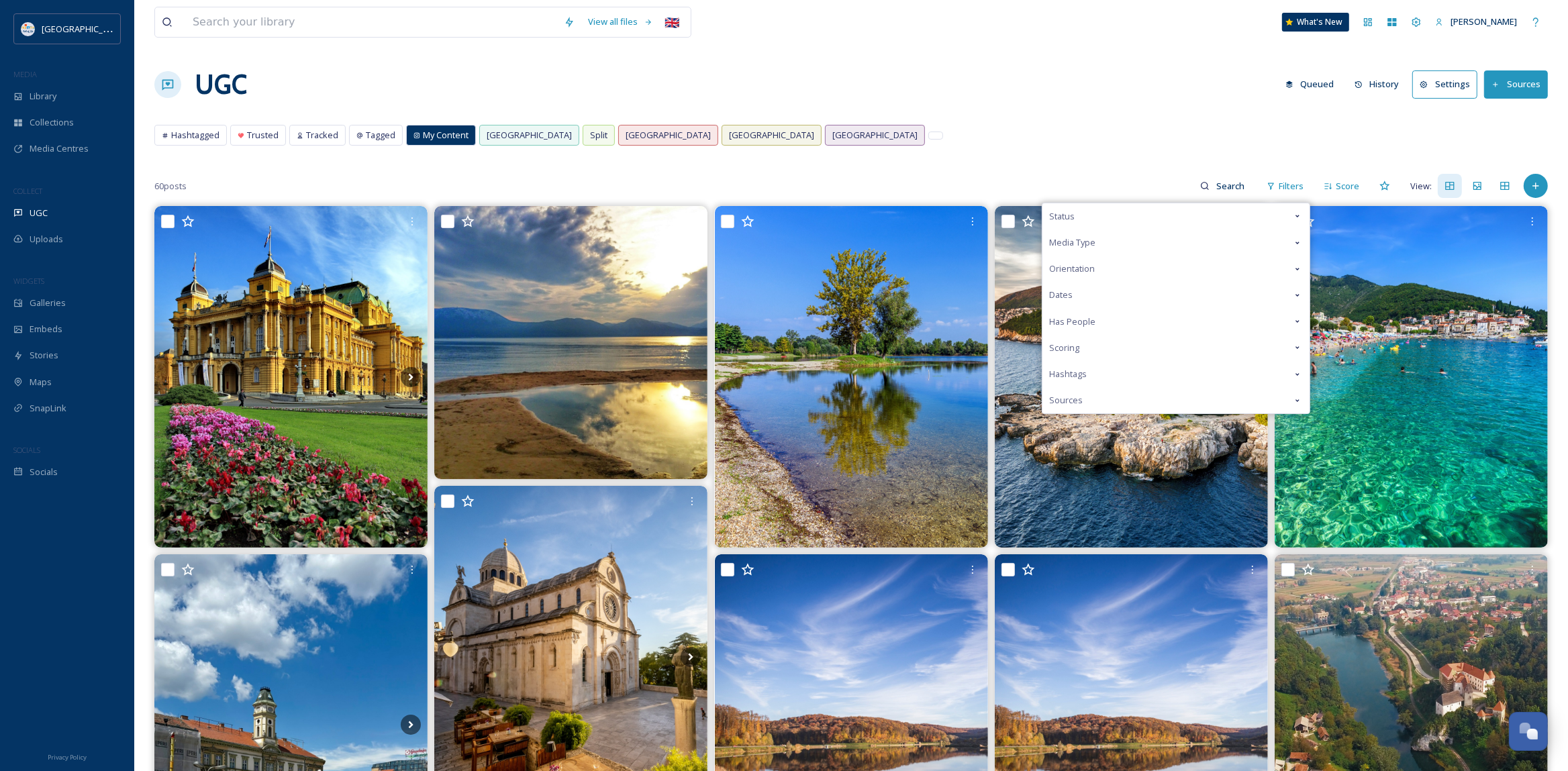
click at [1232, 238] on div "Media Type" at bounding box center [1176, 243] width 267 height 26
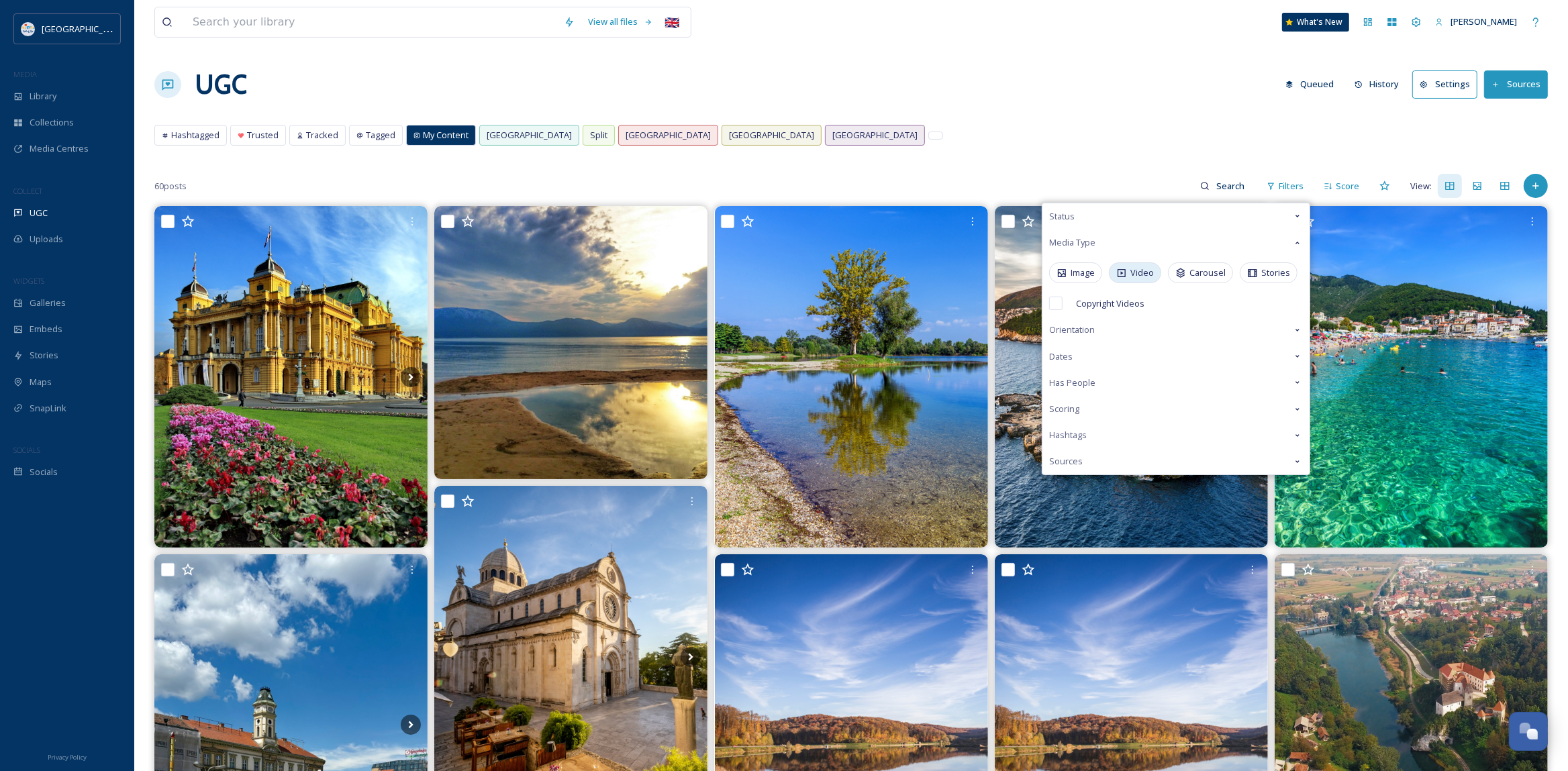
click at [1145, 277] on span "Video" at bounding box center [1142, 273] width 23 height 13
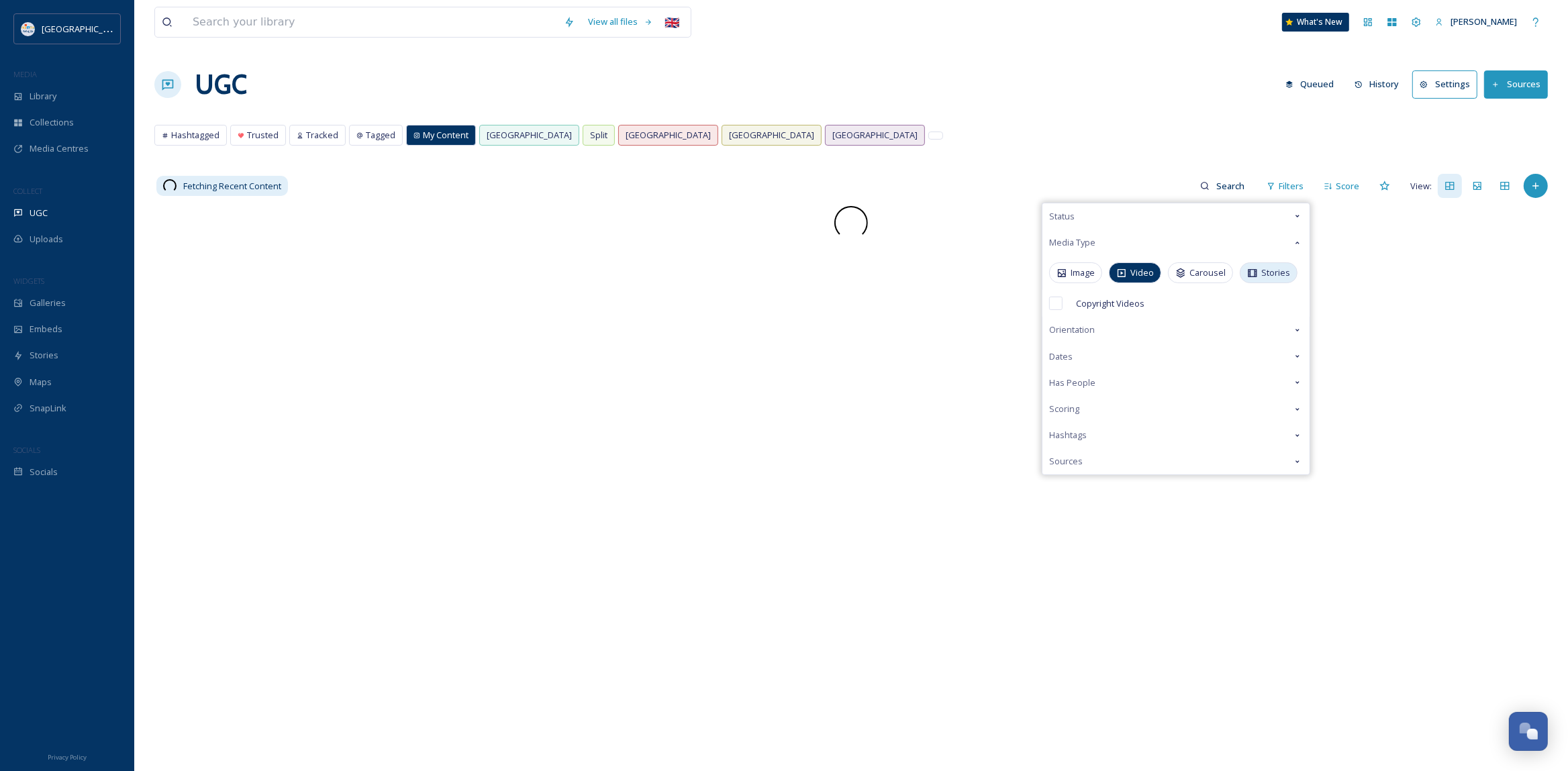
click at [1268, 278] on span "Stories" at bounding box center [1275, 273] width 29 height 13
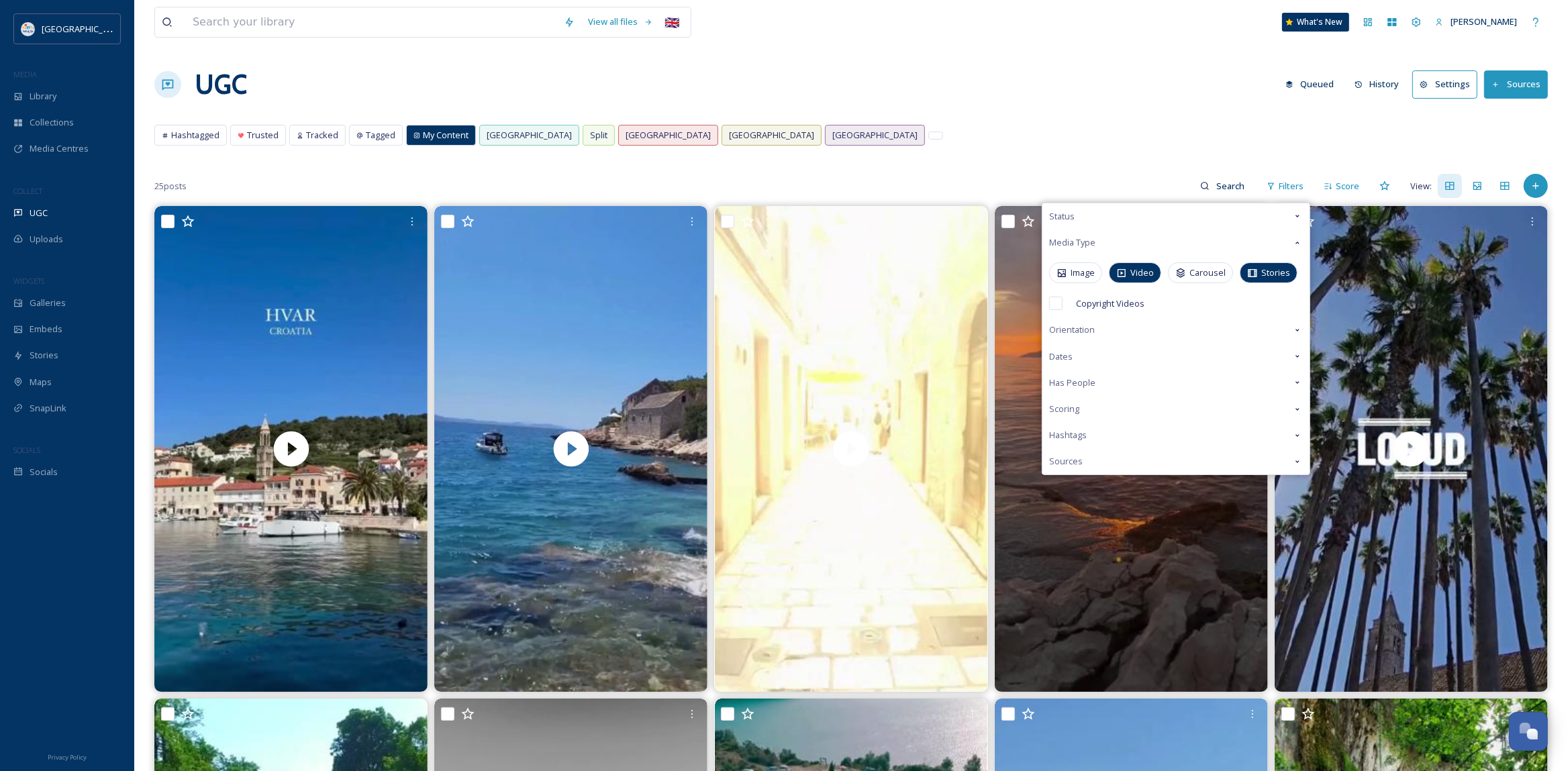
click at [449, 134] on span "My Content" at bounding box center [445, 135] width 46 height 13
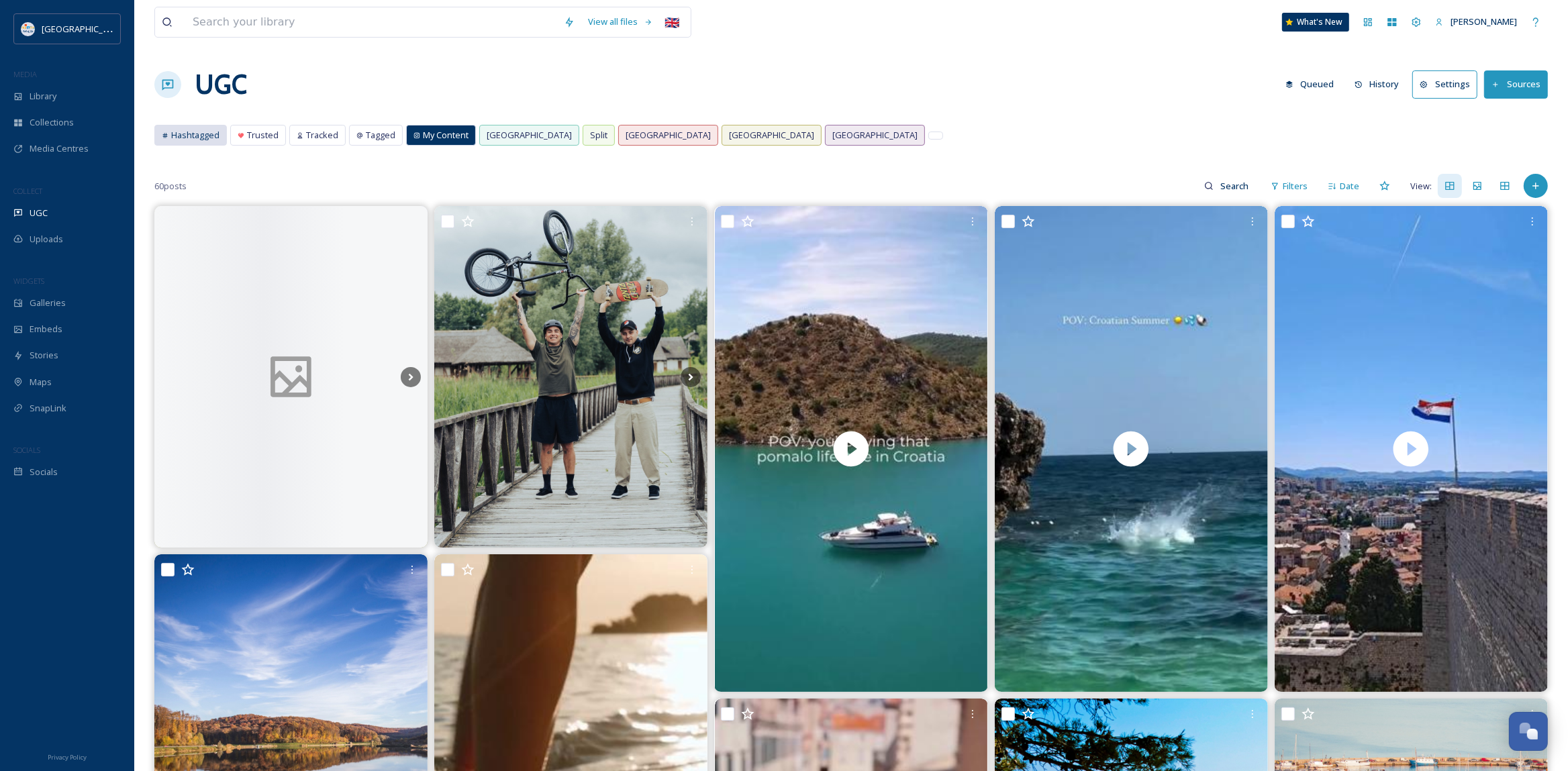
click at [197, 132] on span "Hashtagged" at bounding box center [195, 135] width 49 height 13
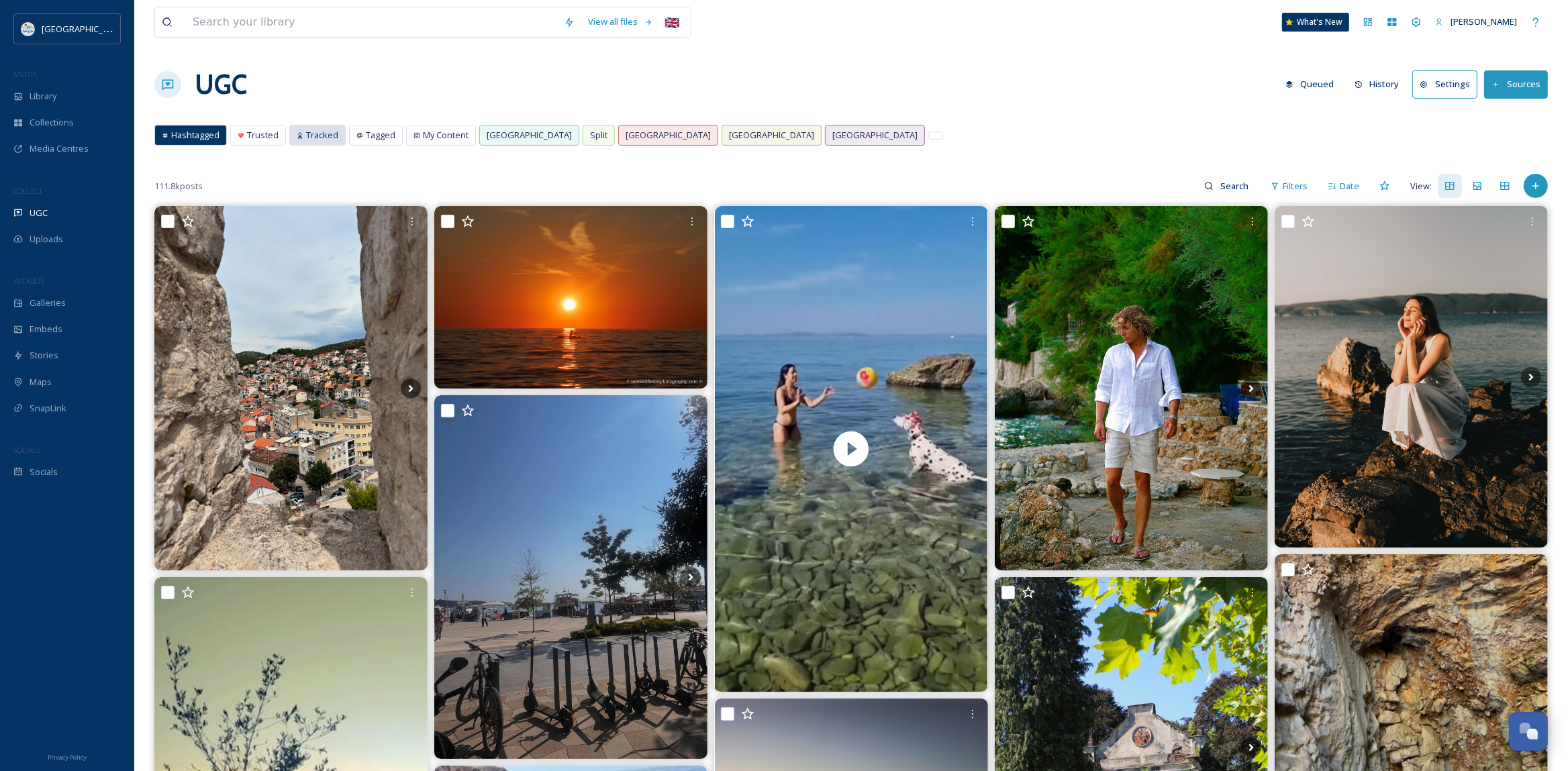
click at [319, 137] on span "Tracked" at bounding box center [322, 135] width 32 height 13
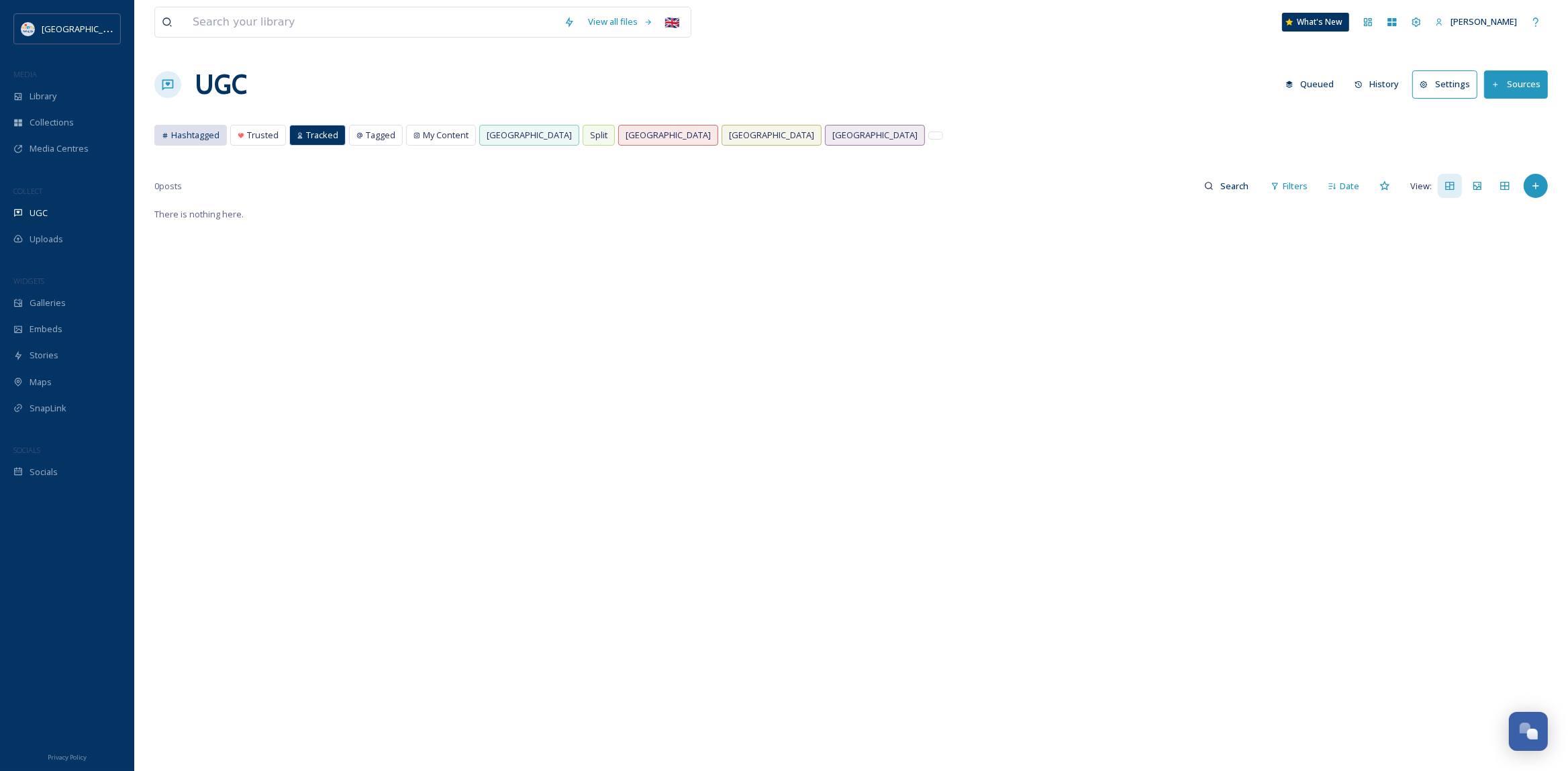
click at [184, 140] on span "Hashtagged" at bounding box center [195, 135] width 49 height 13
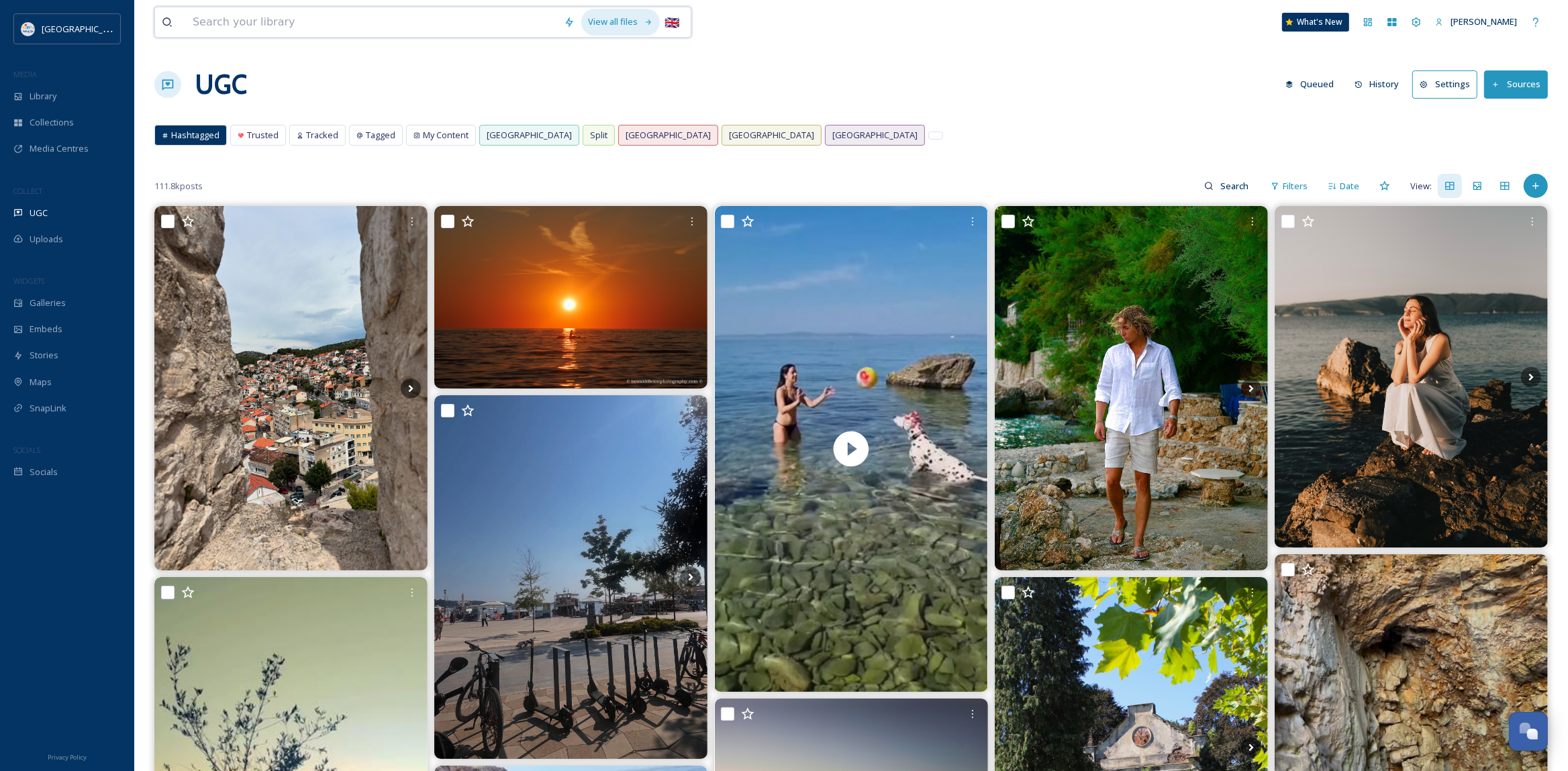
click at [614, 14] on div "View all files" at bounding box center [620, 22] width 79 height 26
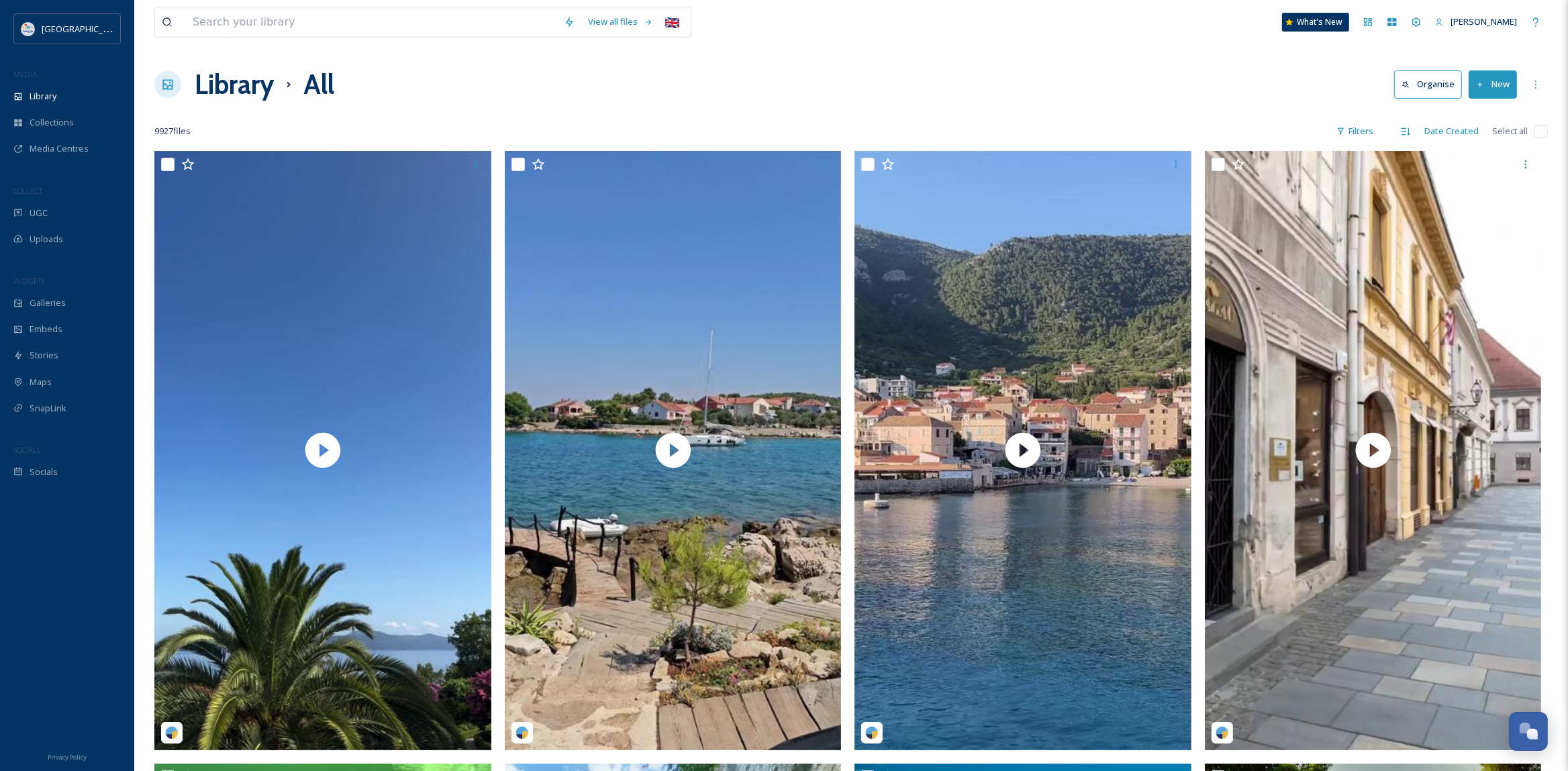
click at [239, 90] on h1 "Library" at bounding box center [234, 84] width 79 height 40
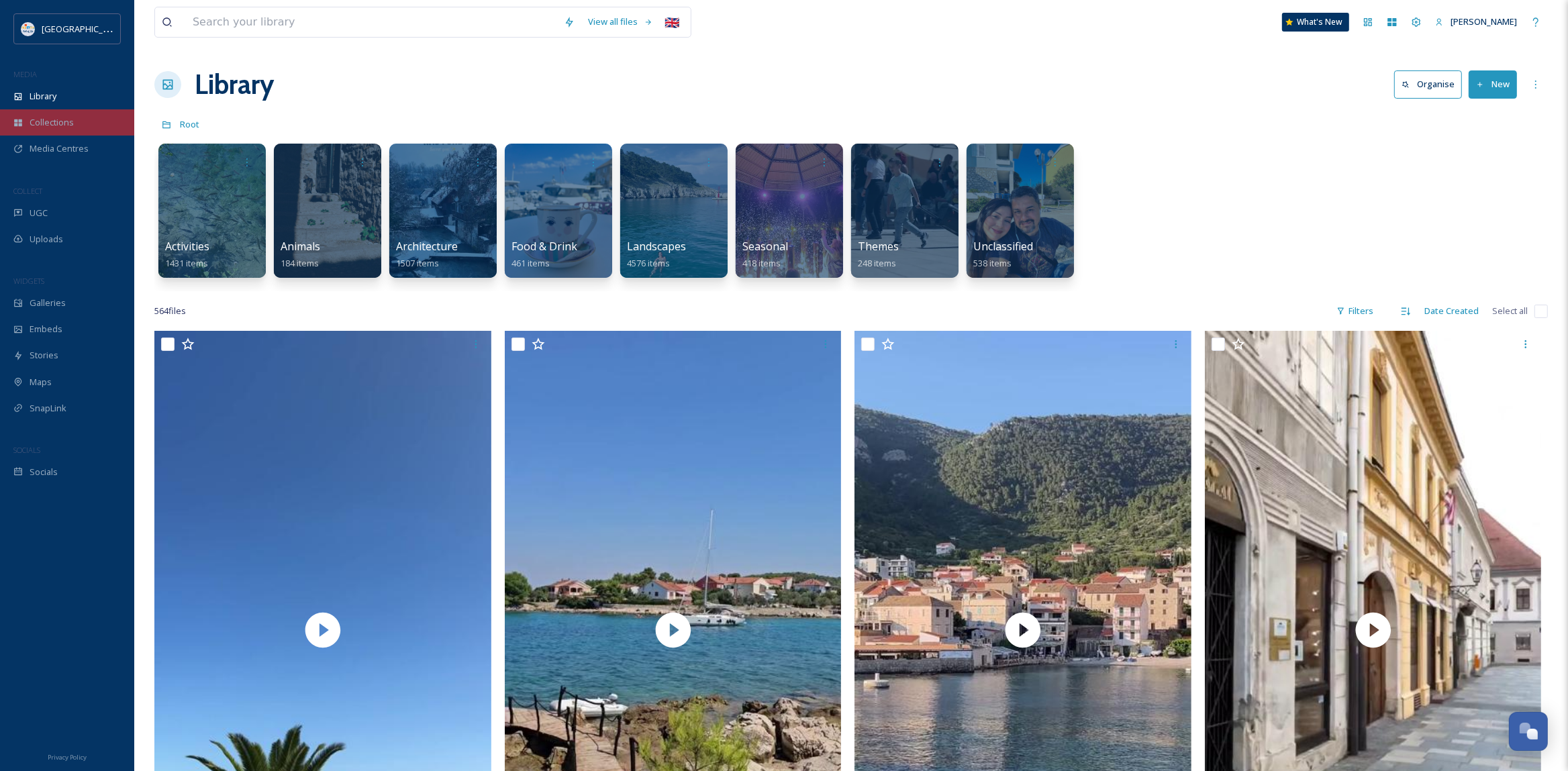
click at [50, 117] on span "Collections" at bounding box center [51, 122] width 45 height 13
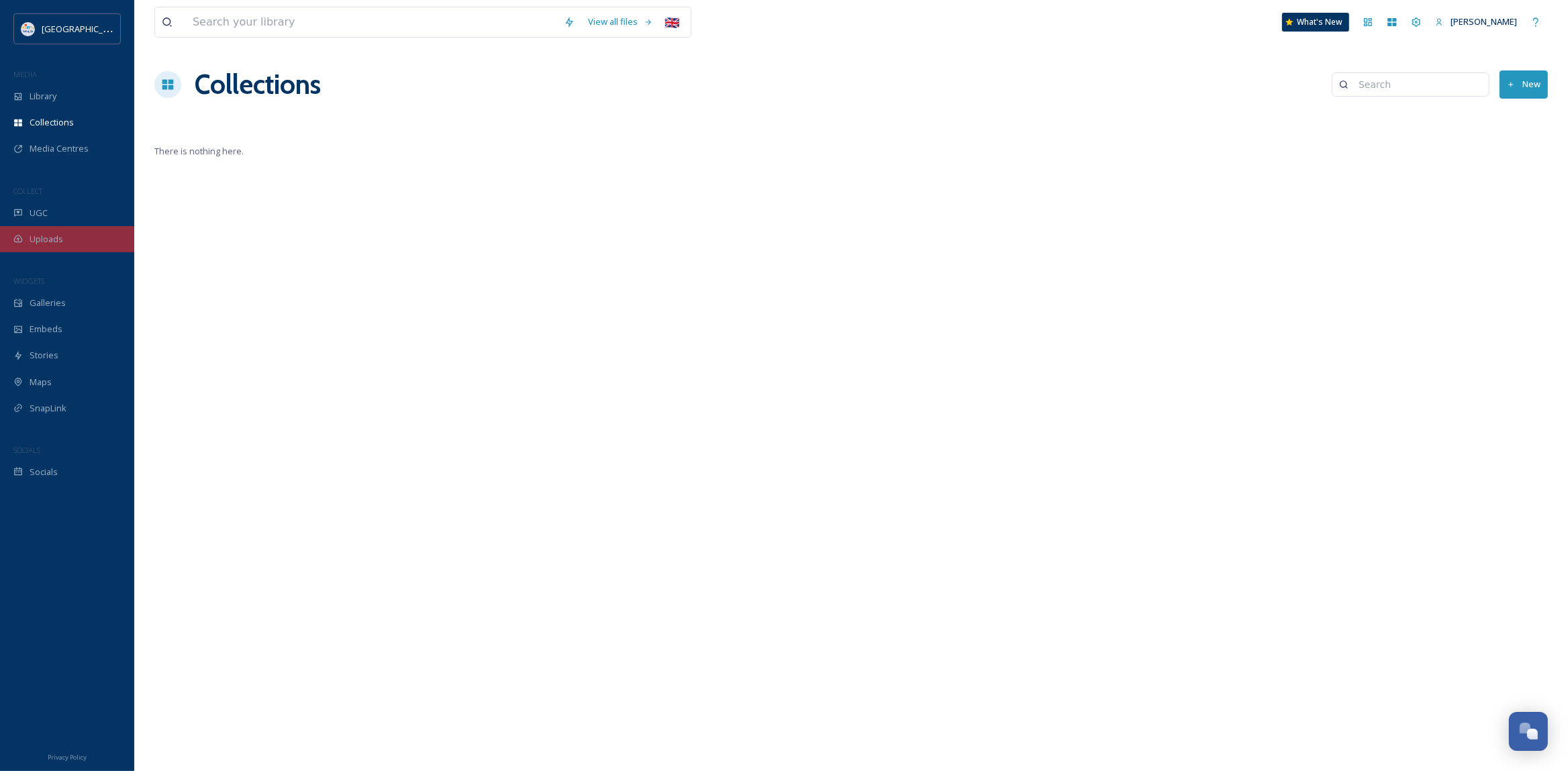
click at [53, 244] on span "Uploads" at bounding box center [46, 239] width 34 height 13
click at [56, 214] on div "UGC" at bounding box center [67, 213] width 134 height 26
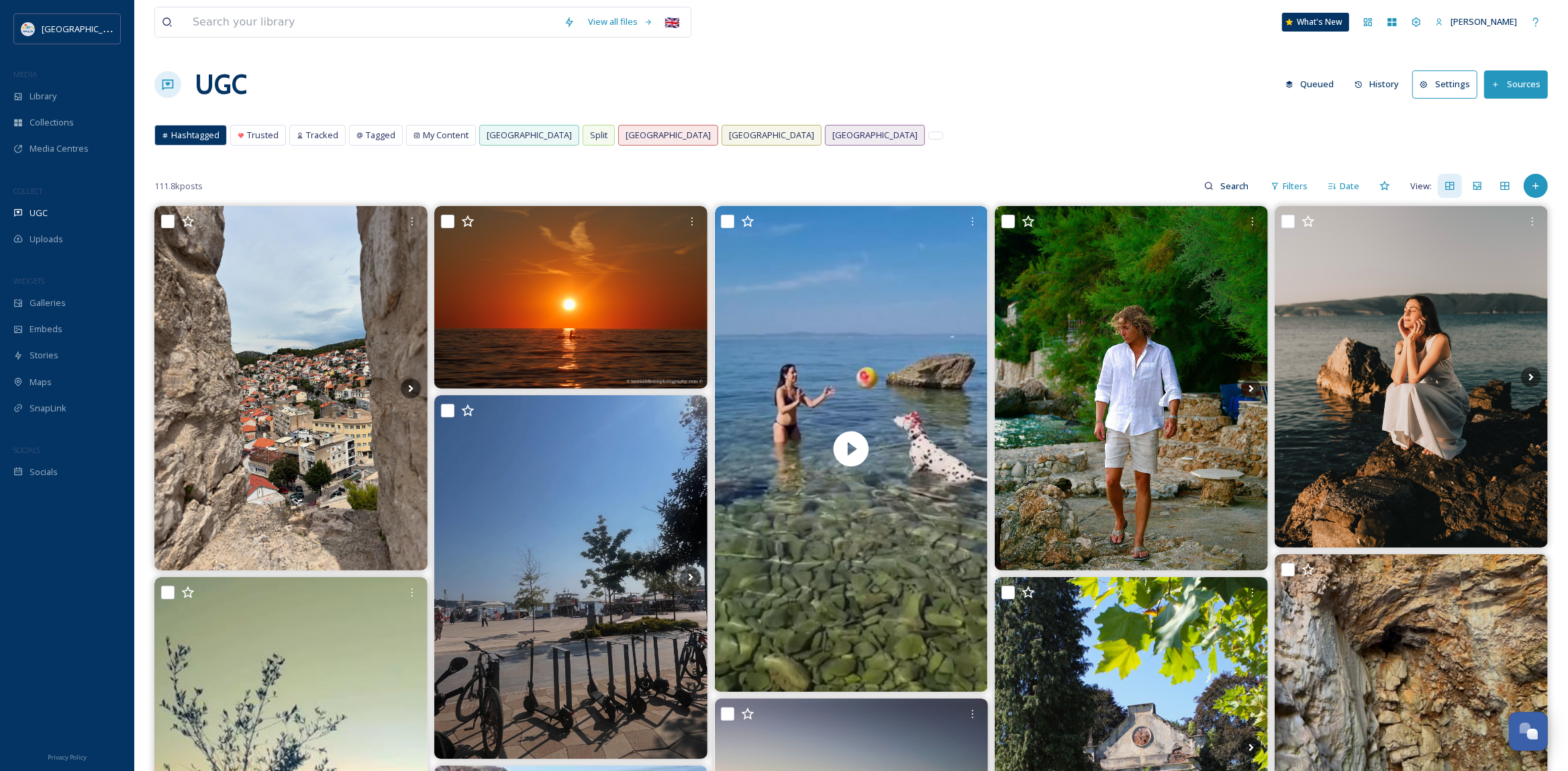
click at [186, 133] on span "Hashtagged" at bounding box center [195, 135] width 49 height 13
click at [395, 25] on input at bounding box center [371, 22] width 371 height 29
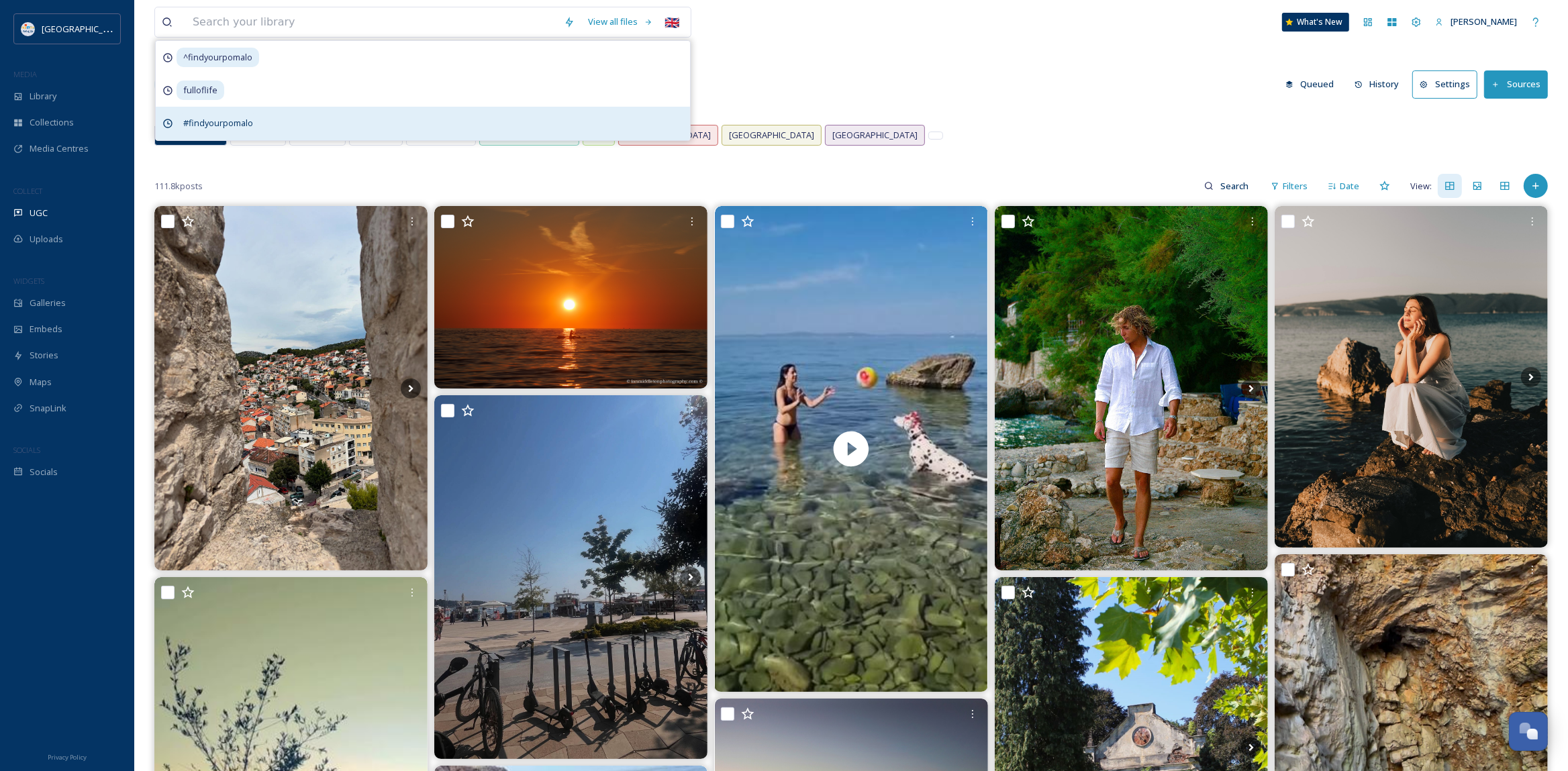
click at [284, 123] on div "#findyourpomalo" at bounding box center [423, 123] width 535 height 33
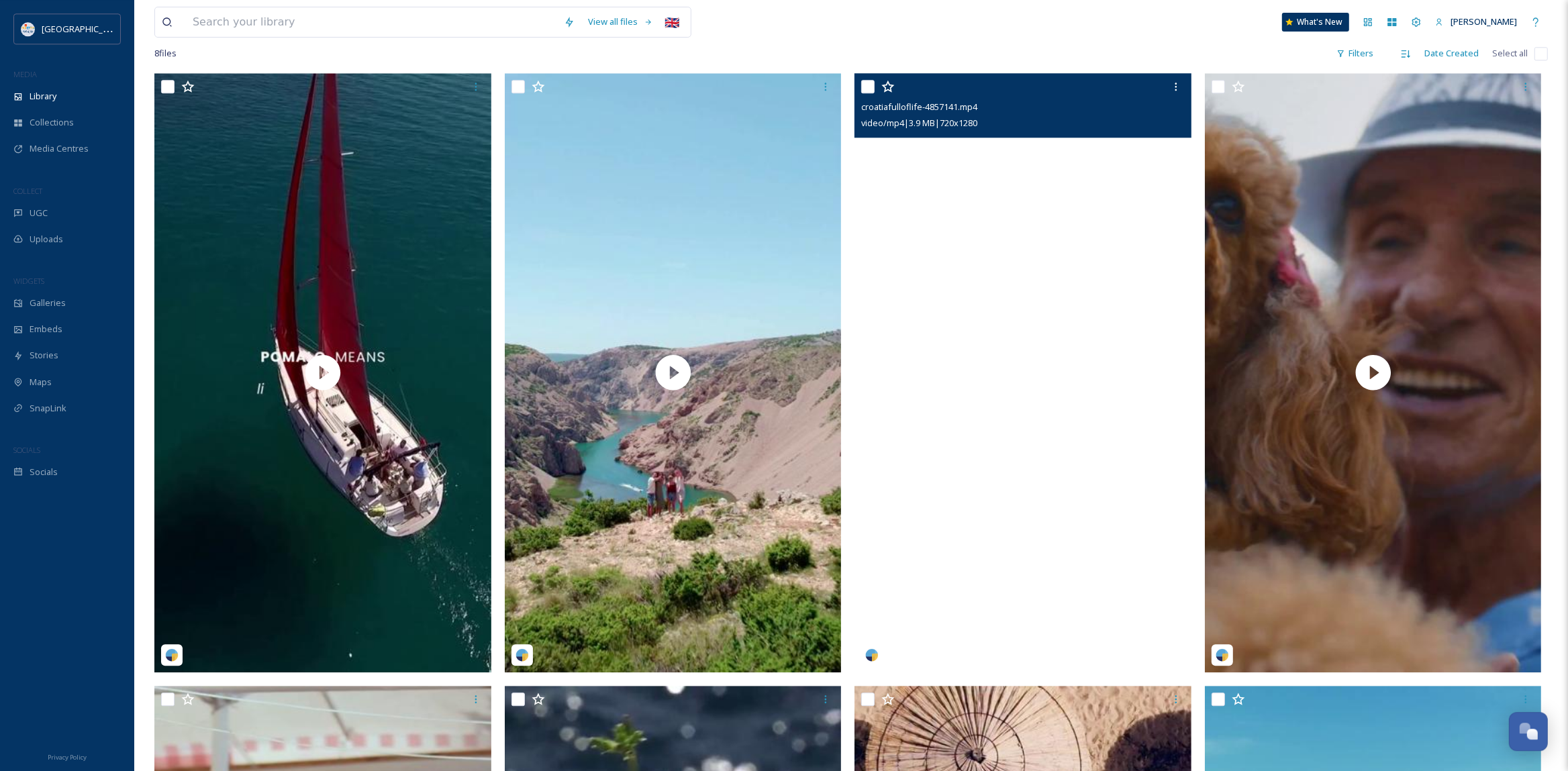
scroll to position [64, 0]
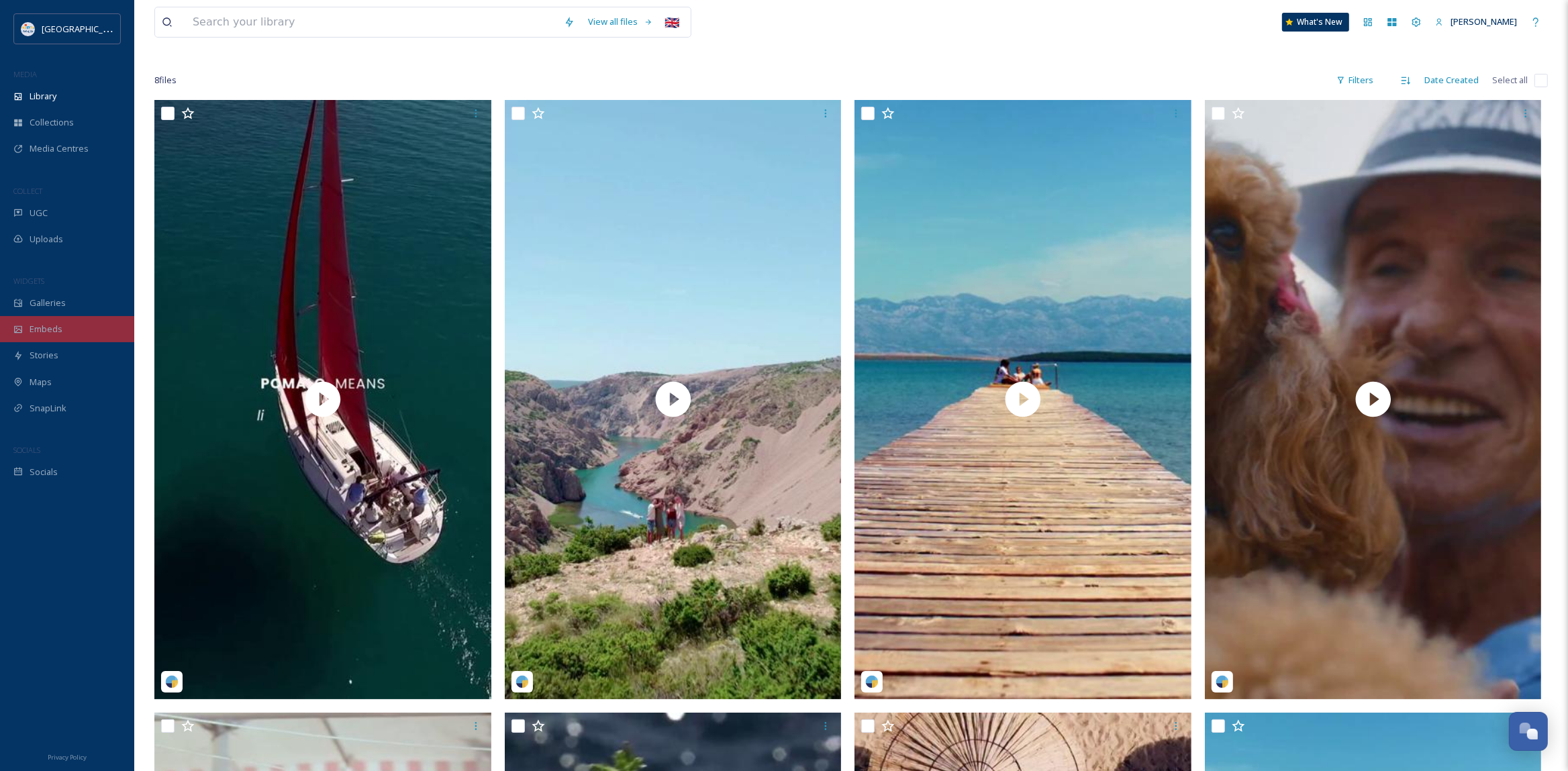
click at [54, 328] on span "Embeds" at bounding box center [46, 329] width 33 height 13
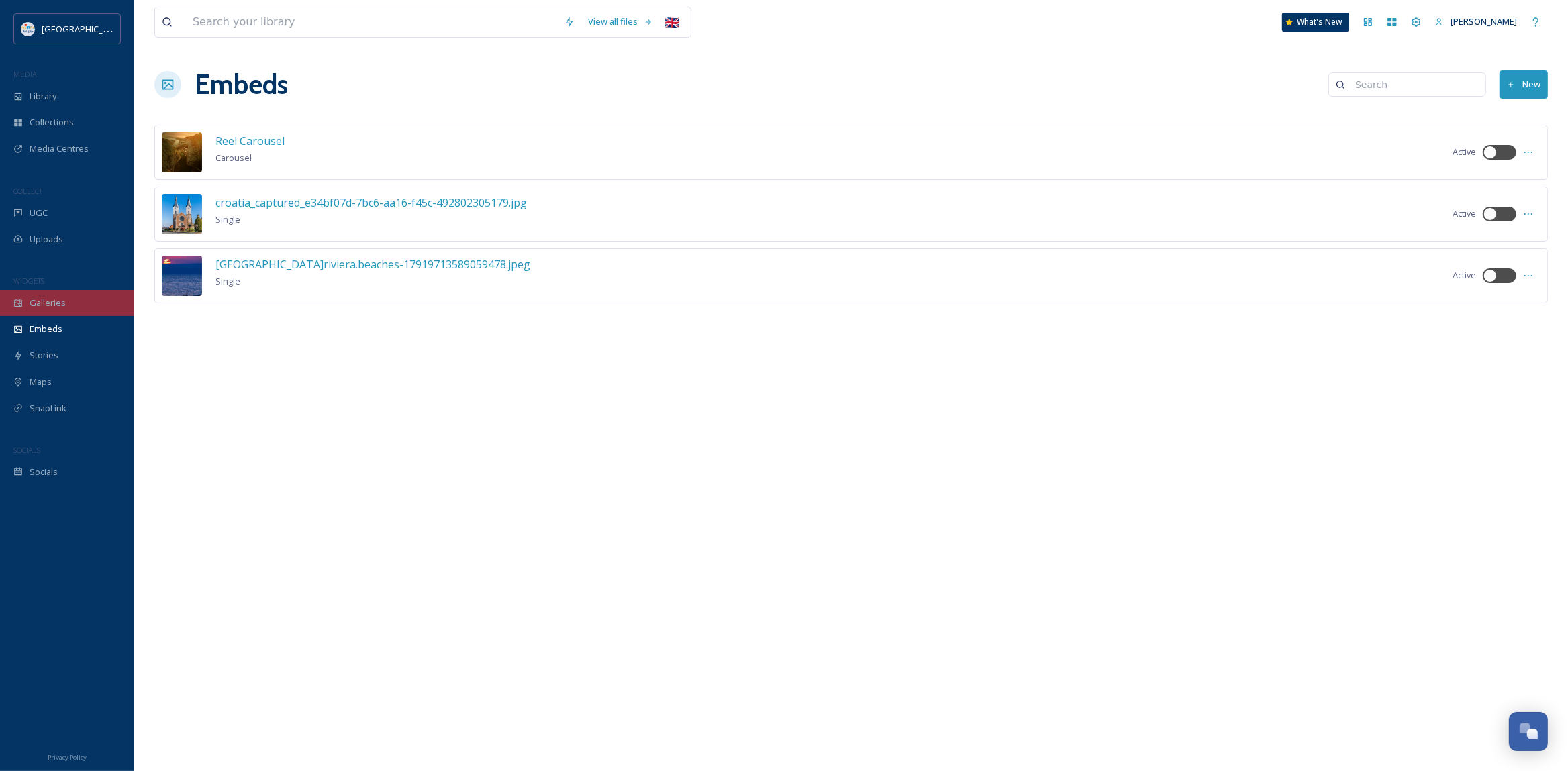
click at [48, 303] on span "Galleries" at bounding box center [47, 303] width 36 height 13
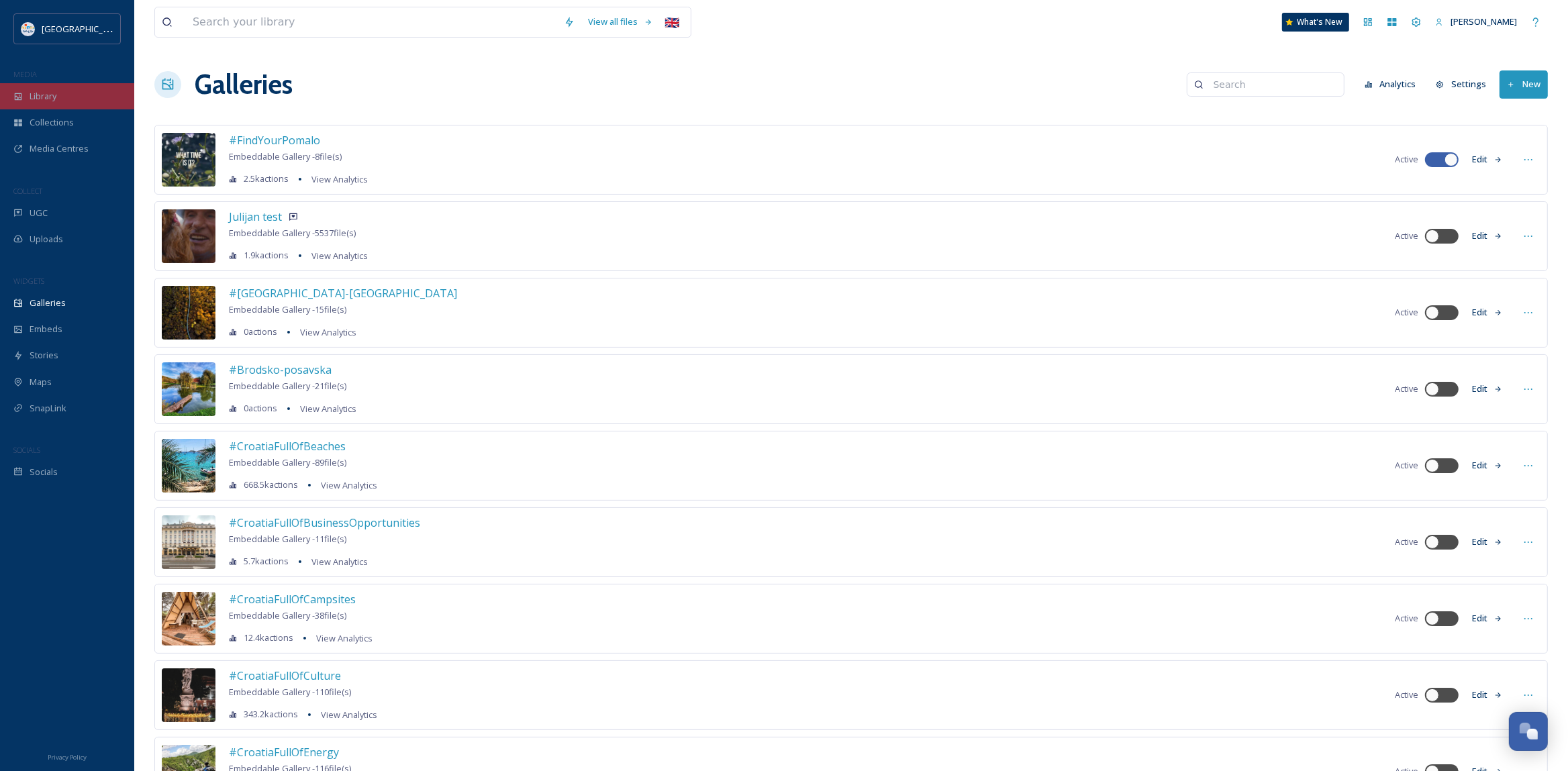
click at [56, 103] on div "Library" at bounding box center [67, 96] width 134 height 26
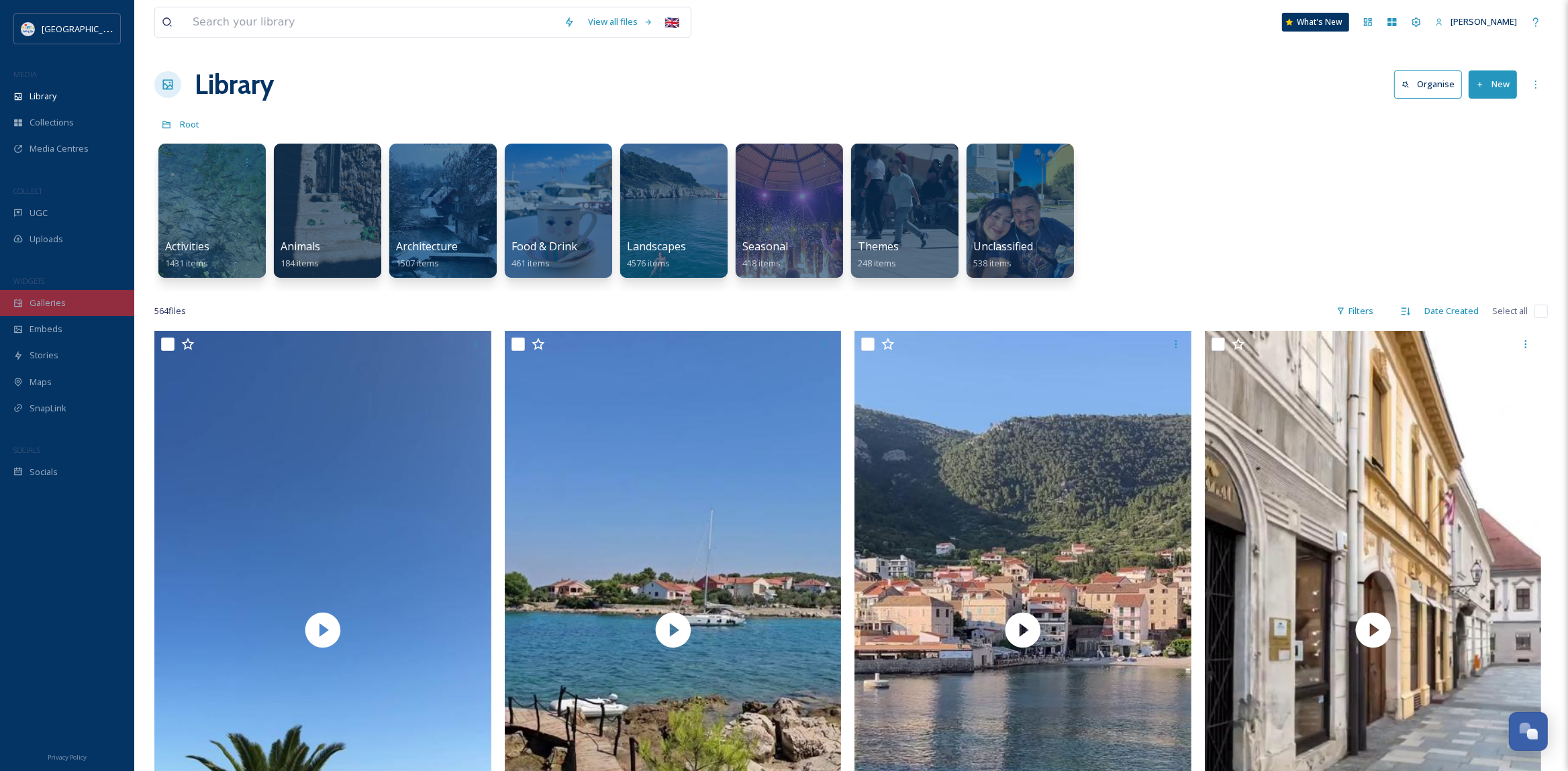
click at [54, 304] on span "Galleries" at bounding box center [47, 303] width 36 height 13
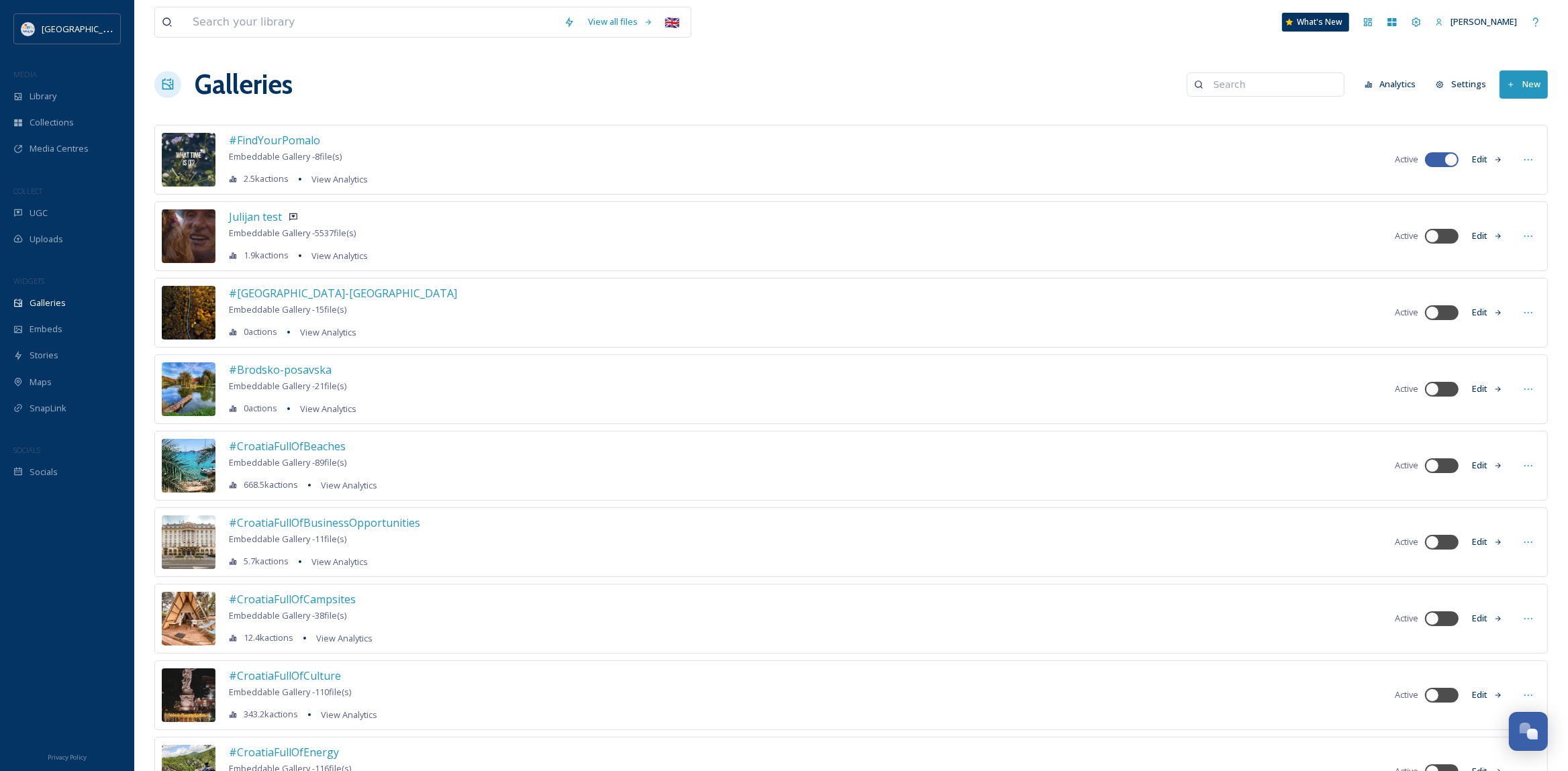
click at [1301, 157] on div "#FindYourPomalo Embeddable Gallery - 8 file(s) 2.5k actions View Analytics Acti…" at bounding box center [850, 160] width 1393 height 70
click at [255, 138] on span "#FindYourPomalo" at bounding box center [274, 140] width 91 height 15
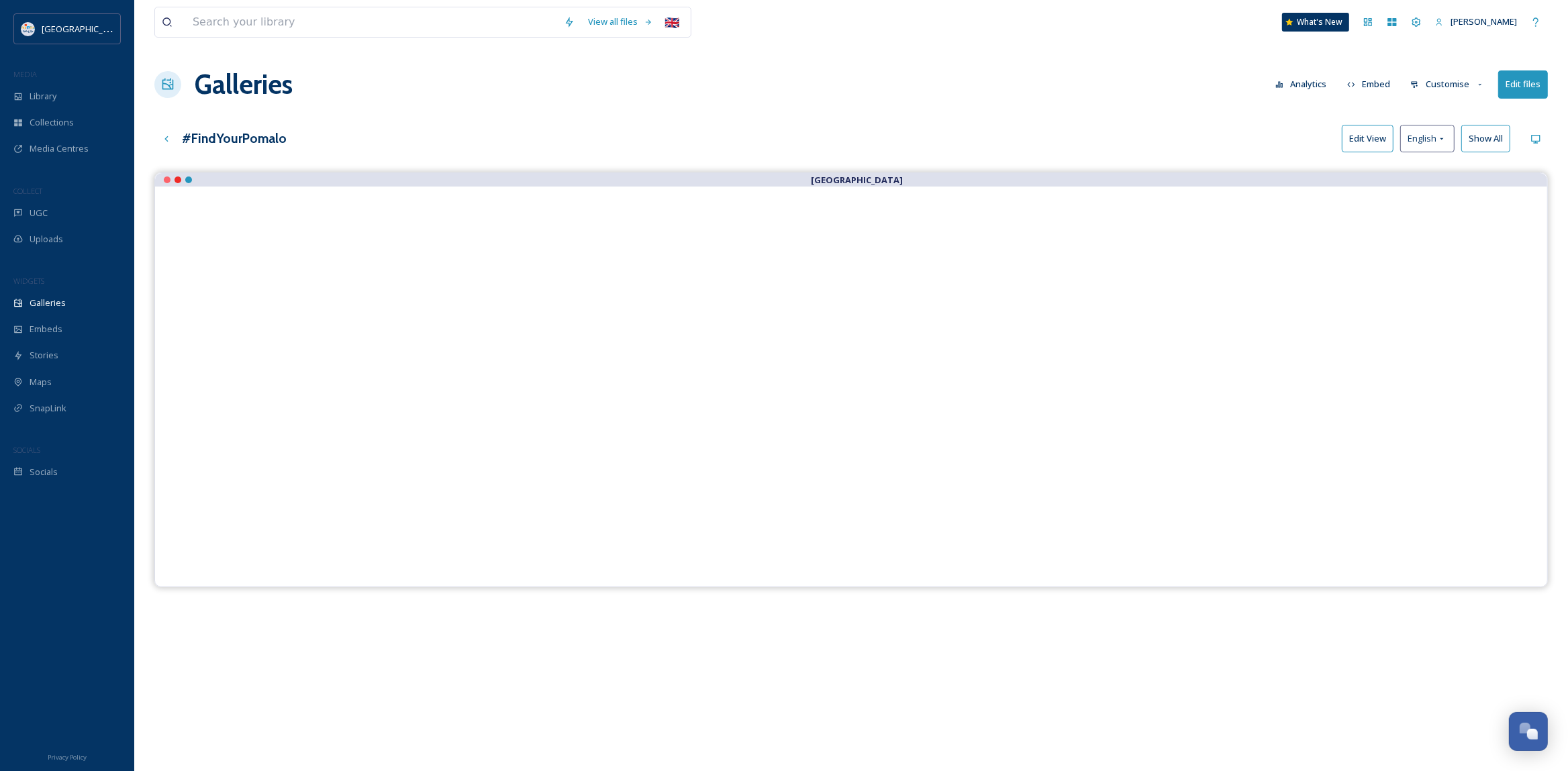
click at [1519, 82] on button "Edit files" at bounding box center [1523, 84] width 49 height 27
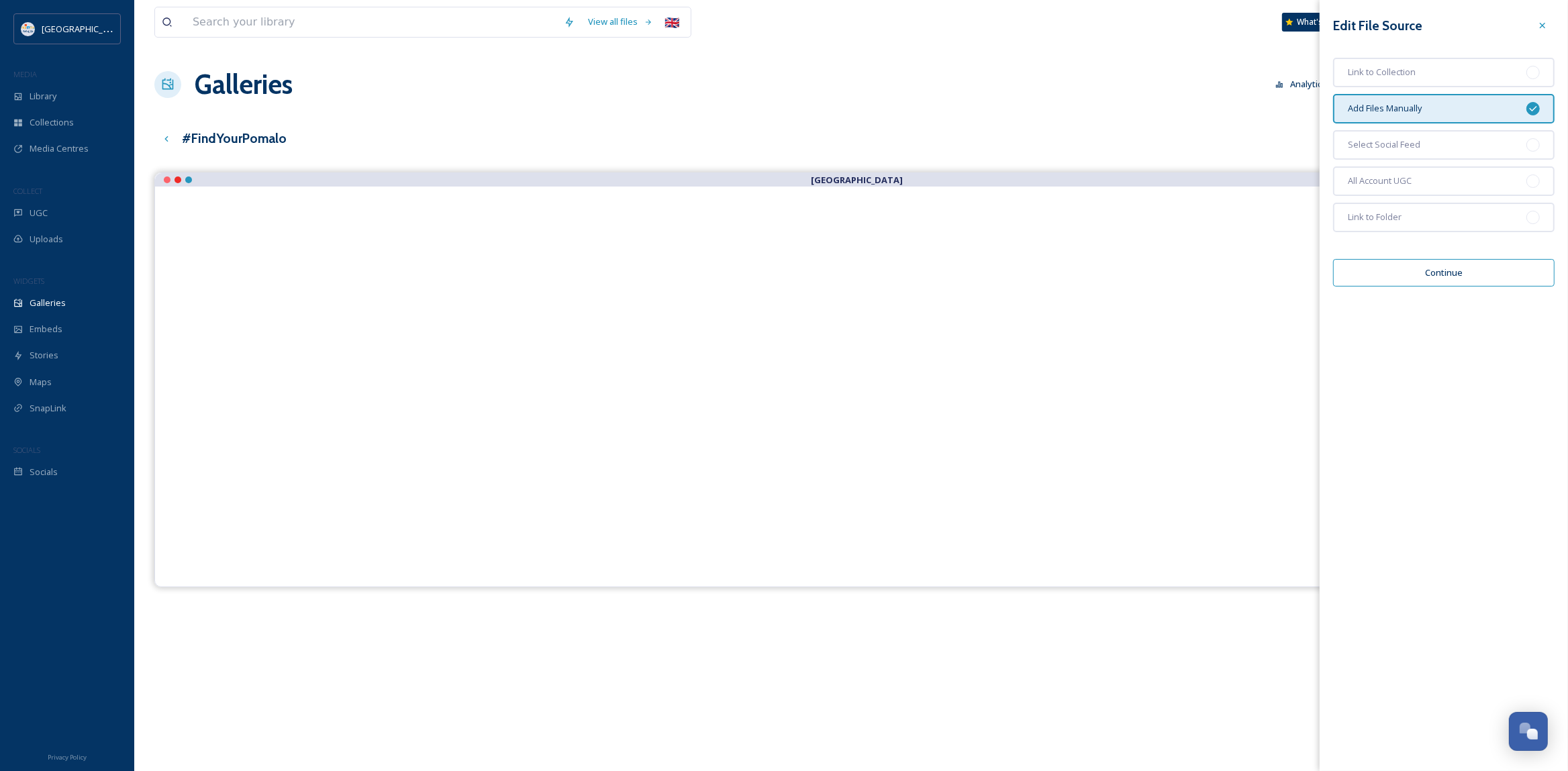
click at [1446, 107] on div "Add Files Manually" at bounding box center [1443, 108] width 221 height 29
click at [1430, 271] on button "Continue" at bounding box center [1443, 273] width 221 height 27
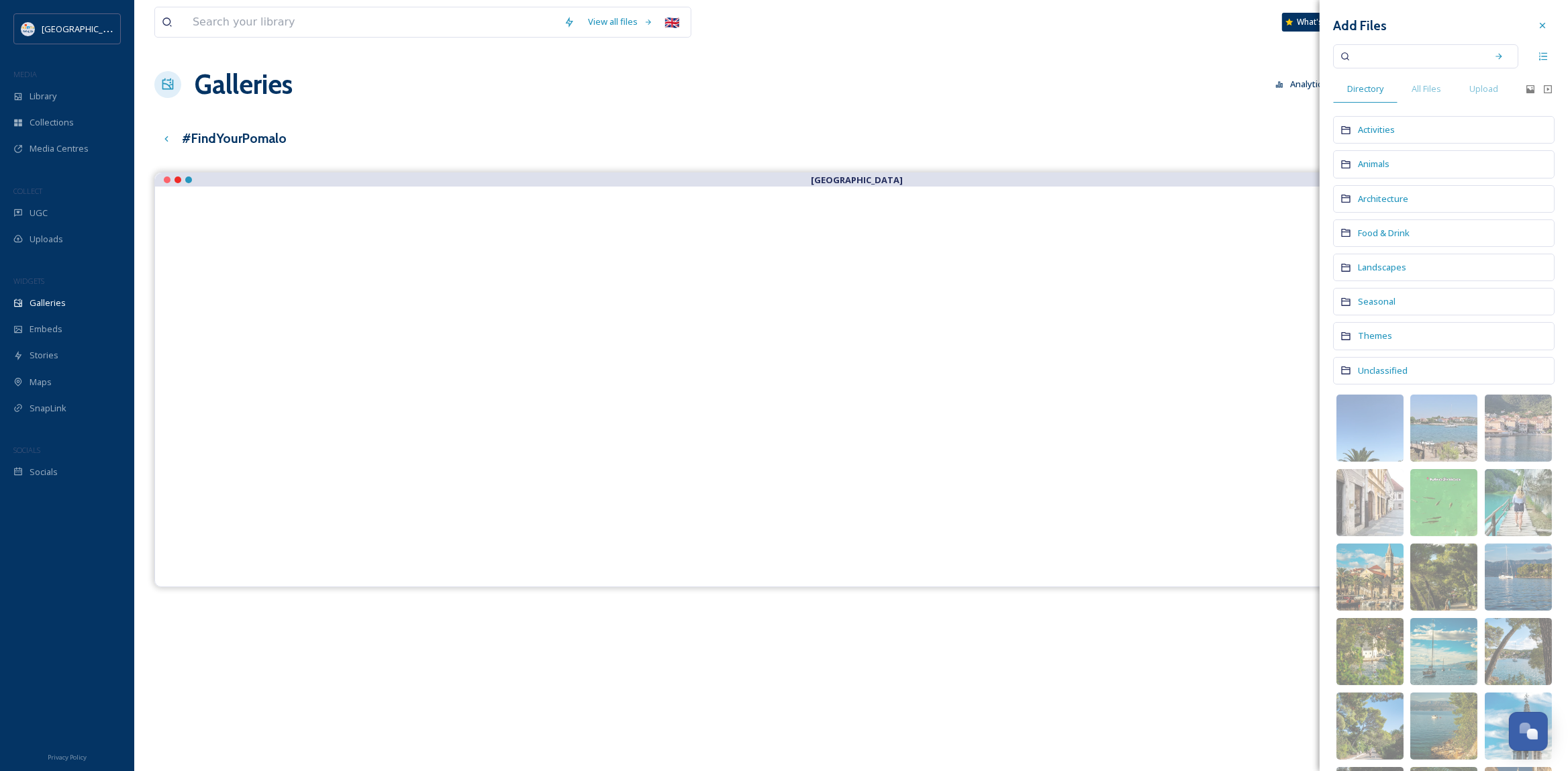
click at [1365, 58] on input at bounding box center [1416, 56] width 127 height 29
paste input "[URL][DOMAIN_NAME]"
type input "[URL][DOMAIN_NAME]"
click at [1504, 53] on icon at bounding box center [1499, 56] width 10 height 10
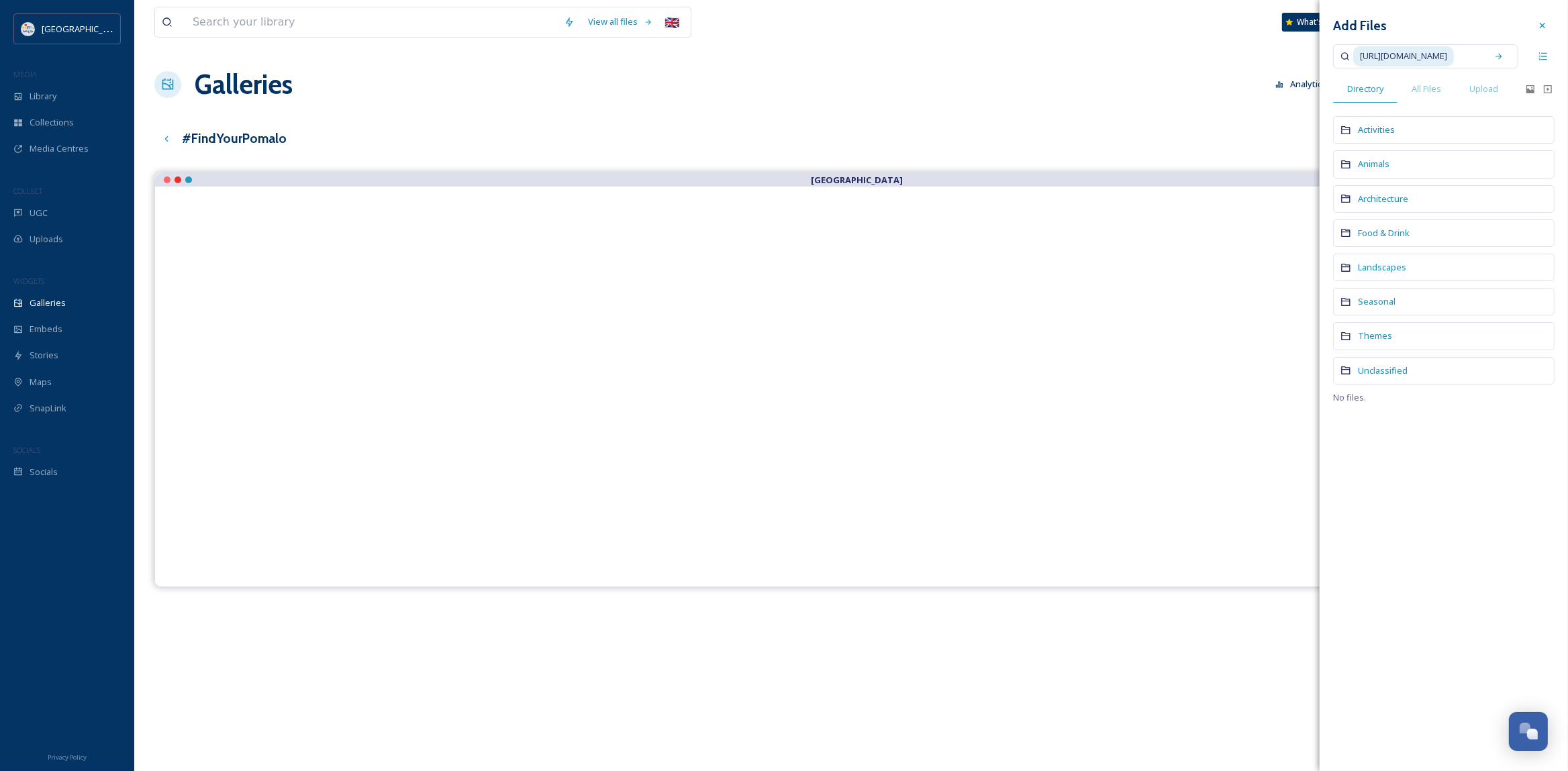
drag, startPoint x: 1490, startPoint y: 52, endPoint x: 1353, endPoint y: 58, distance: 137.1
click at [1353, 58] on div "[URL][DOMAIN_NAME]" at bounding box center [1425, 56] width 185 height 24
click at [1541, 24] on icon at bounding box center [1543, 25] width 5 height 5
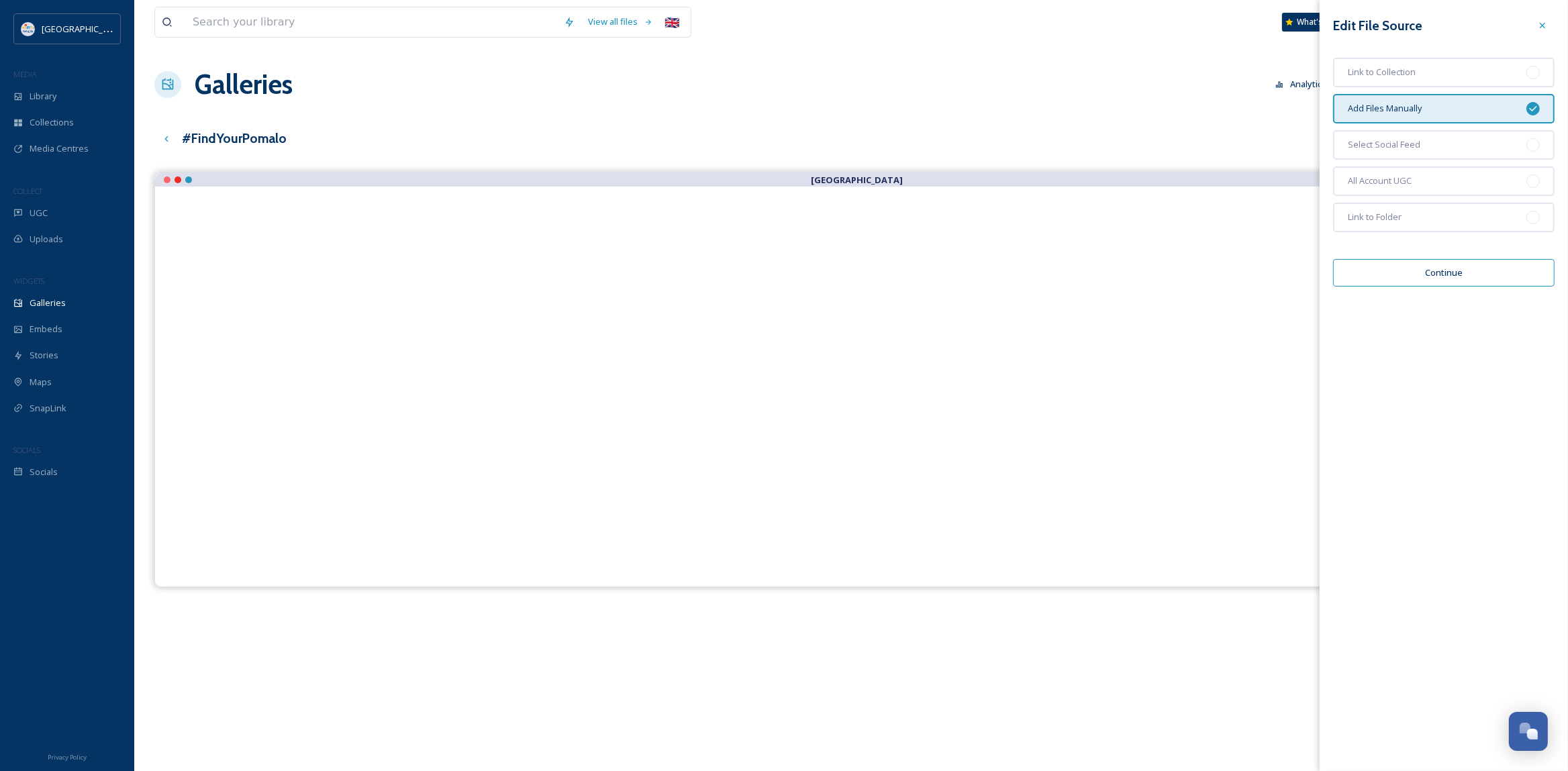
click at [1462, 106] on div "Add Files Manually" at bounding box center [1443, 108] width 221 height 29
click at [1445, 272] on button "Continue" at bounding box center [1443, 273] width 221 height 27
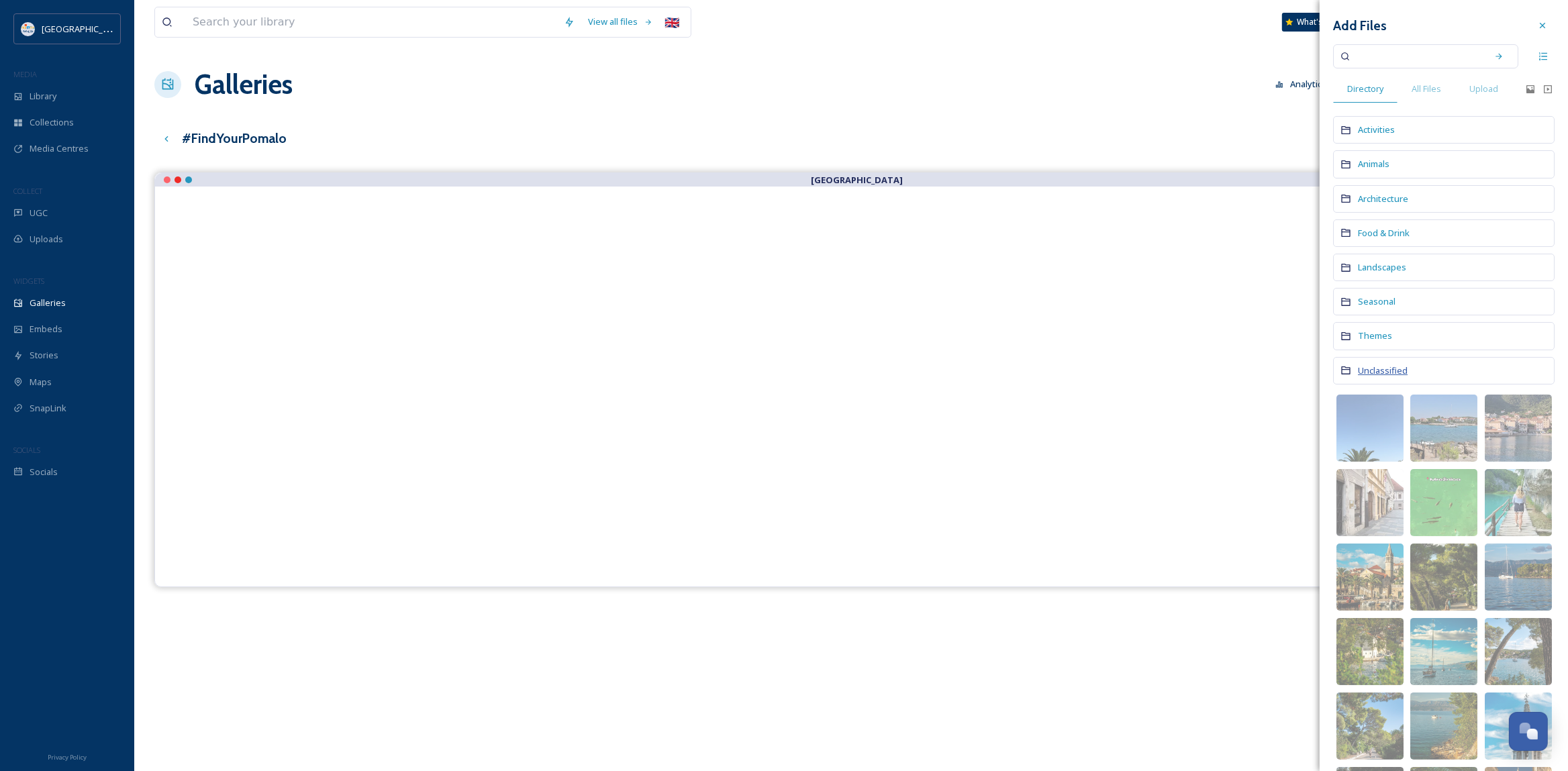
click at [1382, 369] on span "Unclassified" at bounding box center [1382, 371] width 49 height 12
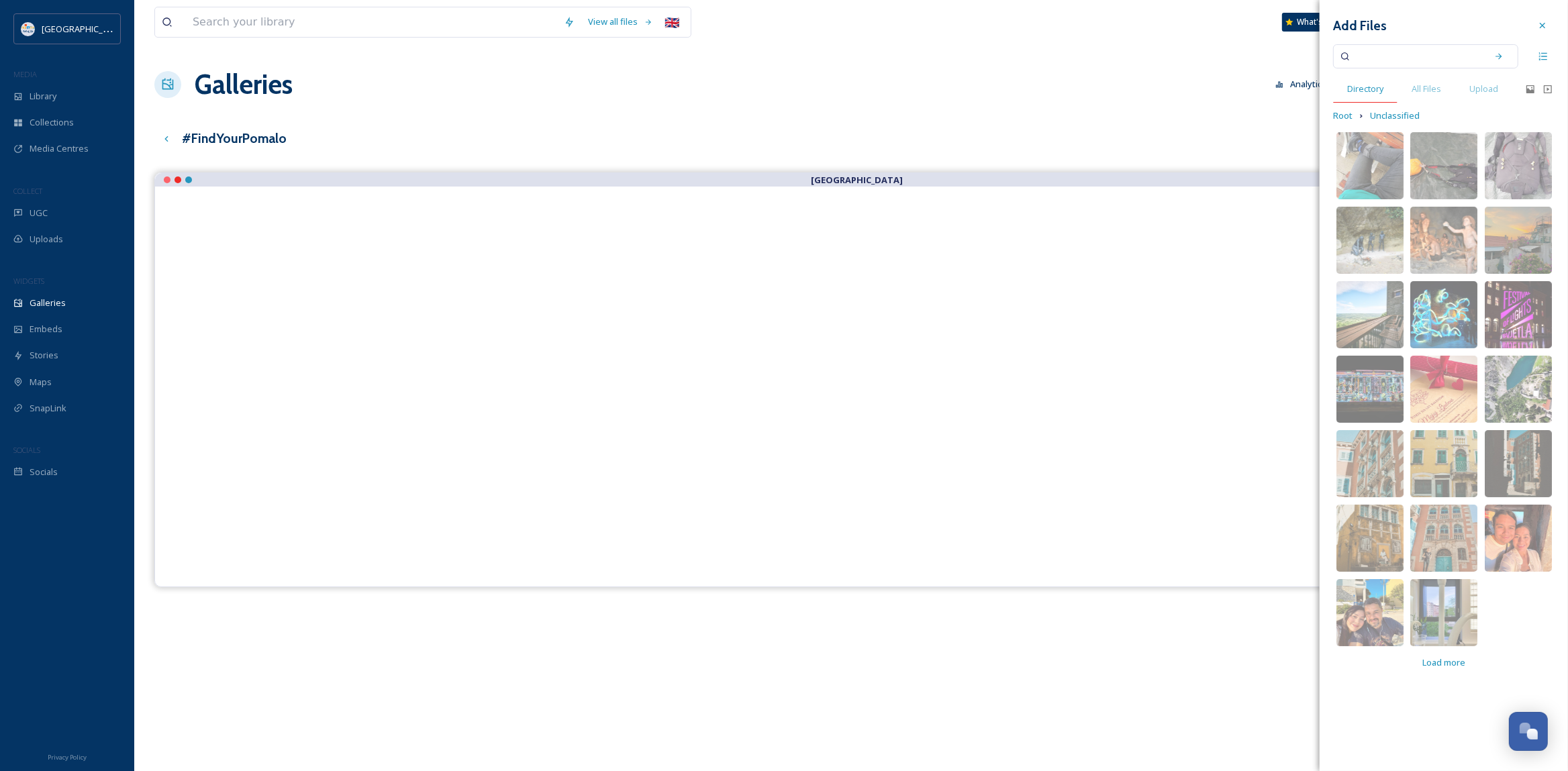
click at [1356, 88] on span "Directory" at bounding box center [1365, 88] width 36 height 13
click at [1372, 89] on span "Directory" at bounding box center [1365, 88] width 36 height 13
click at [1419, 87] on span "All Files" at bounding box center [1426, 88] width 29 height 13
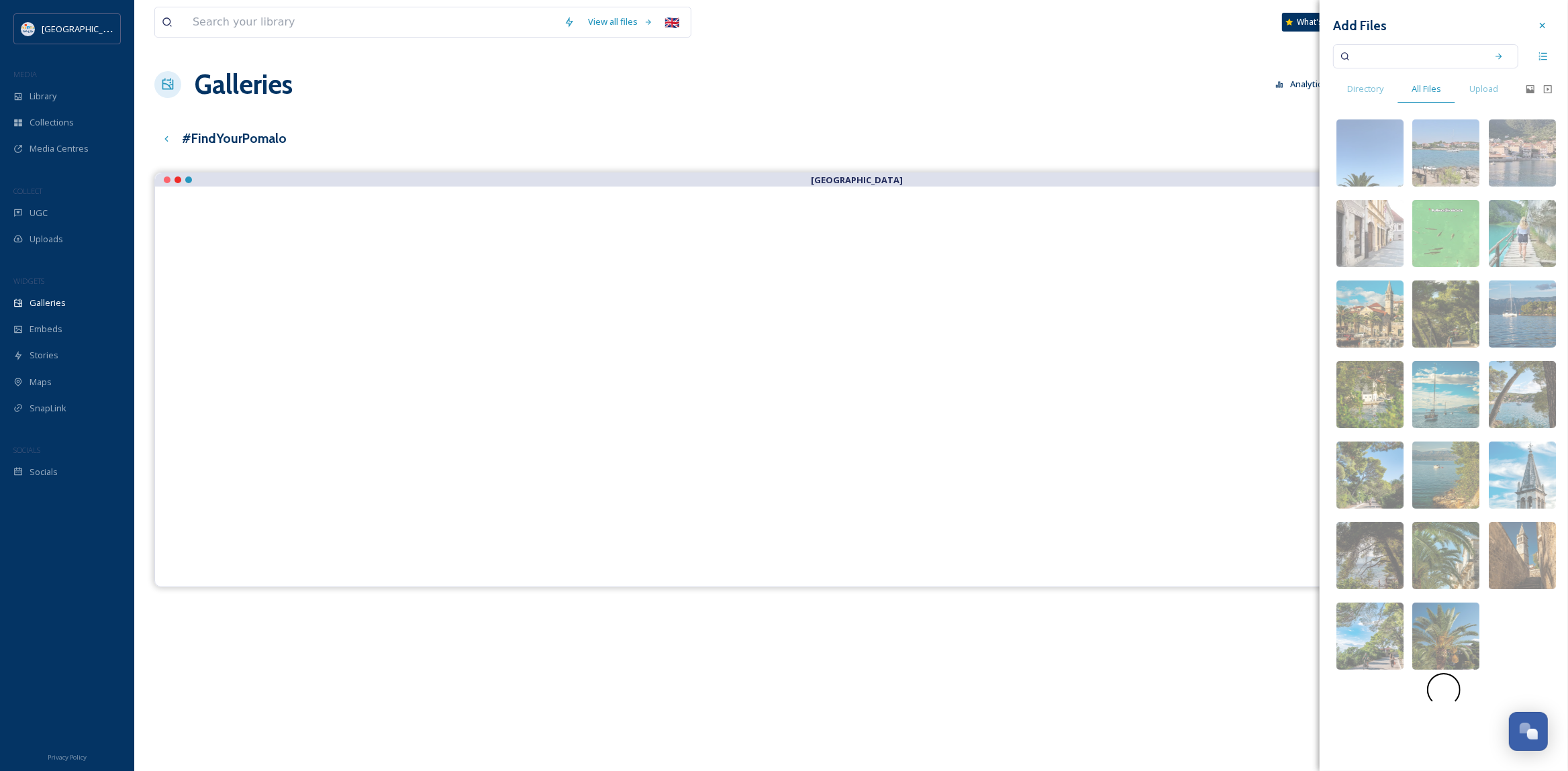
scroll to position [193, 0]
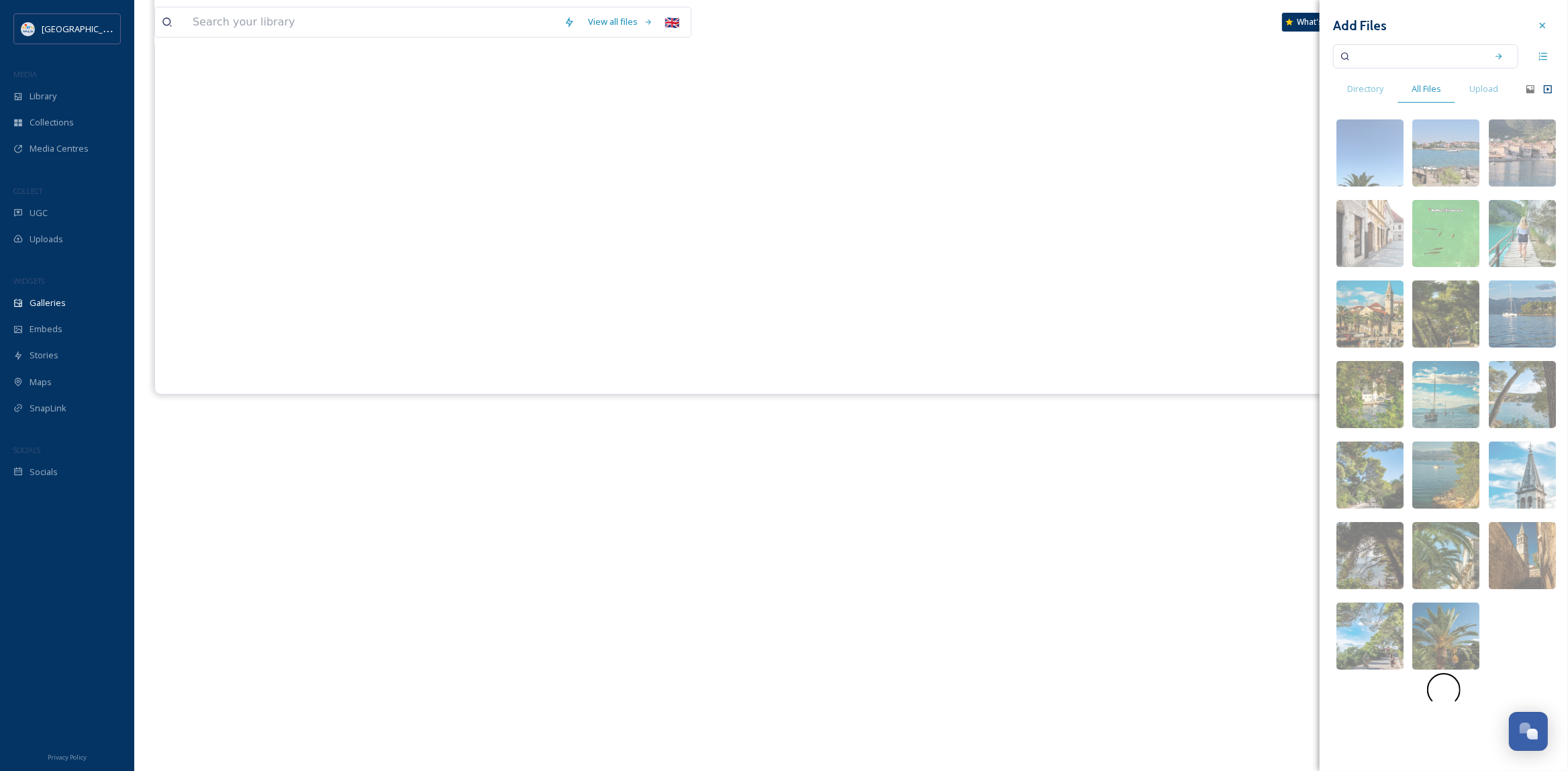
click at [1549, 87] on icon at bounding box center [1548, 89] width 11 height 11
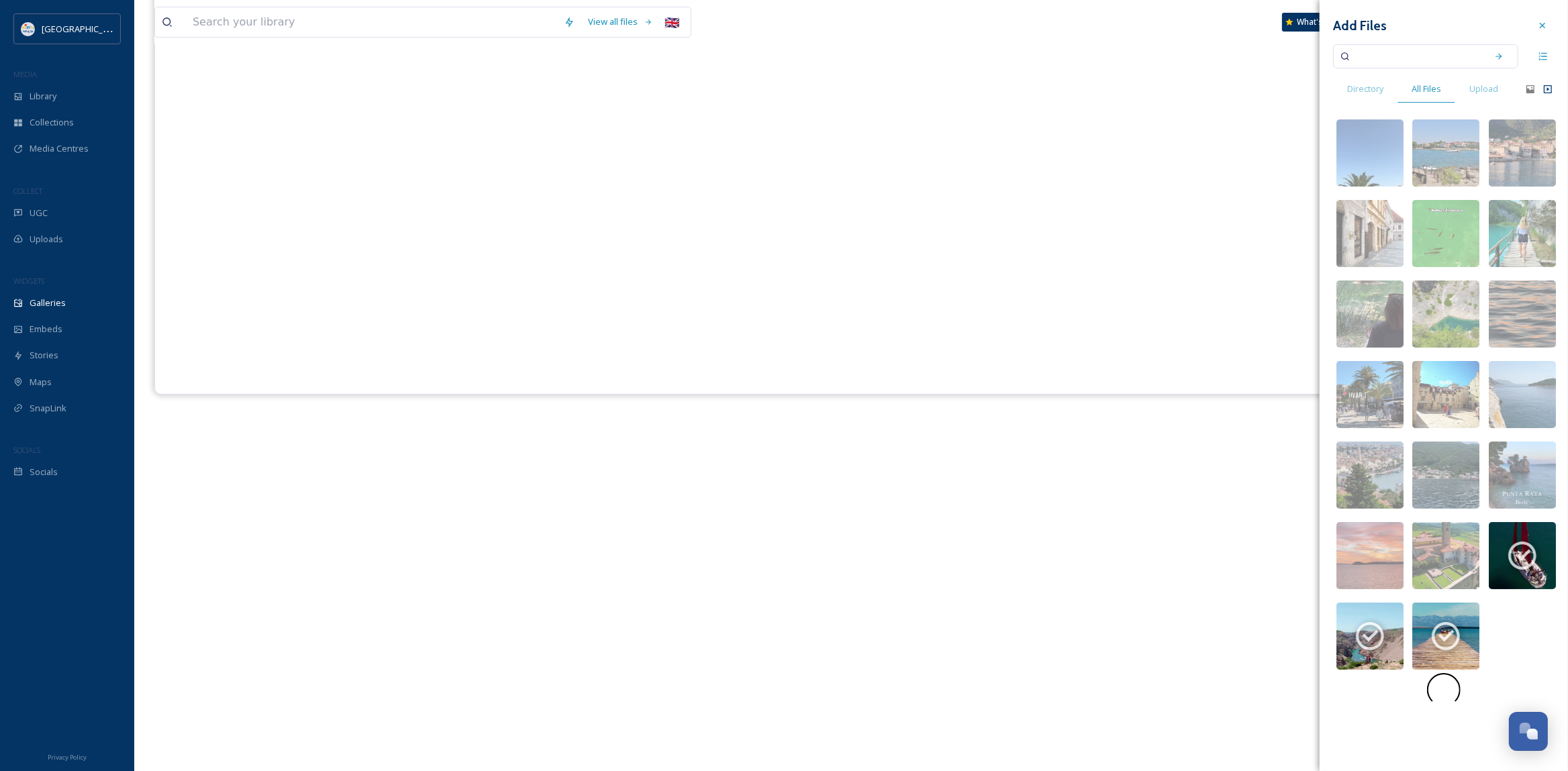
click at [1443, 704] on span at bounding box center [1443, 689] width 34 height 34
click at [1487, 90] on span "Upload" at bounding box center [1484, 88] width 29 height 13
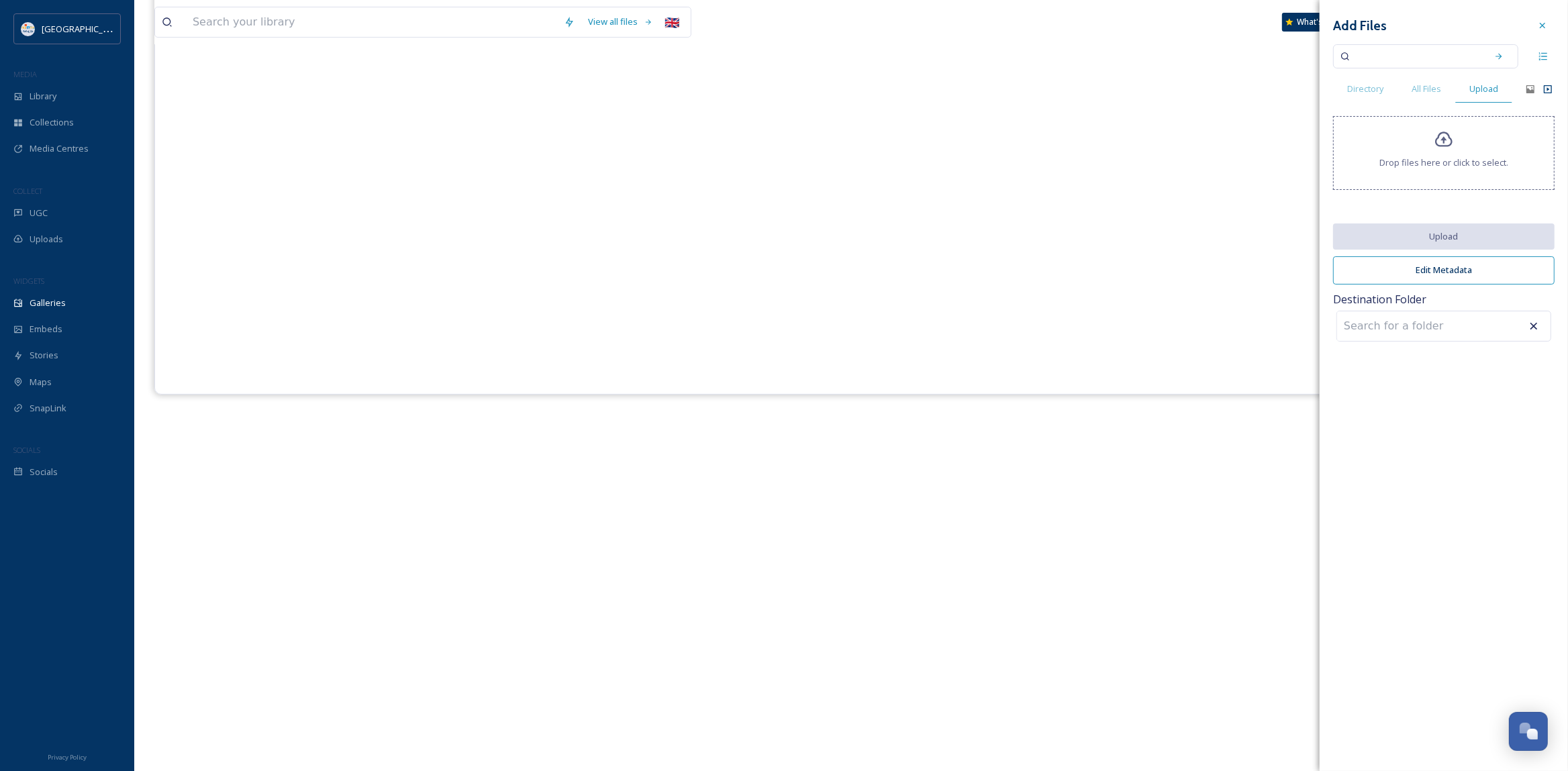
click at [1443, 147] on icon at bounding box center [1443, 140] width 17 height 16
click at [1377, 57] on input at bounding box center [1416, 56] width 127 height 29
paste input "[URL][DOMAIN_NAME]"
type input "[URL][DOMAIN_NAME]"
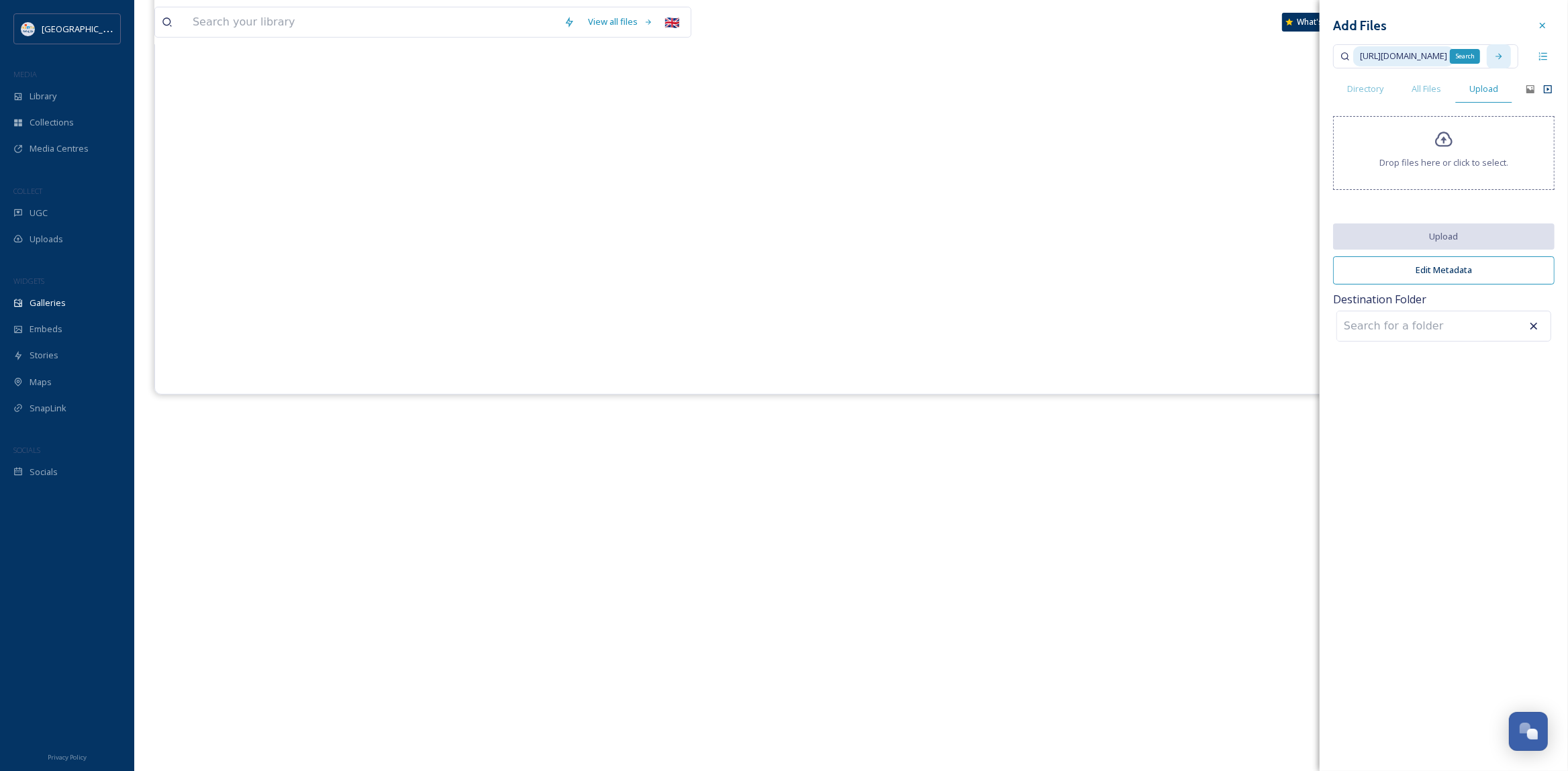
click at [1504, 60] on icon at bounding box center [1499, 56] width 10 height 10
click at [1504, 58] on icon at bounding box center [1499, 56] width 10 height 10
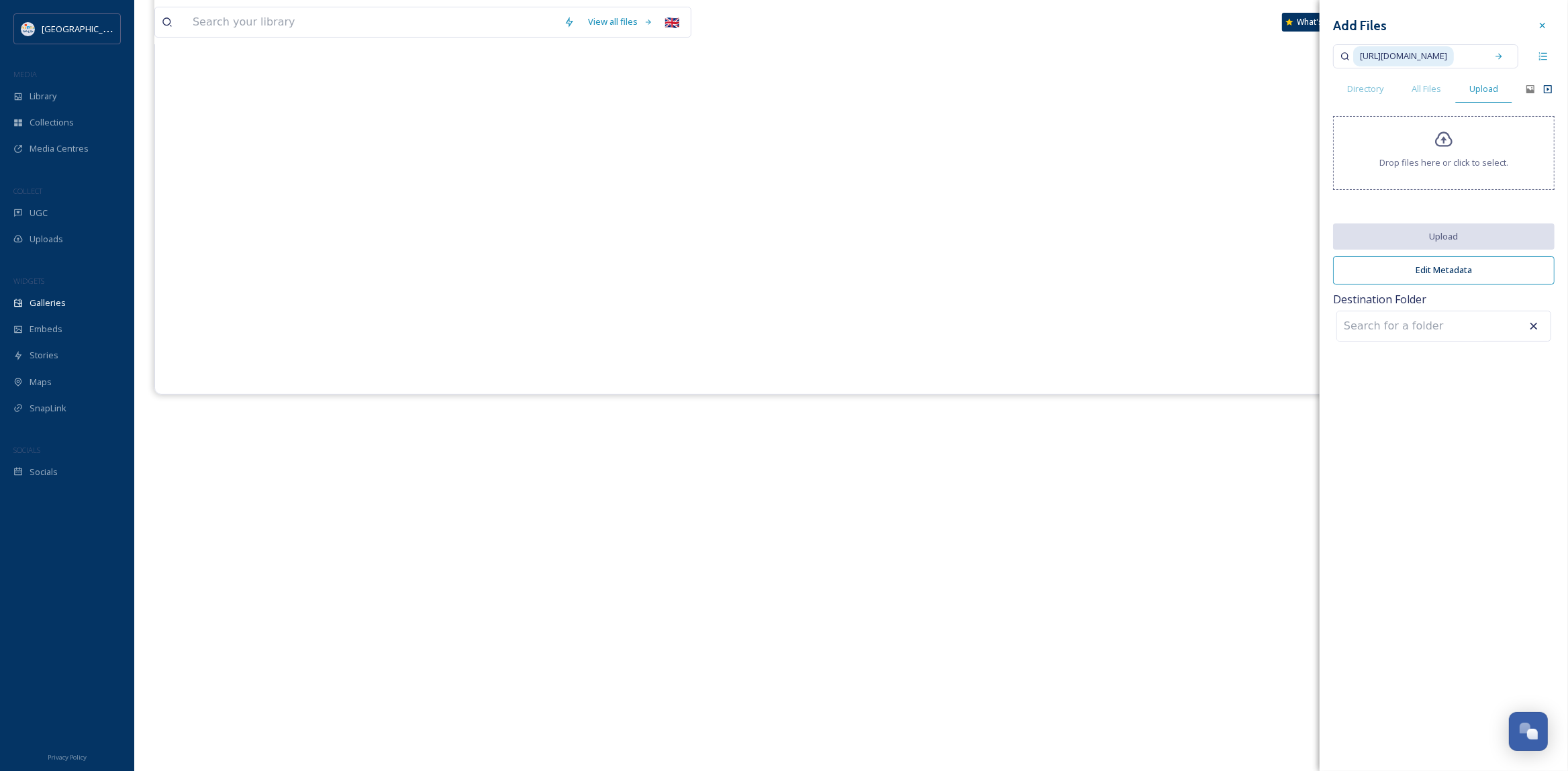
click at [1441, 339] on input at bounding box center [1410, 326] width 147 height 29
paste input "[URL][DOMAIN_NAME]"
click at [1534, 322] on icon at bounding box center [1534, 326] width 14 height 14
drag, startPoint x: 1480, startPoint y: 326, endPoint x: 1227, endPoint y: 334, distance: 253.1
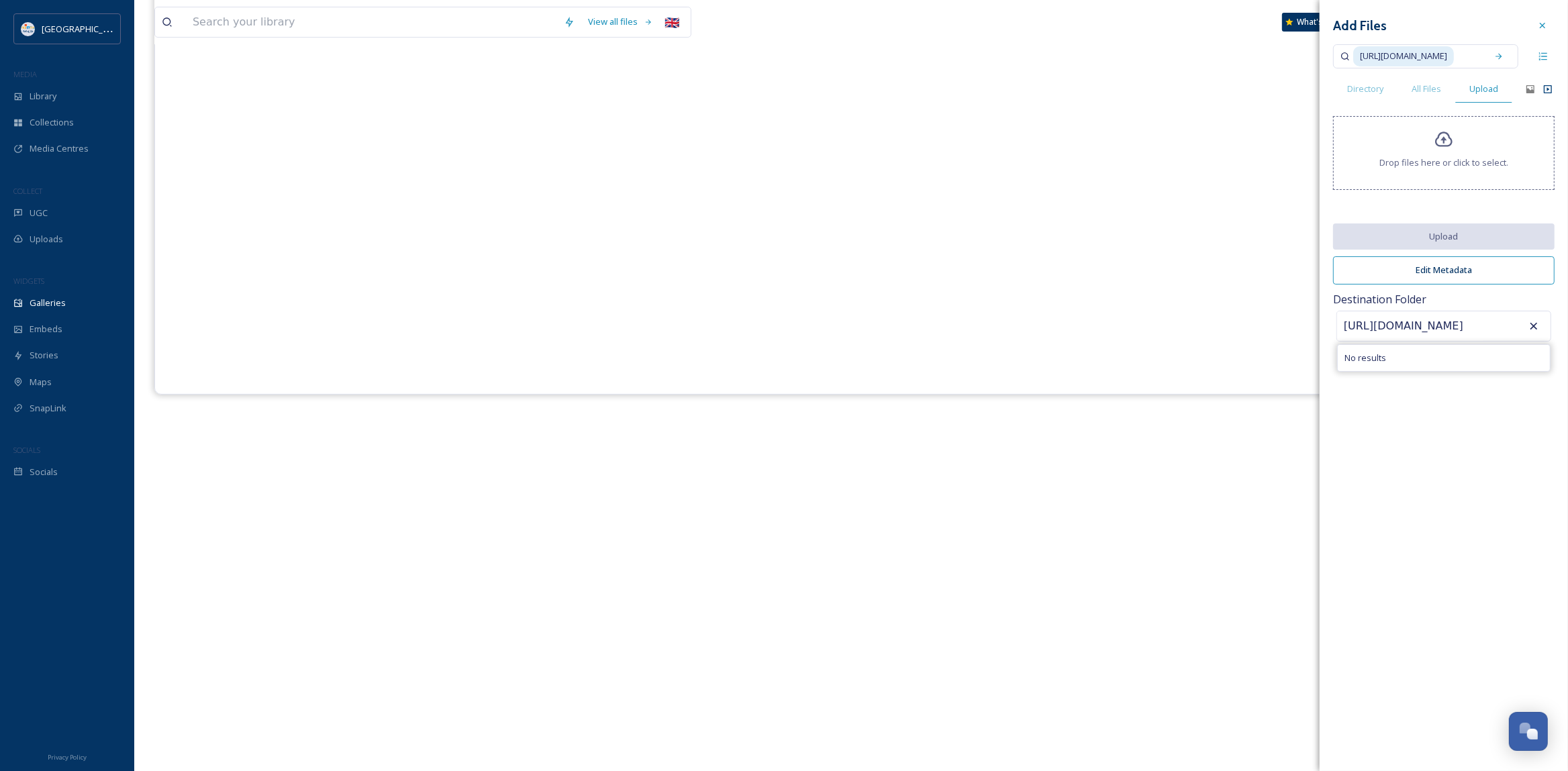
click at [1319, 334] on div "Add Files [URL][DOMAIN_NAME] Directory All Files Upload Drop files here or clic…" at bounding box center [1443, 385] width 248 height 771
drag, startPoint x: 1489, startPoint y: 333, endPoint x: 1483, endPoint y: 324, distance: 10.8
click at [1484, 325] on div "[URL][DOMAIN_NAME] No results" at bounding box center [1443, 326] width 215 height 31
drag, startPoint x: 1483, startPoint y: 324, endPoint x: 1435, endPoint y: 325, distance: 48.0
click at [1435, 325] on div "[URL][DOMAIN_NAME] No results" at bounding box center [1443, 326] width 215 height 31
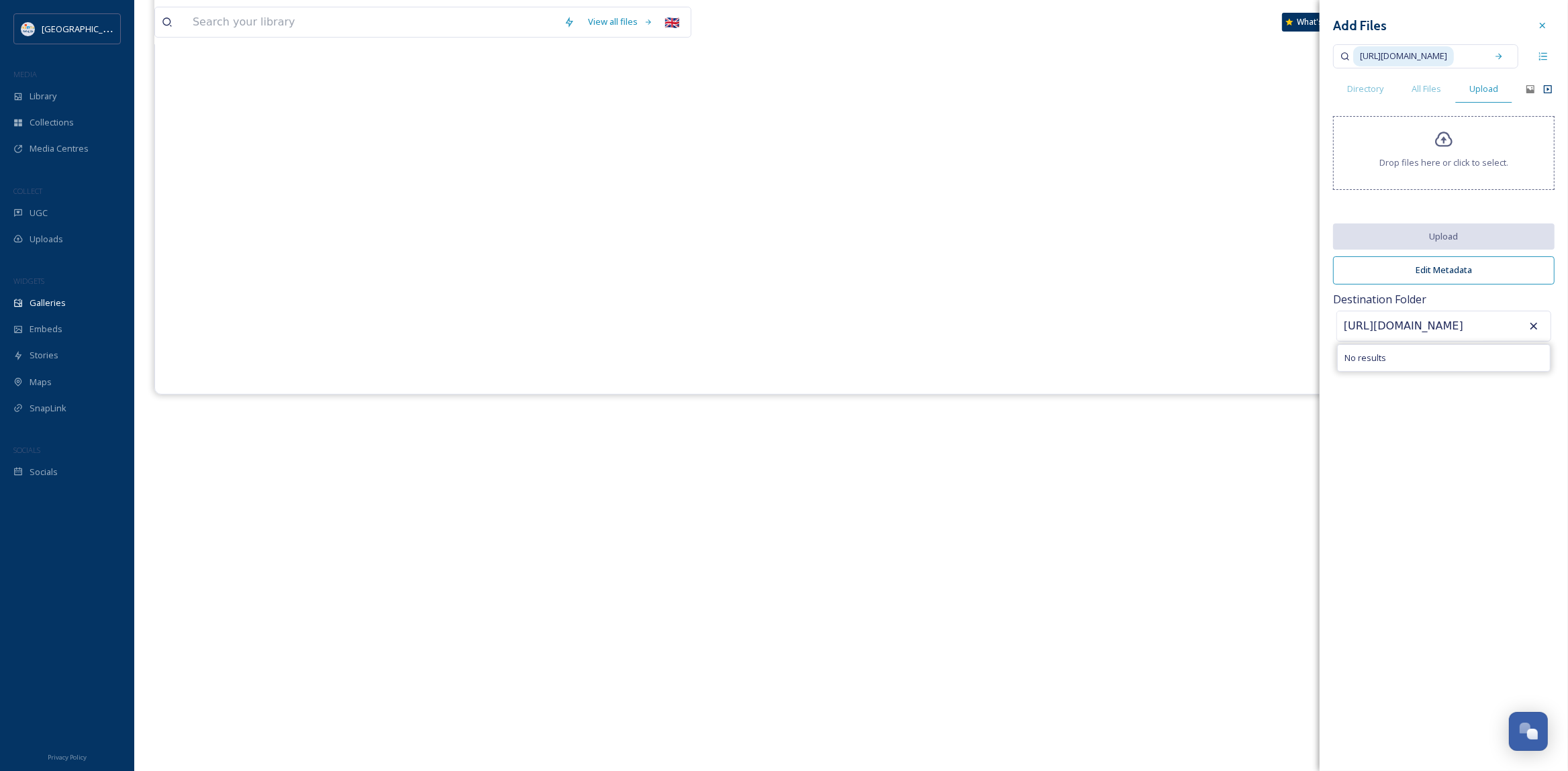
drag, startPoint x: 1489, startPoint y: 326, endPoint x: 1087, endPoint y: 347, distance: 402.5
click at [1319, 346] on div "Add Files [URL][DOMAIN_NAME] Directory All Files Upload Drop files here or clic…" at bounding box center [1443, 385] width 248 height 771
click at [1534, 329] on icon at bounding box center [1534, 326] width 14 height 14
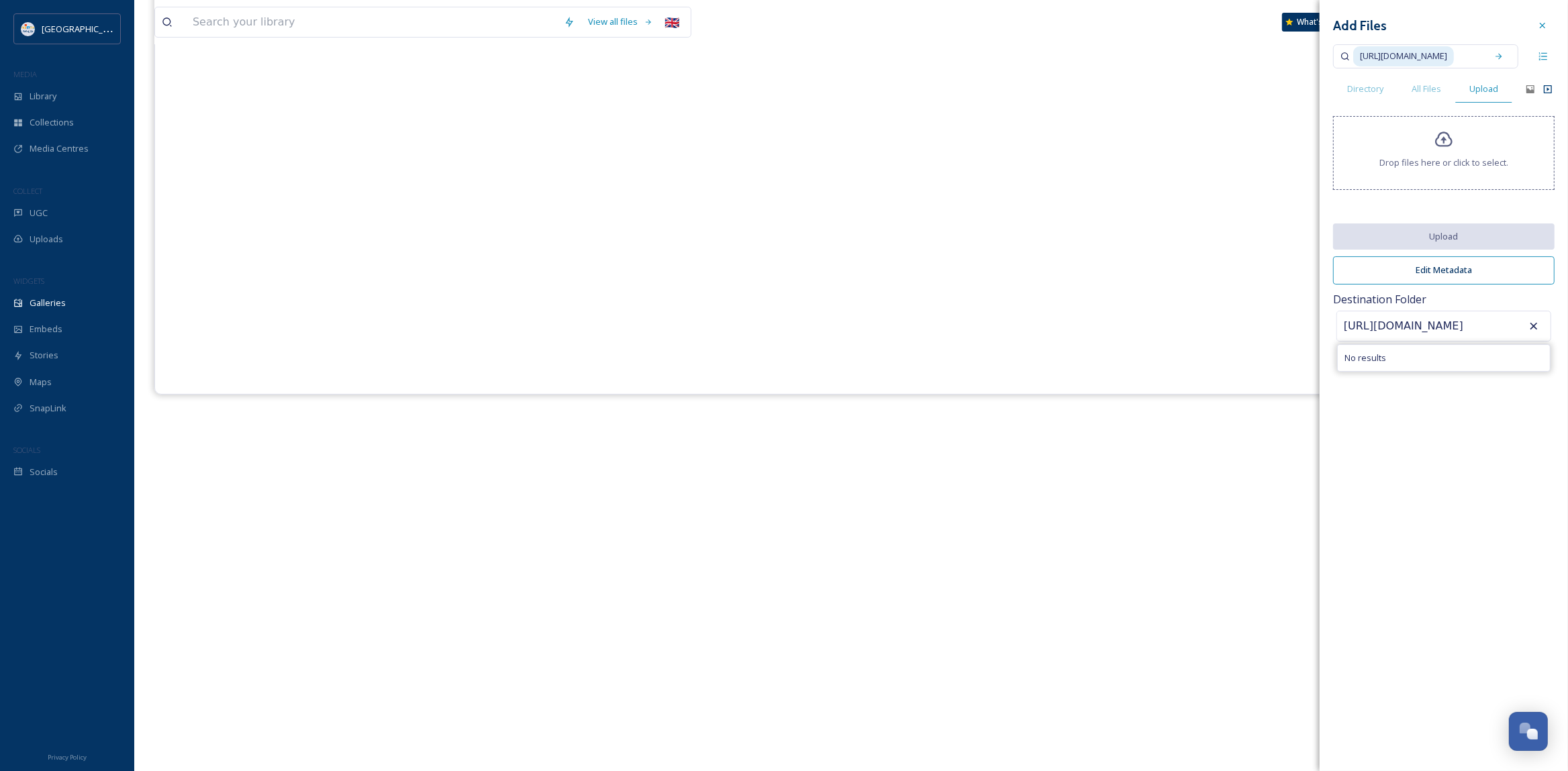
click at [1534, 329] on icon at bounding box center [1534, 326] width 14 height 14
click at [1534, 326] on icon at bounding box center [1534, 326] width 8 height 8
click at [1460, 393] on div "Add Files [URL][DOMAIN_NAME] Directory All Files Upload Drop files here or clic…" at bounding box center [1443, 385] width 248 height 771
drag, startPoint x: 1449, startPoint y: 385, endPoint x: 1430, endPoint y: 382, distance: 19.2
click at [1447, 384] on div "Add Files [URL][DOMAIN_NAME] Directory All Files Upload Drop files here or clic…" at bounding box center [1443, 385] width 248 height 771
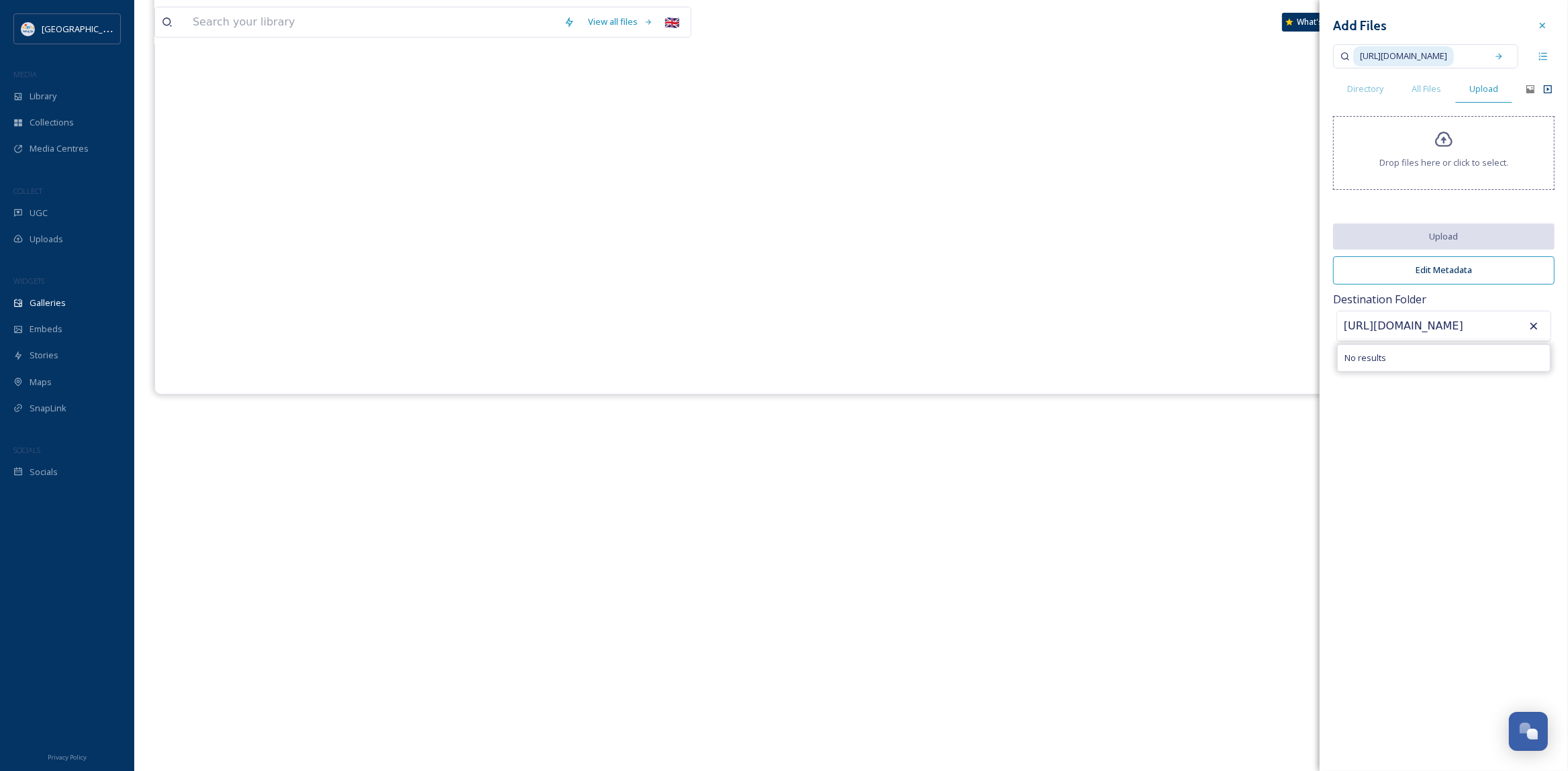
click at [1473, 322] on input "[URL][DOMAIN_NAME]" at bounding box center [1410, 326] width 147 height 29
drag, startPoint x: 1473, startPoint y: 322, endPoint x: 1140, endPoint y: 358, distance: 334.9
click at [1319, 358] on div "Add Files [URL][DOMAIN_NAME] Directory All Files Upload Drop files here or clic…" at bounding box center [1443, 385] width 248 height 771
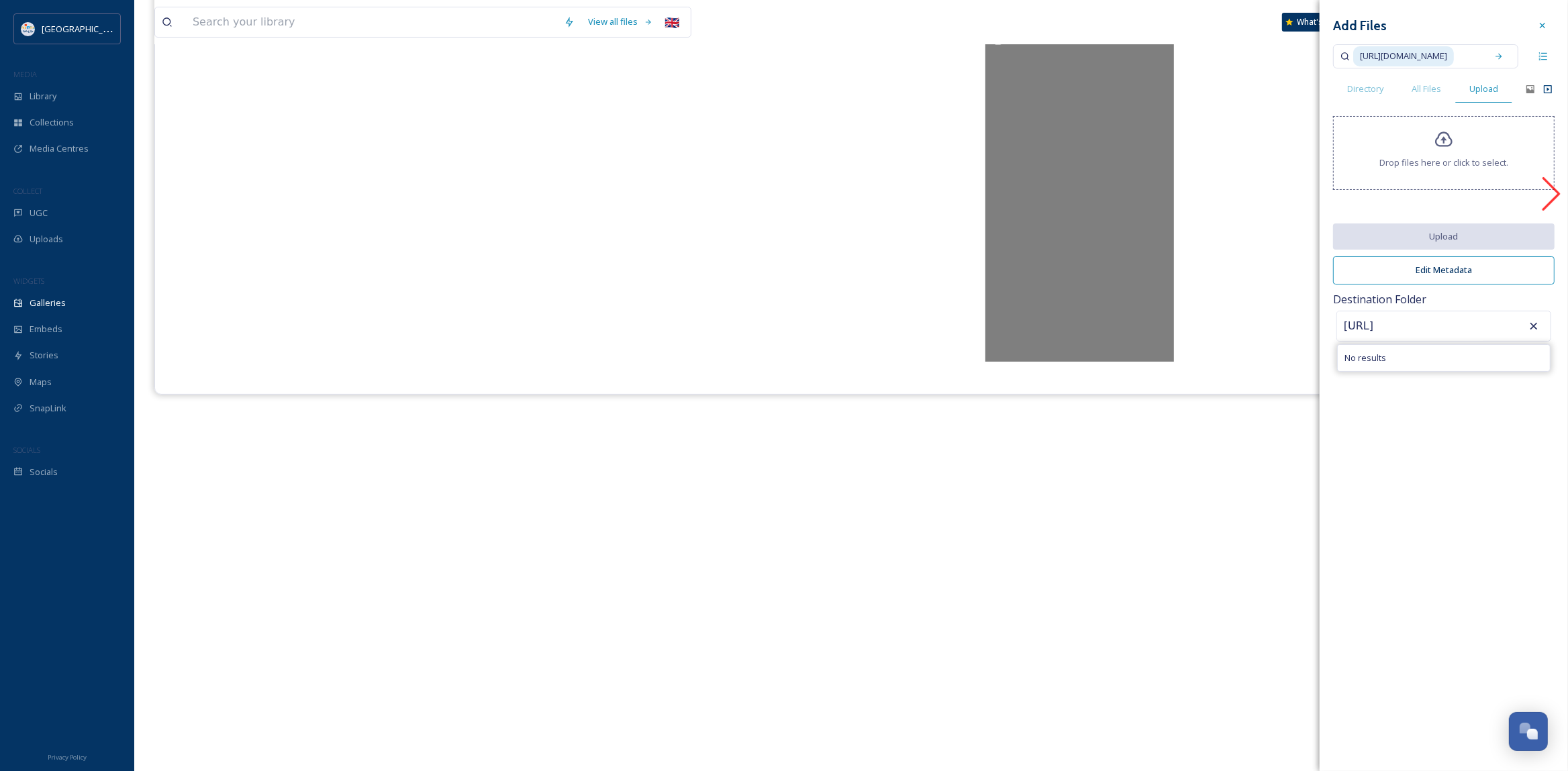
scroll to position [0, 0]
type input "h"
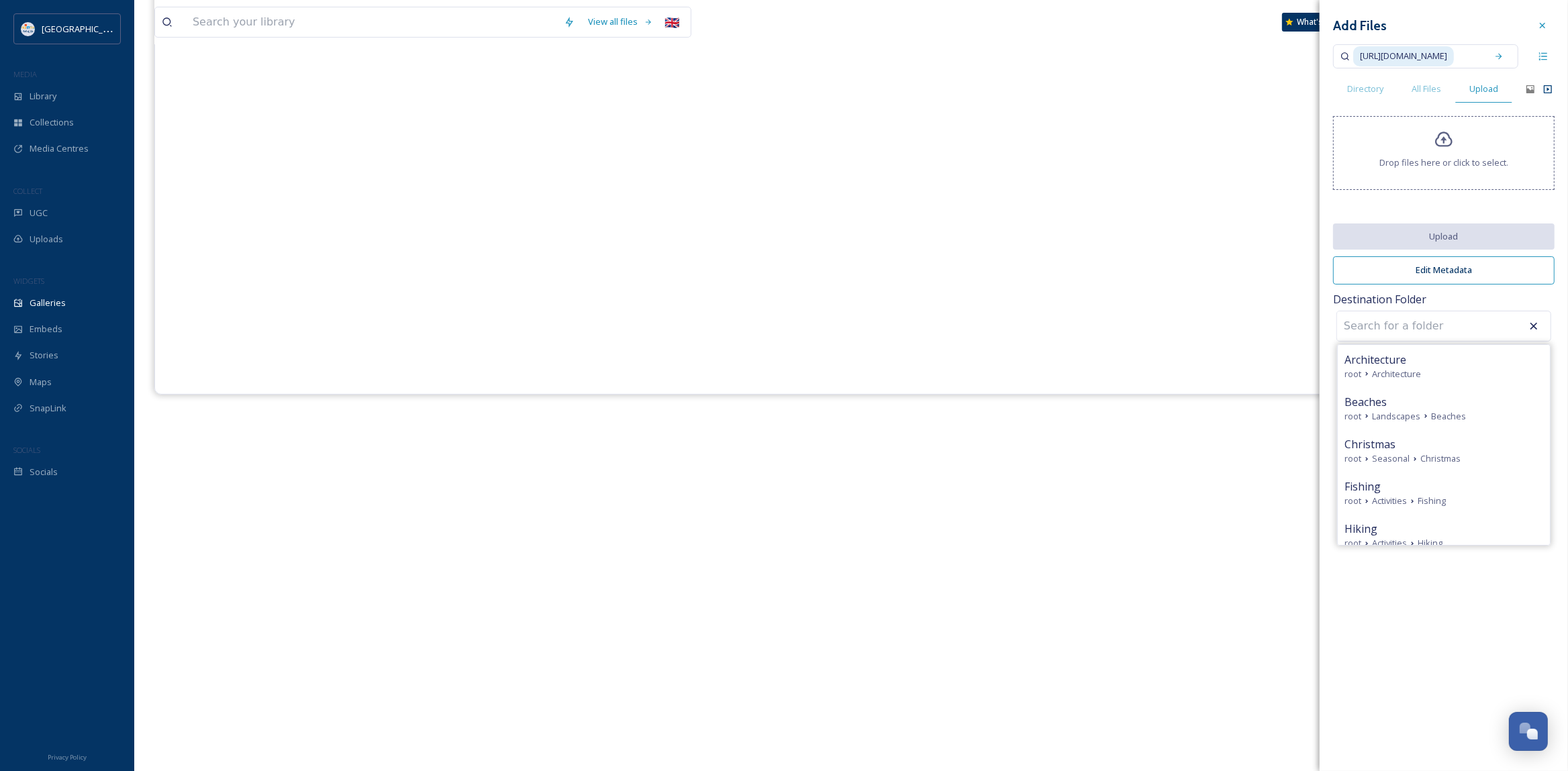
drag, startPoint x: 1491, startPoint y: 53, endPoint x: 1464, endPoint y: 54, distance: 27.0
click at [1464, 54] on div "[URL][DOMAIN_NAME]" at bounding box center [1425, 56] width 185 height 24
click at [1454, 56] on span "[URL][DOMAIN_NAME]" at bounding box center [1403, 56] width 101 height 19
drag, startPoint x: 1487, startPoint y: 60, endPoint x: 1312, endPoint y: 68, distance: 175.2
click at [1353, 68] on div "[URL][DOMAIN_NAME]" at bounding box center [1416, 56] width 127 height 29
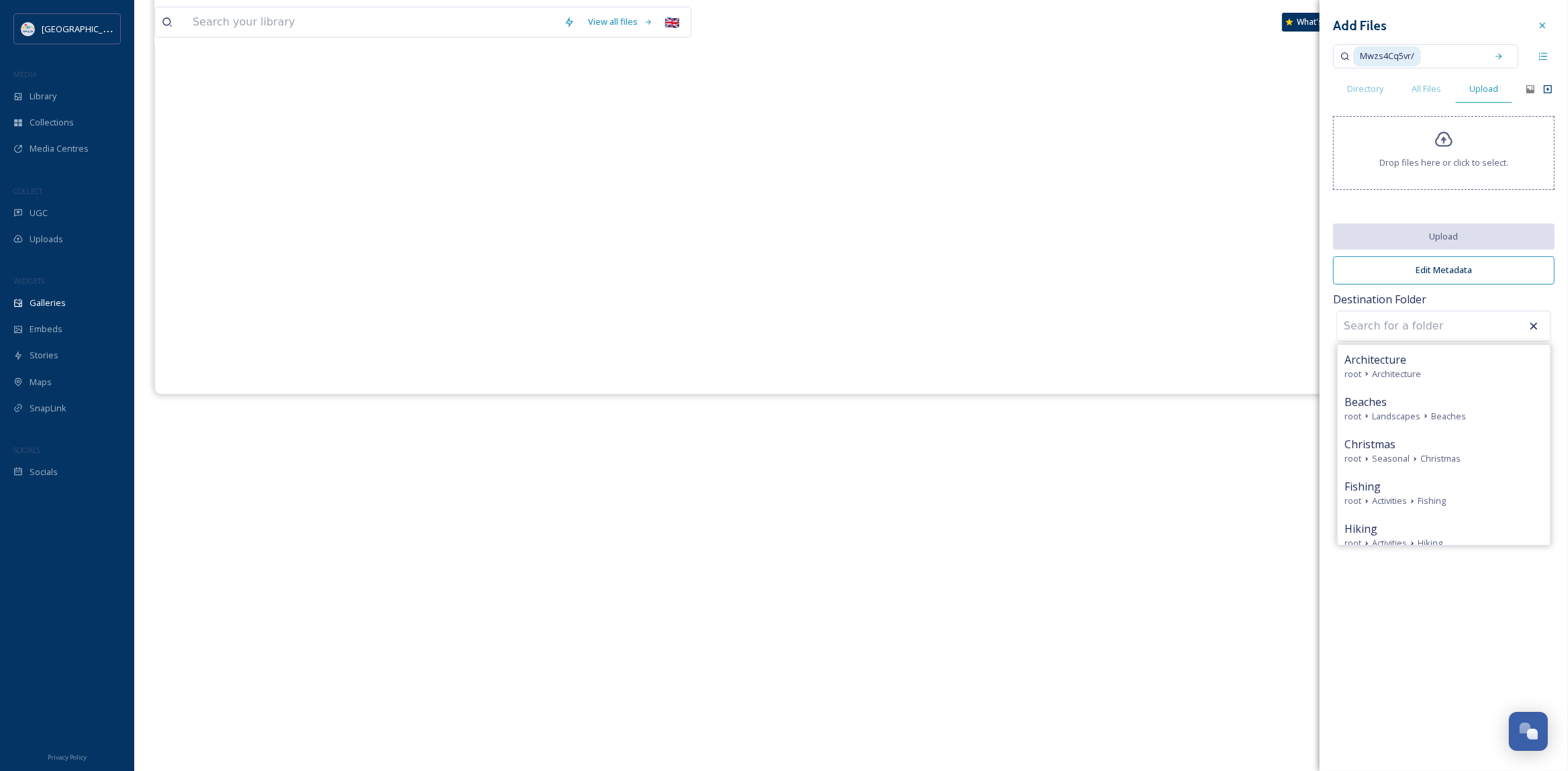
drag, startPoint x: 1430, startPoint y: 58, endPoint x: 1325, endPoint y: 58, distance: 105.0
click at [1422, 58] on input at bounding box center [1451, 56] width 58 height 29
drag, startPoint x: 1473, startPoint y: 56, endPoint x: 1249, endPoint y: 61, distance: 224.1
click at [1353, 61] on div "[URL][DOMAIN_NAME]" at bounding box center [1416, 56] width 127 height 29
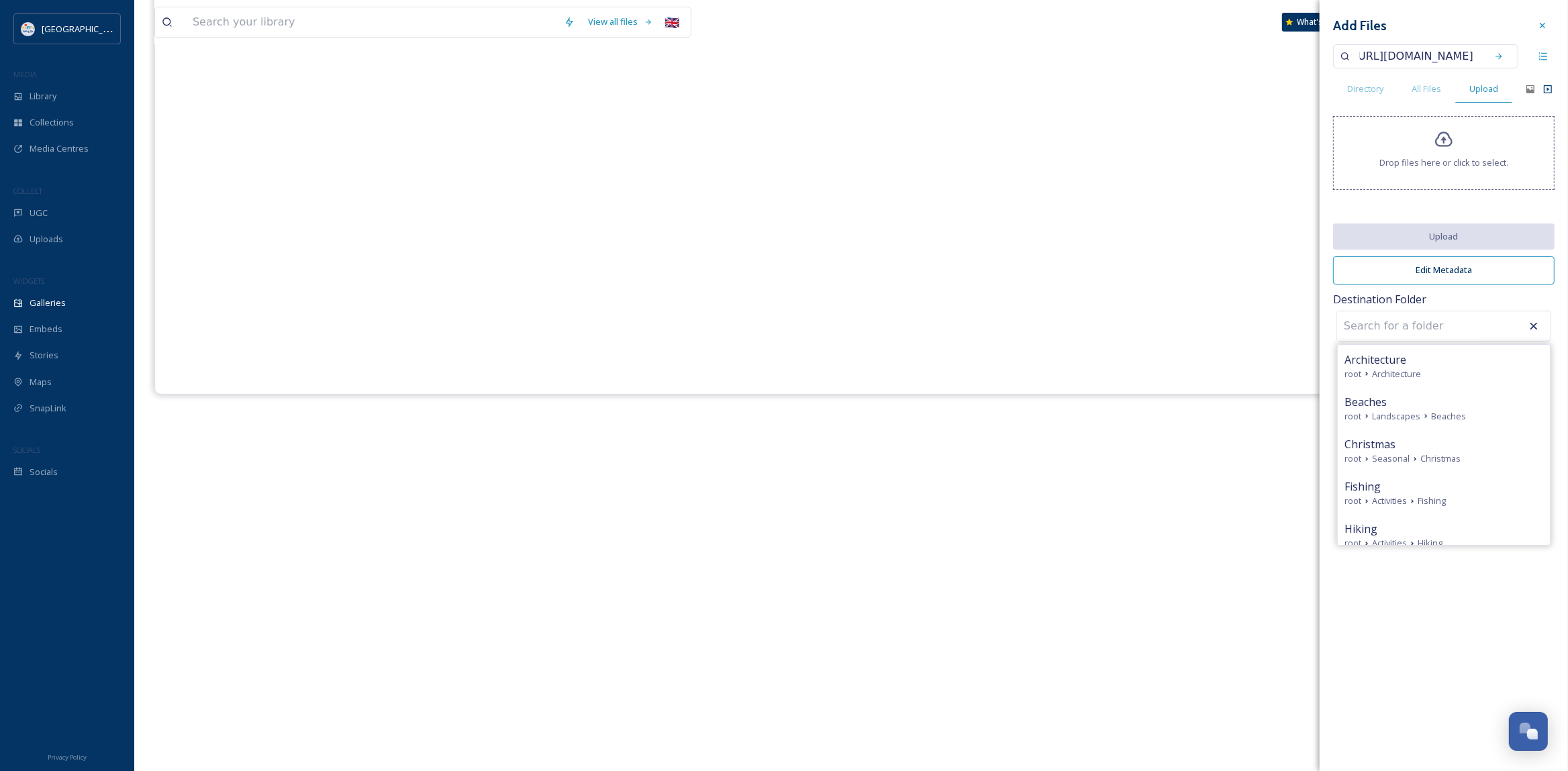
scroll to position [0, 27]
type input "[URL][DOMAIN_NAME]"
click at [1538, 24] on div at bounding box center [1542, 25] width 24 height 24
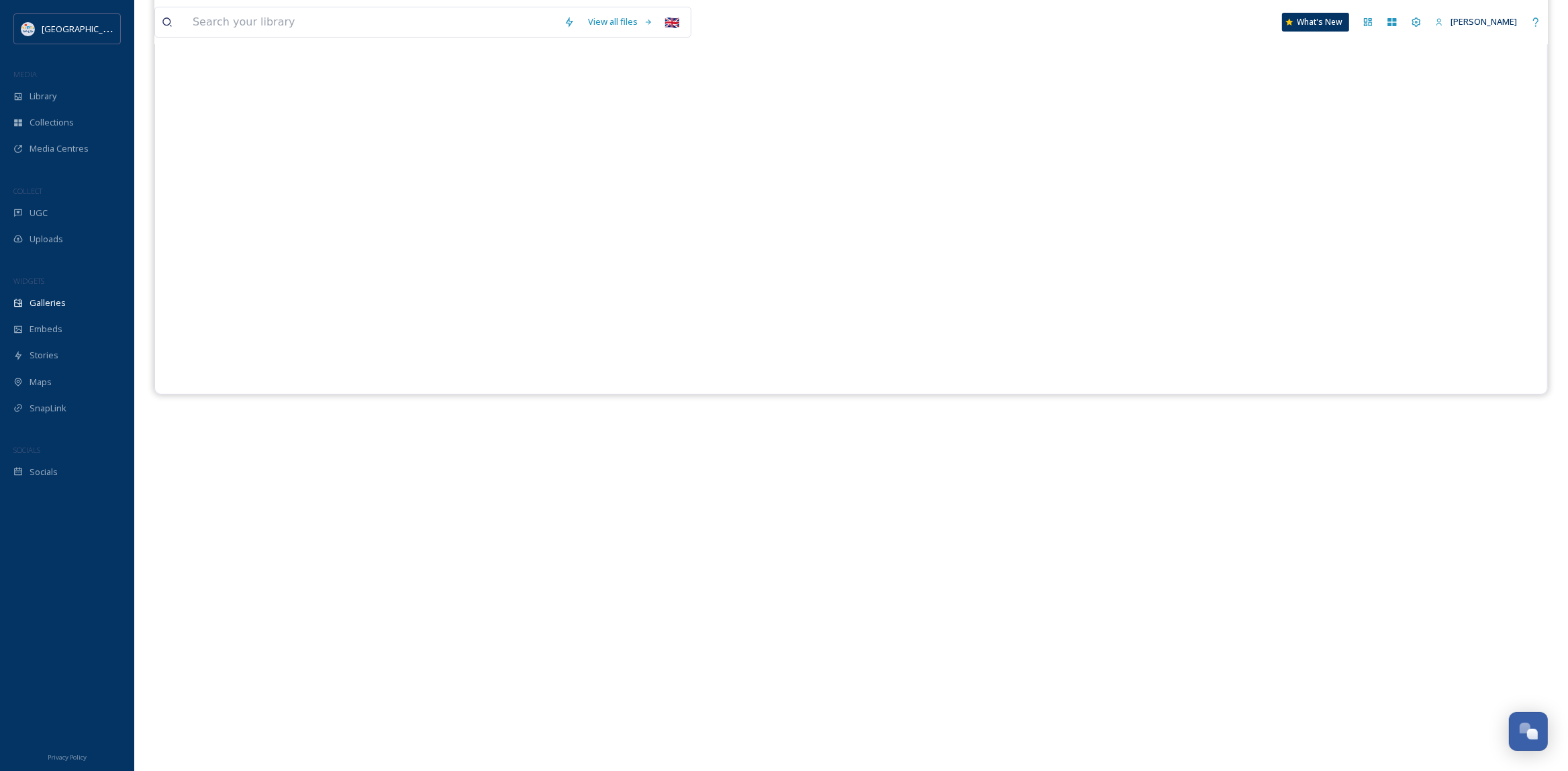
click at [916, 491] on div "[GEOGRAPHIC_DATA]" at bounding box center [850, 365] width 1393 height 771
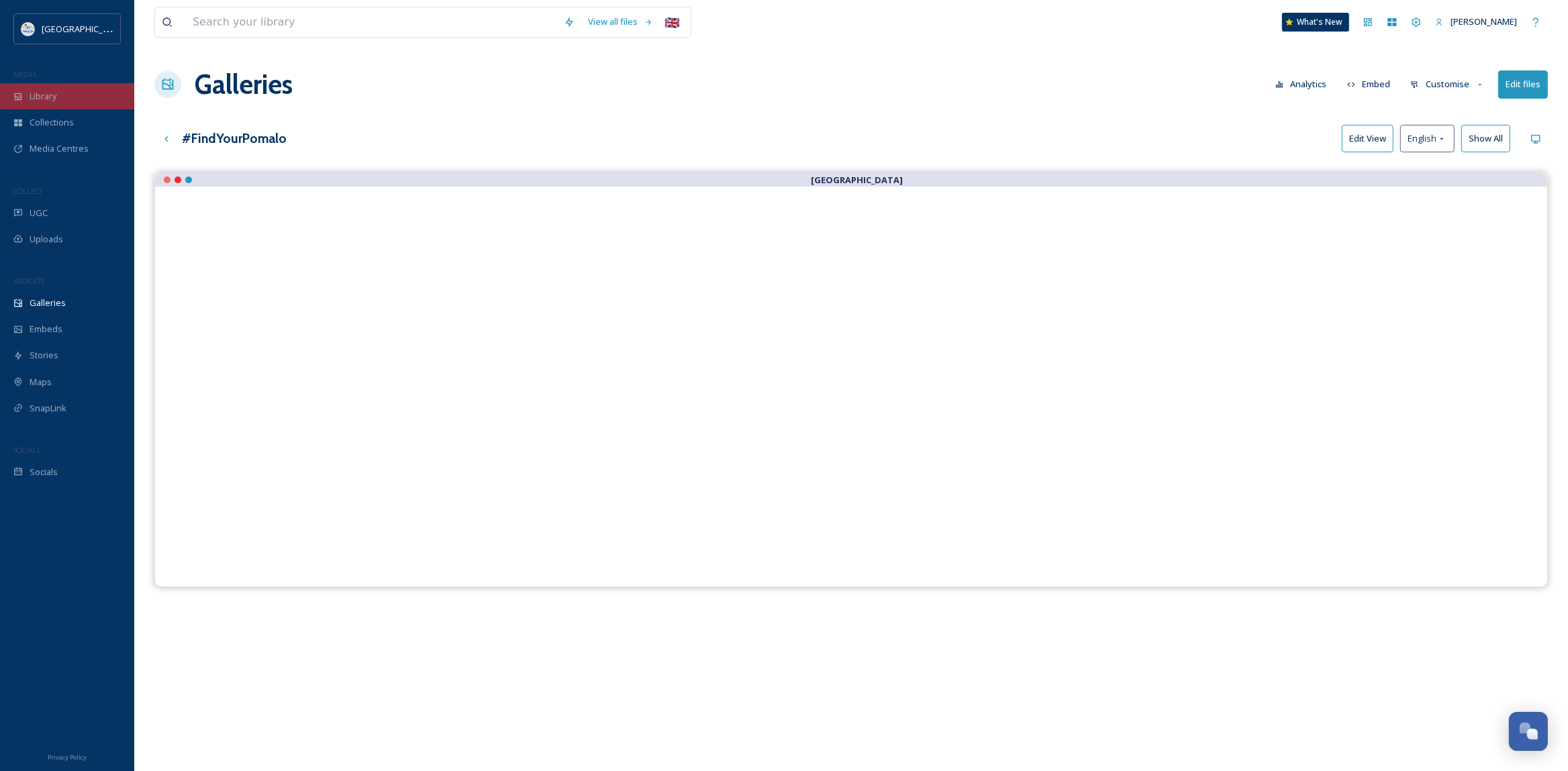
click at [76, 97] on div "Library" at bounding box center [67, 96] width 134 height 26
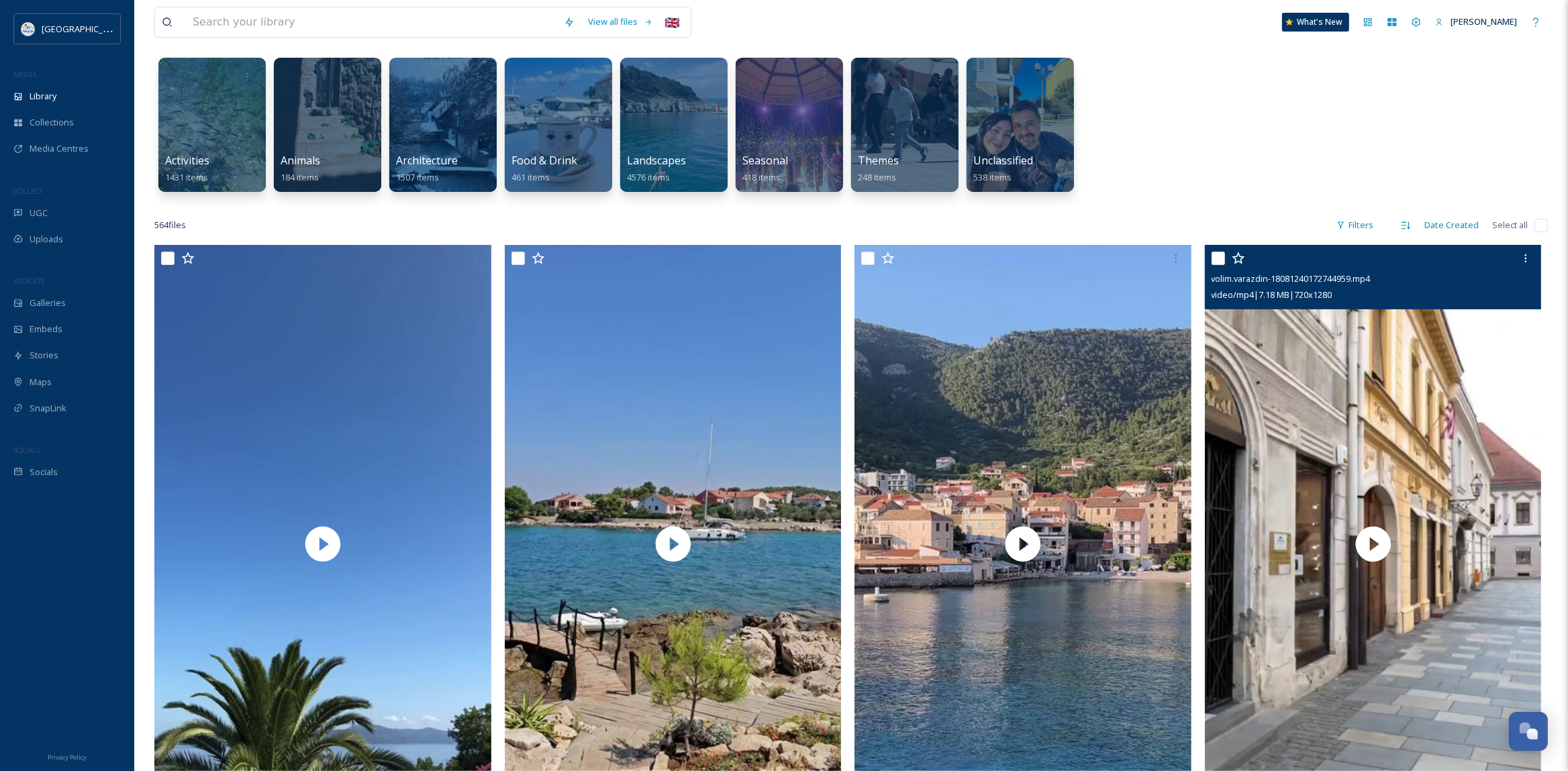
scroll to position [141, 0]
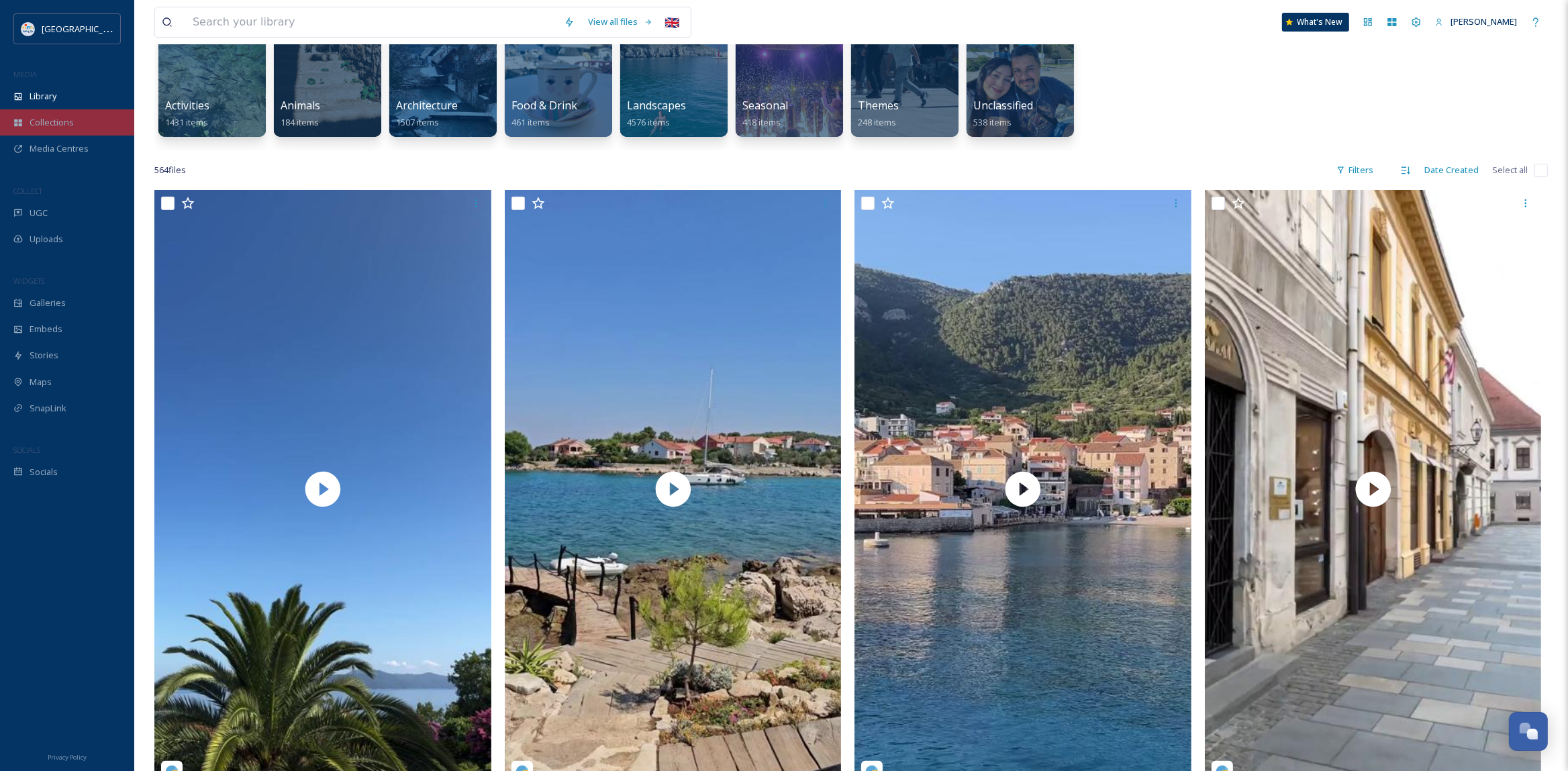
click at [81, 120] on div "Collections" at bounding box center [67, 123] width 134 height 26
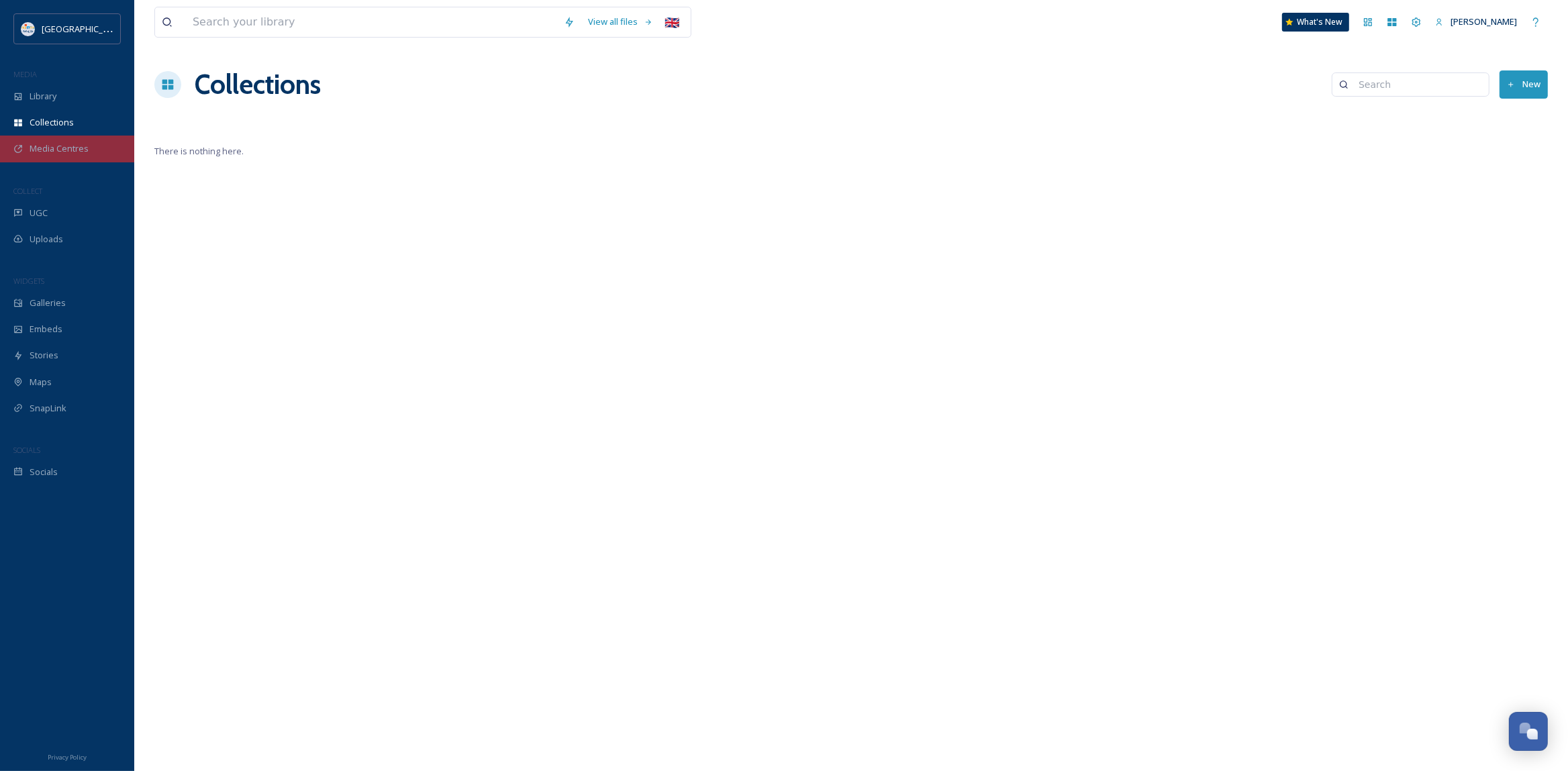
click at [80, 142] on div "Media Centres" at bounding box center [67, 149] width 134 height 26
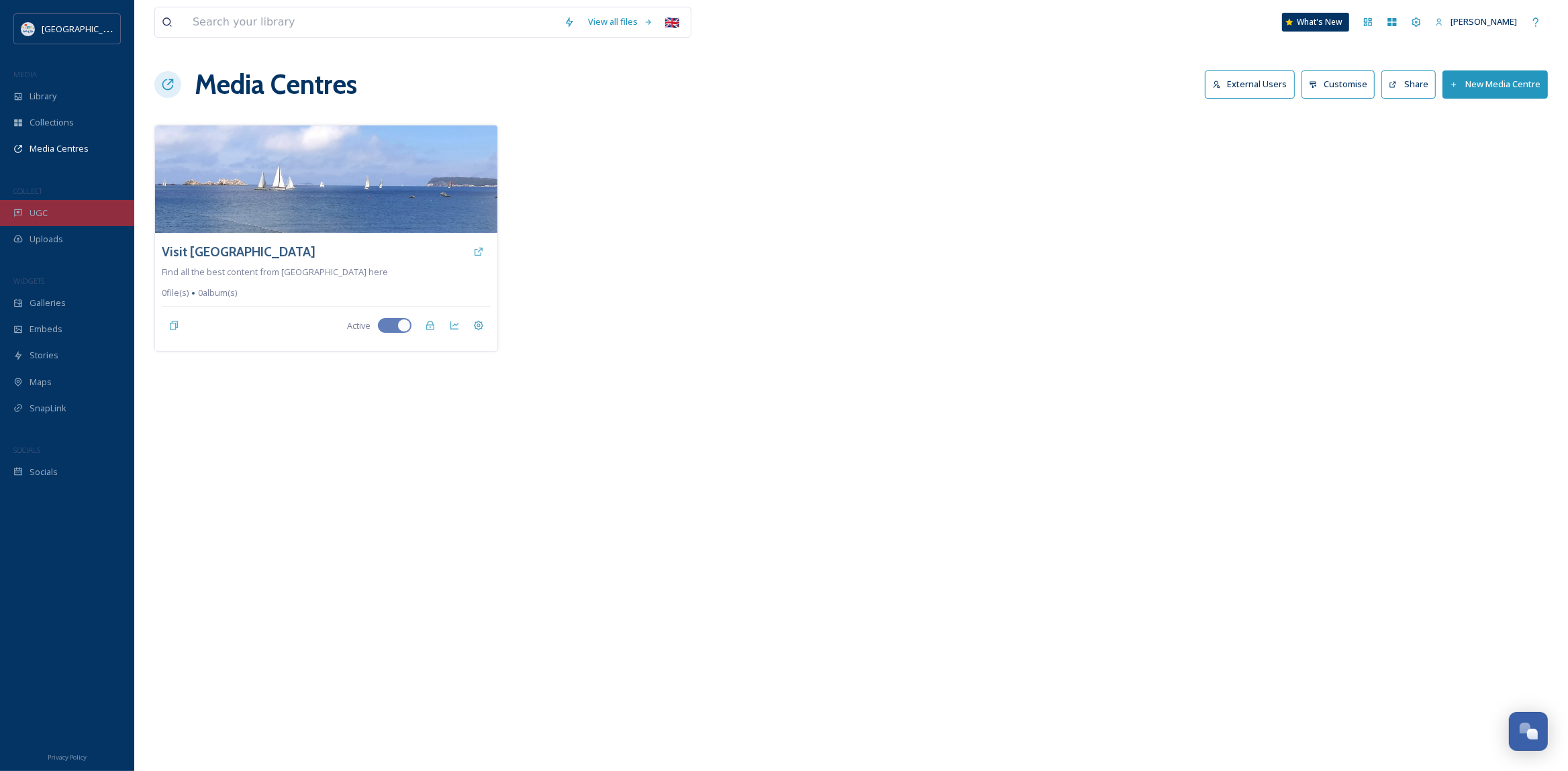
click at [36, 210] on span "UGC" at bounding box center [38, 213] width 18 height 13
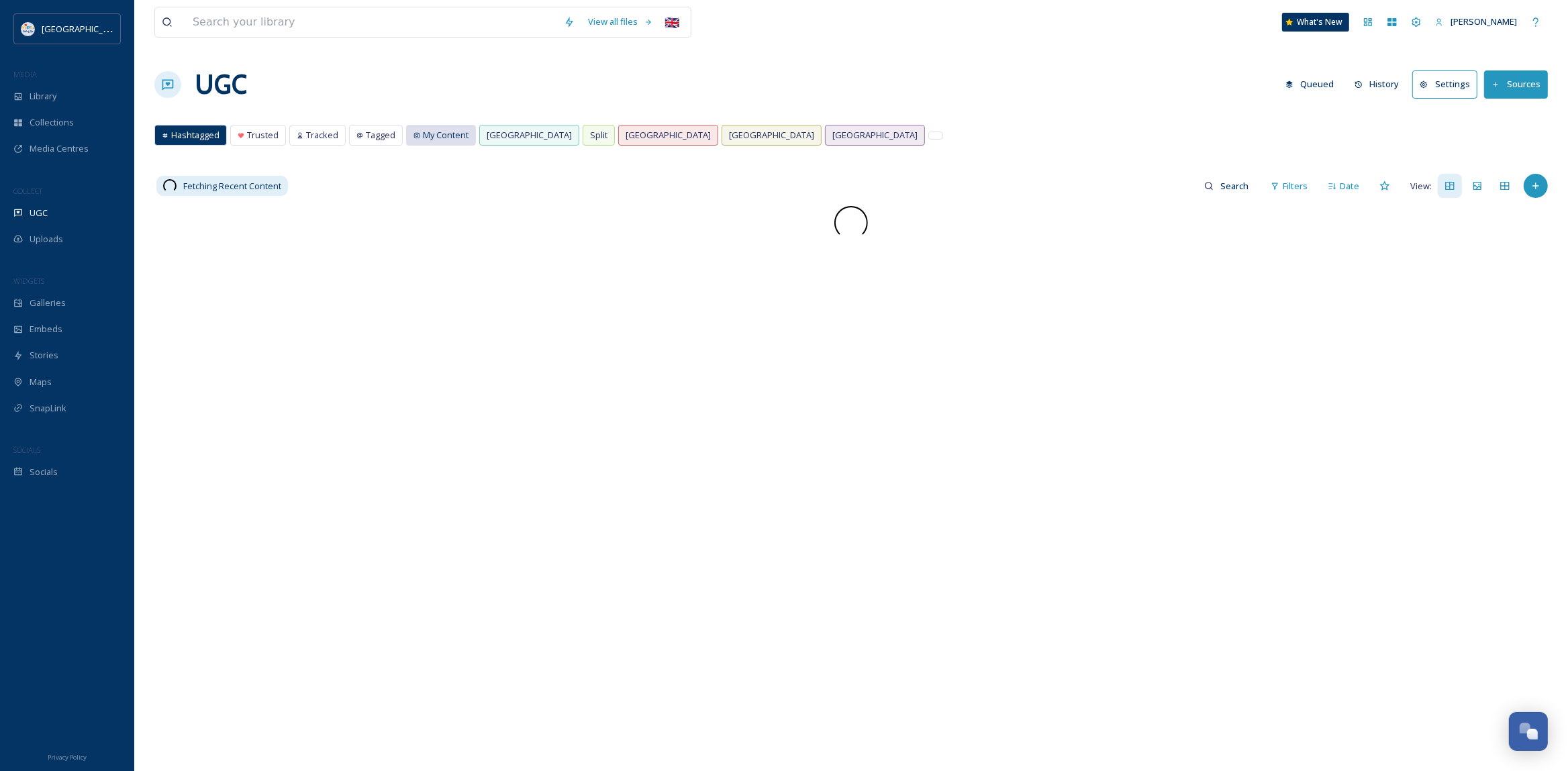
click at [455, 134] on span "My Content" at bounding box center [445, 135] width 46 height 13
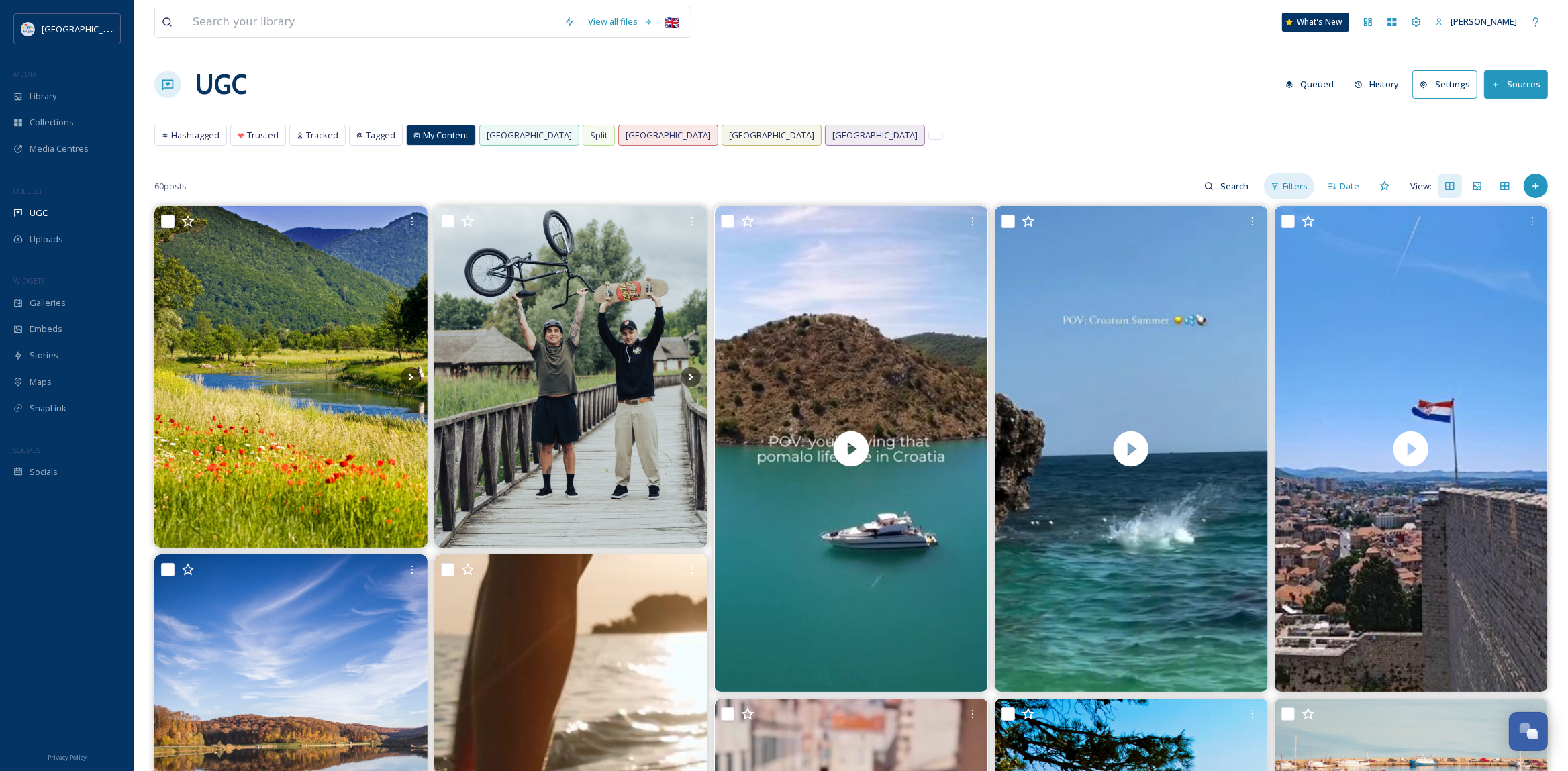
click at [1273, 181] on div "Filters" at bounding box center [1288, 186] width 50 height 26
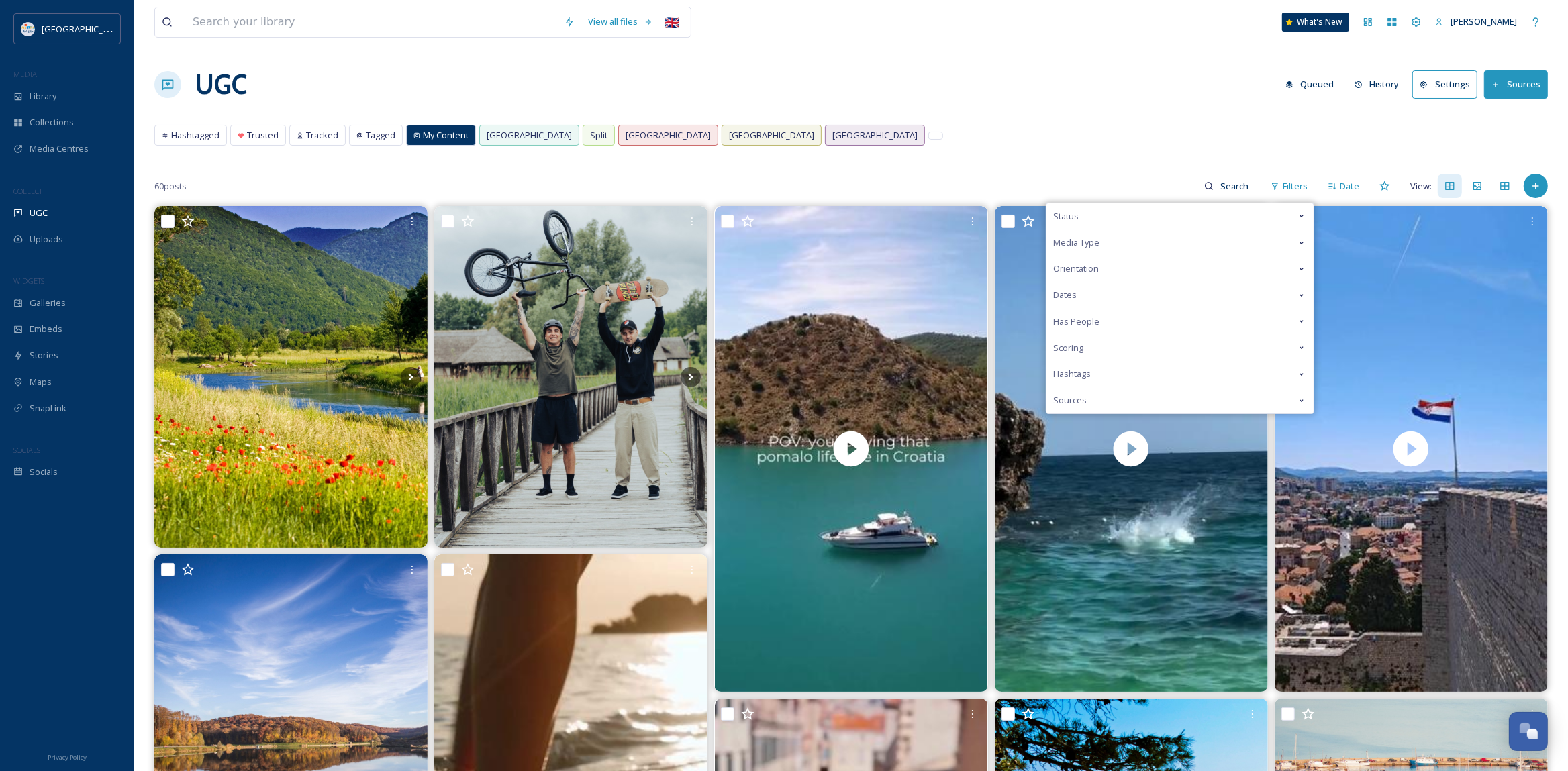
click at [1211, 252] on div "Media Type" at bounding box center [1180, 243] width 267 height 26
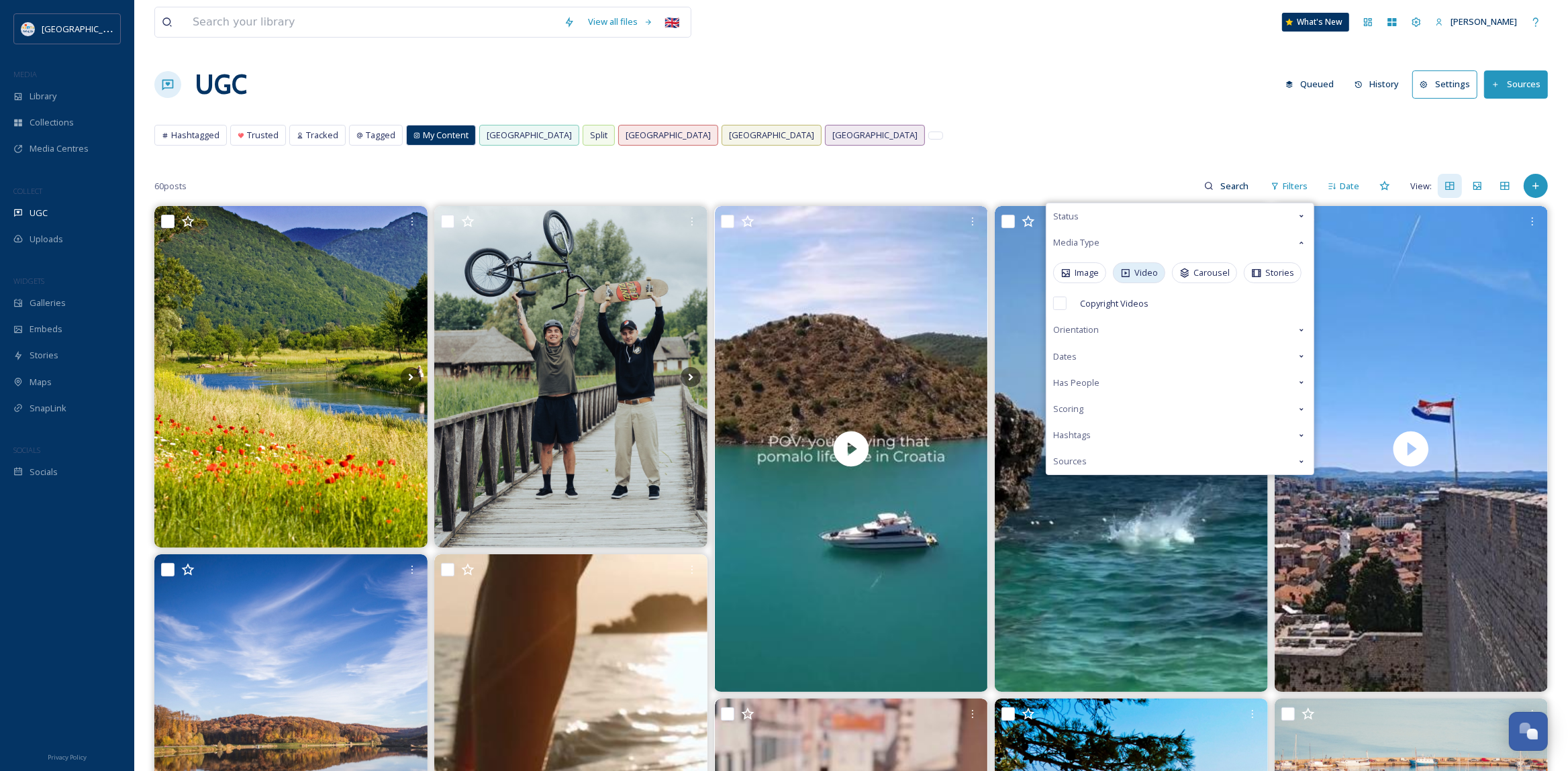
click at [1134, 277] on div "Video" at bounding box center [1139, 273] width 52 height 21
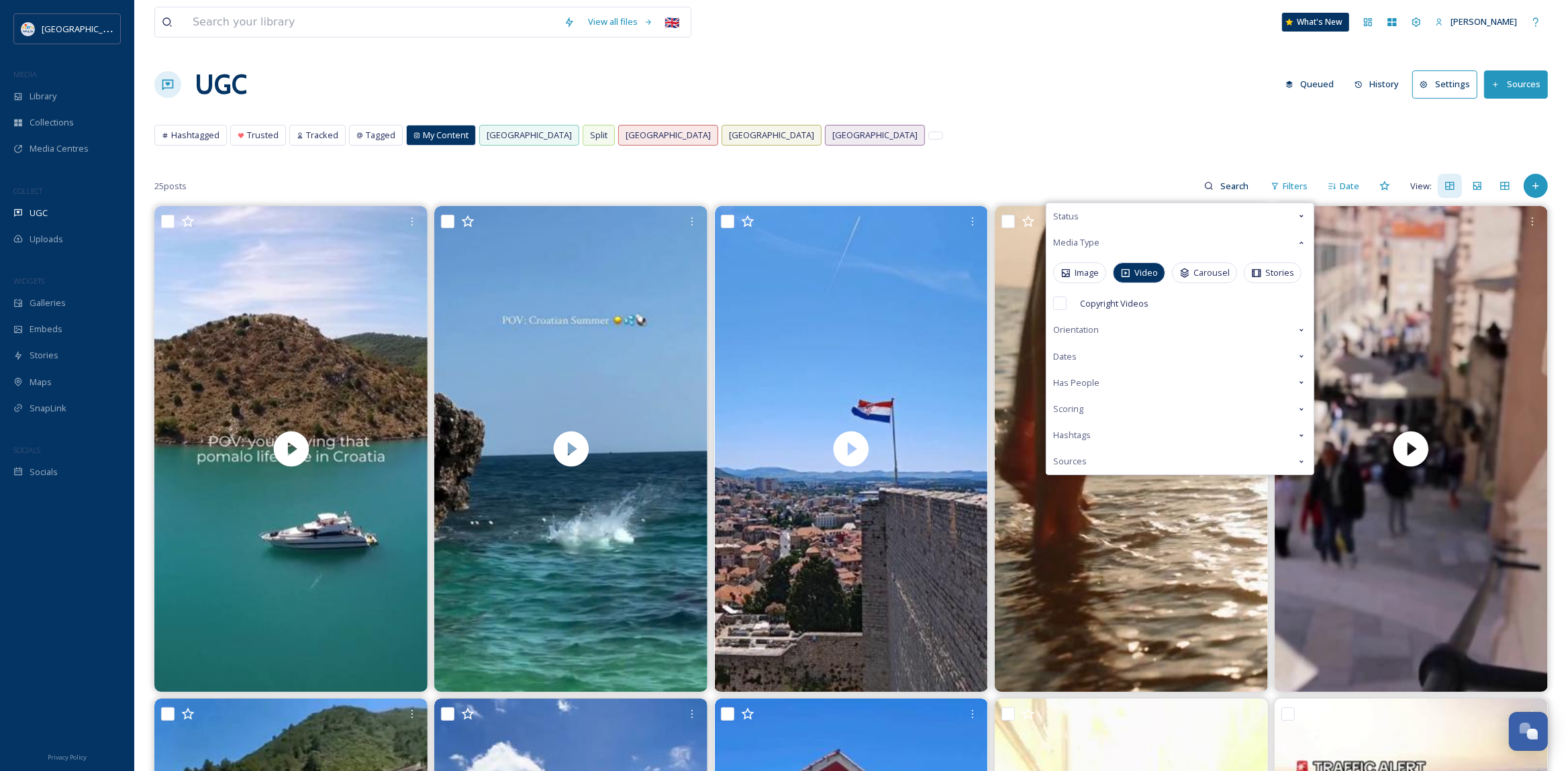
click at [1094, 134] on div "Hashtagged Trusted Tracked Tagged My Content [GEOGRAPHIC_DATA] [GEOGRAPHIC_DATA…" at bounding box center [850, 138] width 1393 height 27
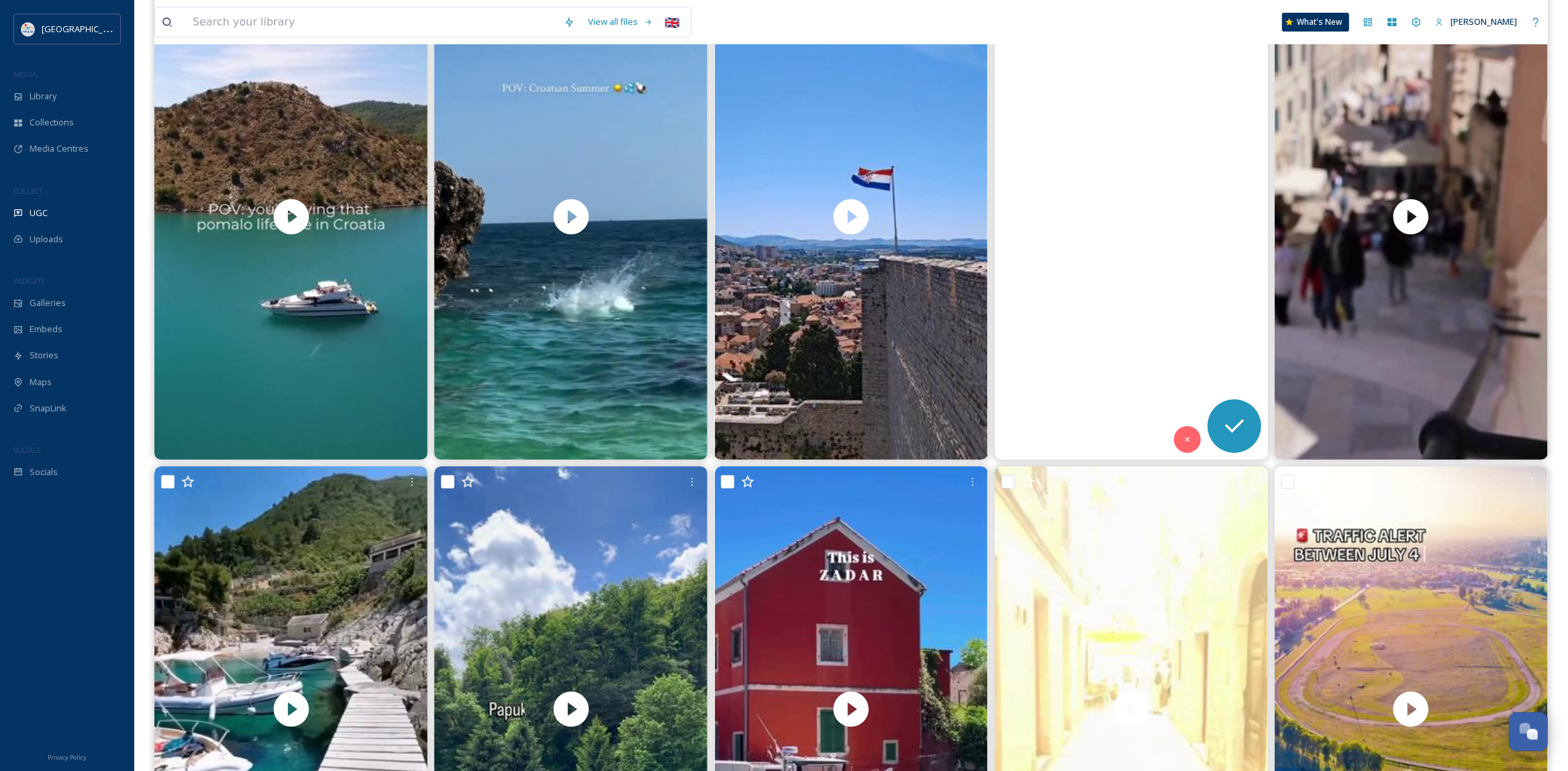
scroll to position [286, 0]
